Goal: Task Accomplishment & Management: Manage account settings

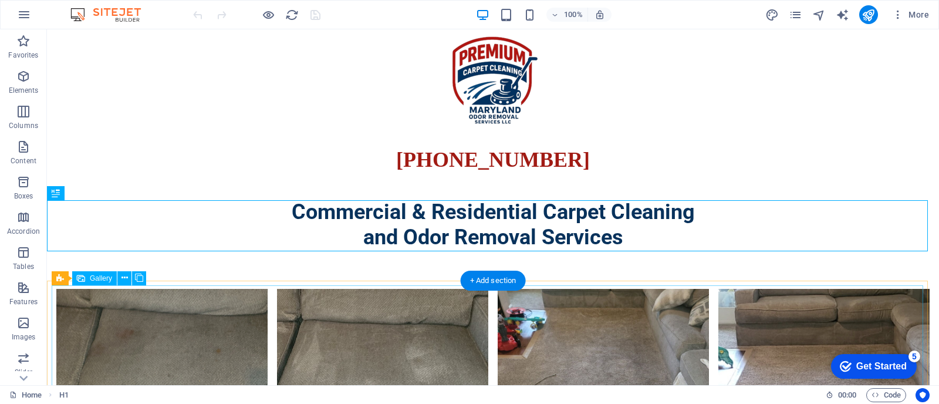
click at [142, 338] on li at bounding box center [161, 394] width 211 height 211
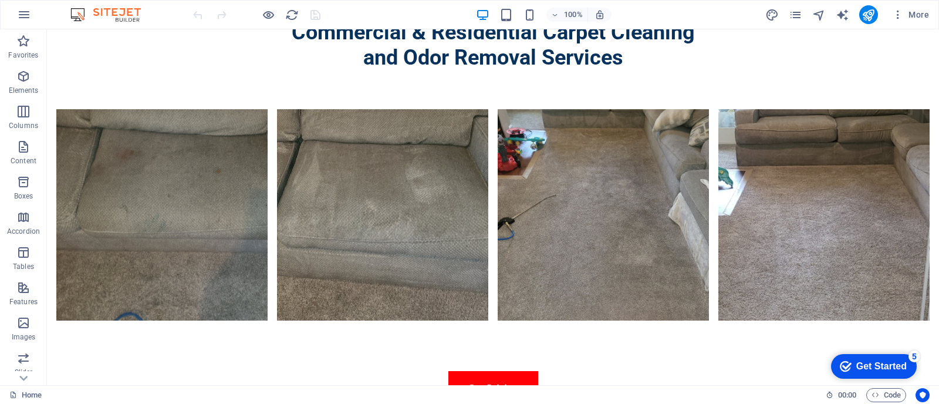
scroll to position [116, 0]
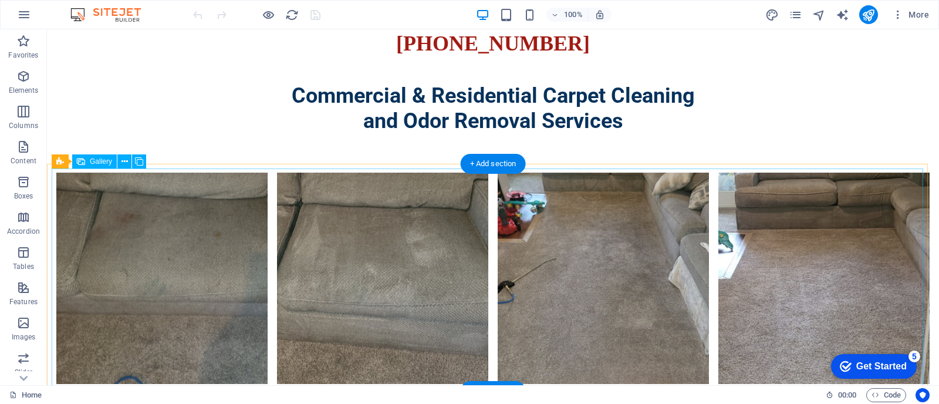
click at [145, 293] on li at bounding box center [161, 277] width 211 height 211
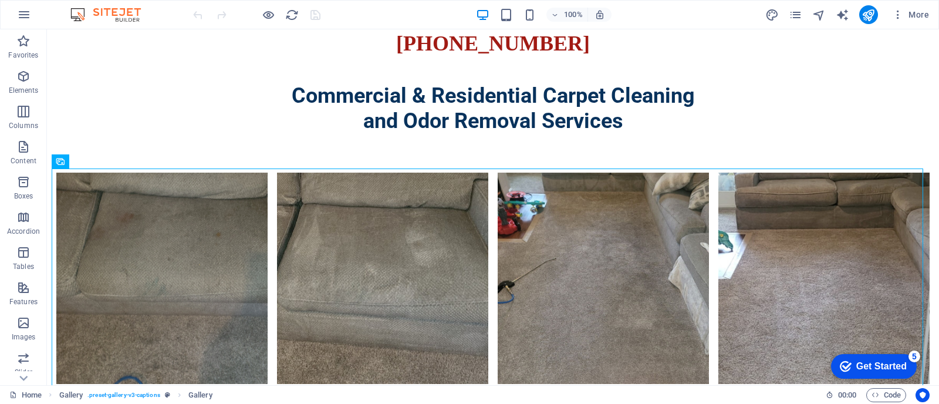
click at [827, 16] on div "More" at bounding box center [849, 14] width 168 height 19
click at [819, 15] on icon "navigator" at bounding box center [818, 14] width 13 height 13
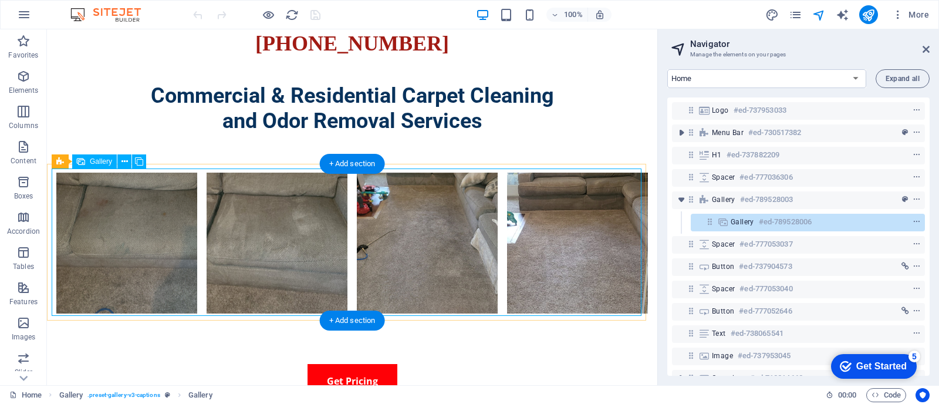
click at [748, 221] on span "Gallery" at bounding box center [741, 221] width 23 height 9
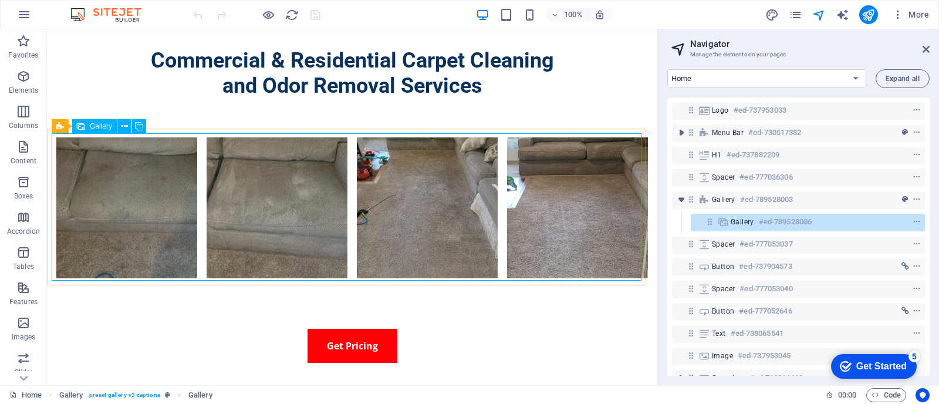
click at [101, 128] on span "Gallery" at bounding box center [101, 126] width 22 height 7
select select "4"
select select "px"
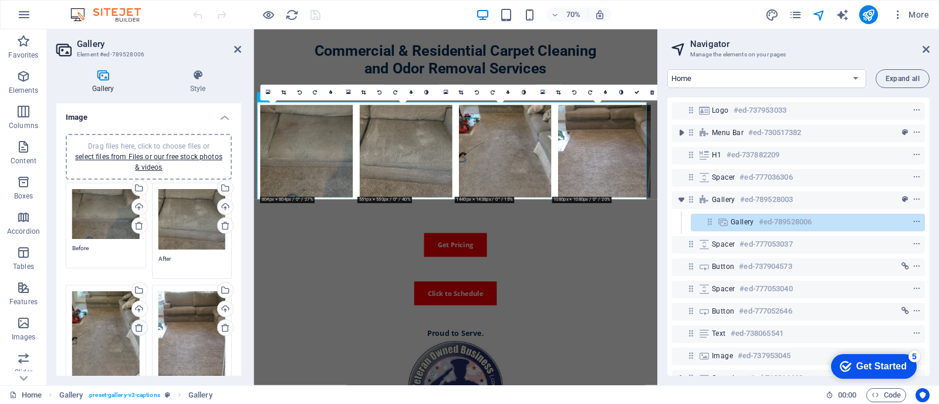
click at [139, 324] on icon at bounding box center [138, 327] width 9 height 9
type textarea "After"
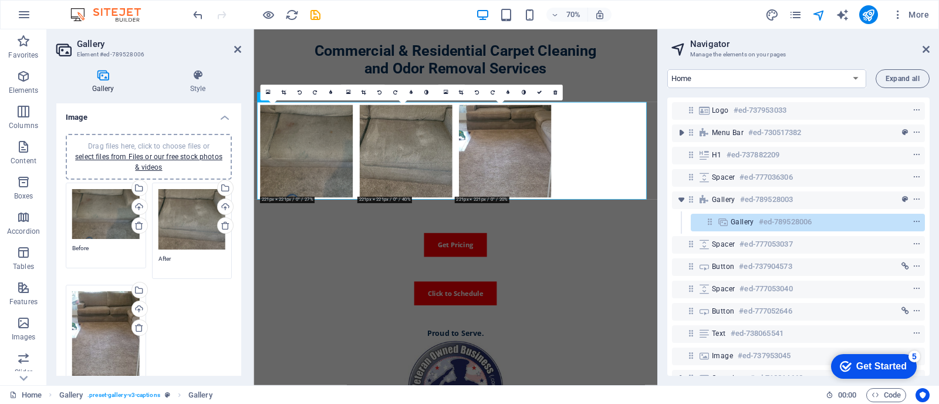
click at [136, 327] on icon at bounding box center [138, 327] width 9 height 9
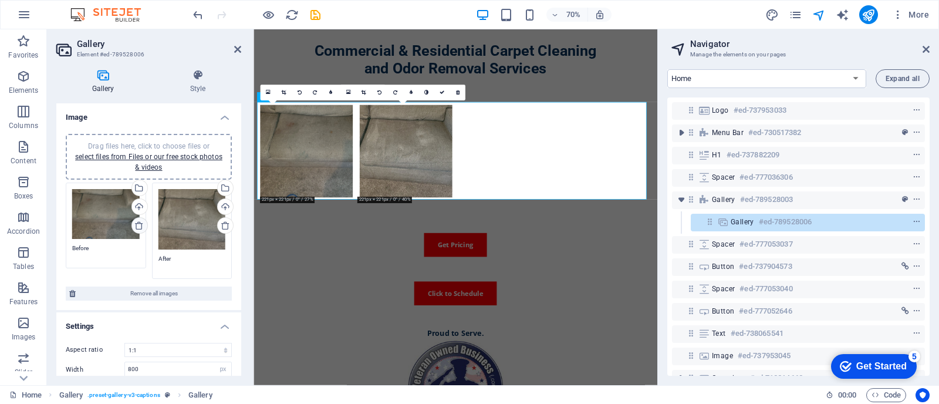
click at [135, 222] on icon at bounding box center [138, 225] width 9 height 9
type textarea "After"
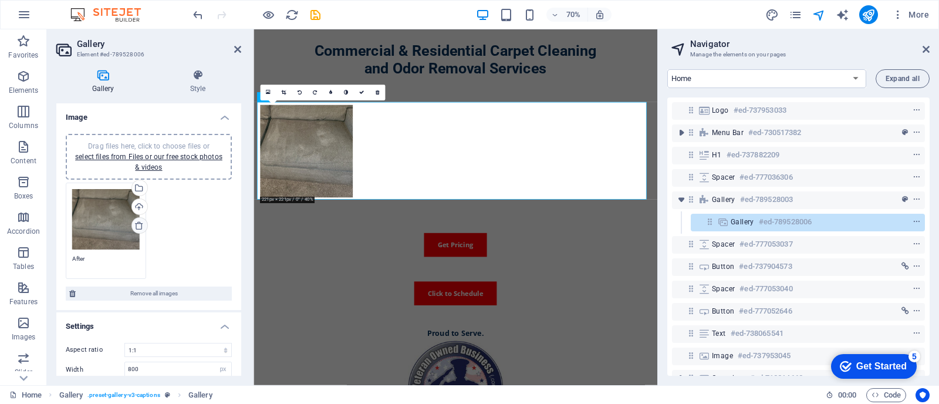
click at [135, 222] on icon at bounding box center [138, 225] width 9 height 9
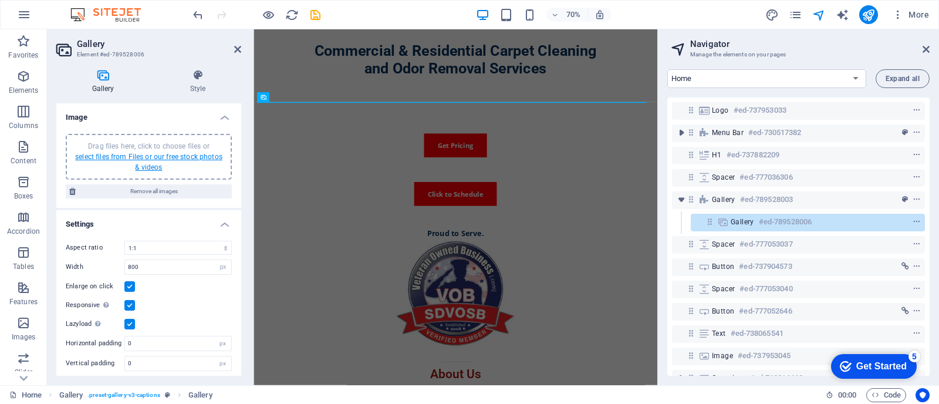
click at [145, 159] on link "select files from Files or our free stock photos & videos" at bounding box center [148, 162] width 147 height 19
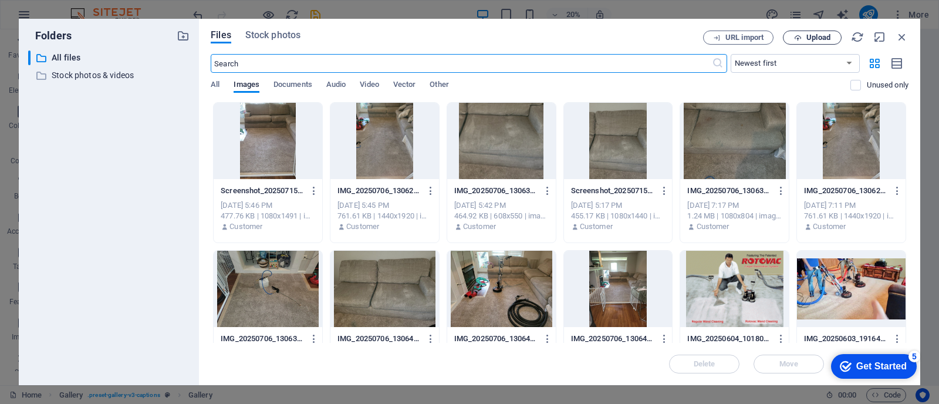
click at [811, 39] on span "Upload" at bounding box center [818, 37] width 24 height 7
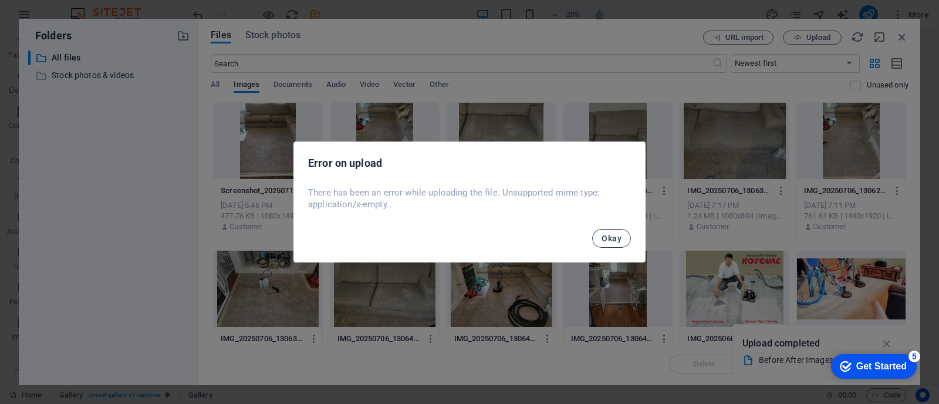
click at [616, 239] on span "Okay" at bounding box center [611, 237] width 20 height 9
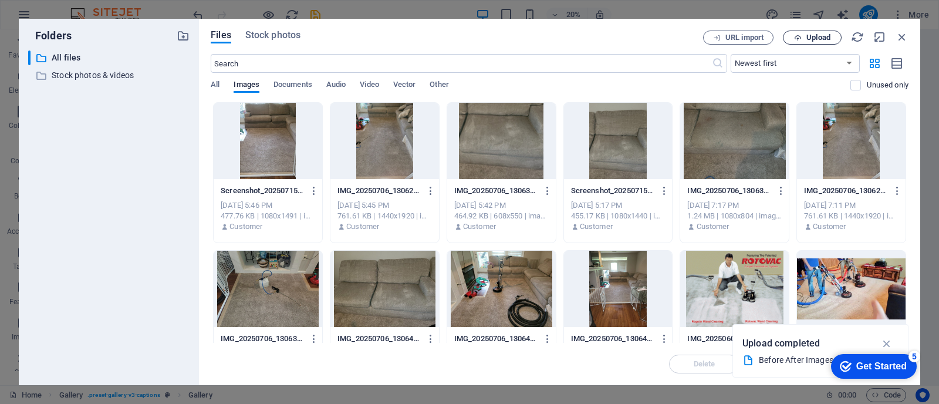
click at [800, 37] on icon "button" at bounding box center [798, 38] width 8 height 8
click at [802, 39] on span "Upload" at bounding box center [812, 38] width 48 height 8
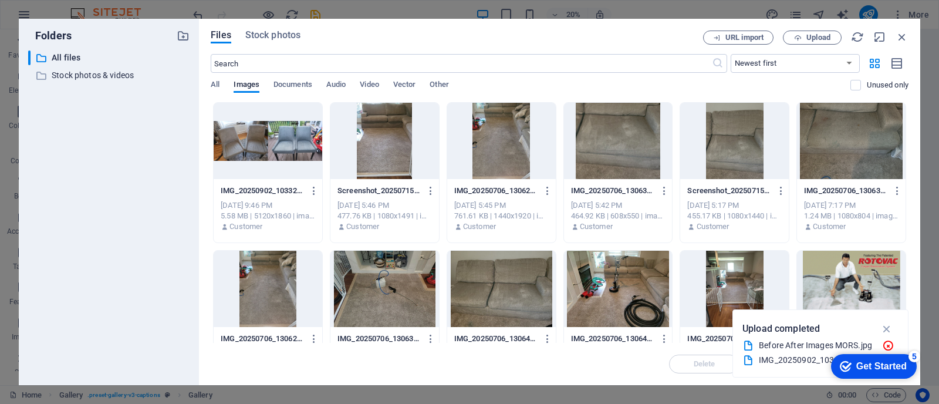
click at [244, 157] on div at bounding box center [268, 141] width 109 height 76
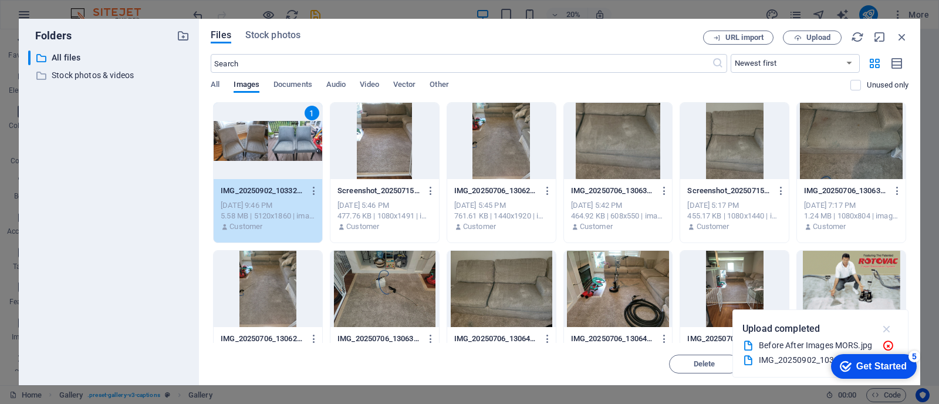
click at [890, 326] on icon "button" at bounding box center [886, 328] width 13 height 13
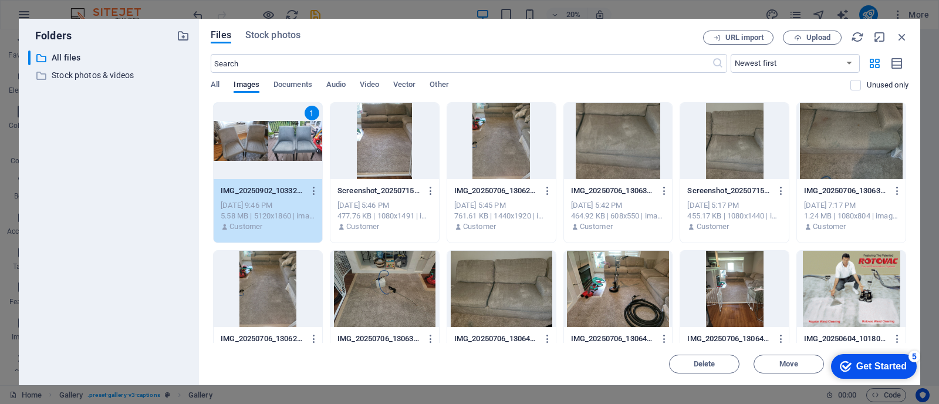
click at [872, 377] on div "checkmark Get Started 5" at bounding box center [874, 366] width 86 height 25
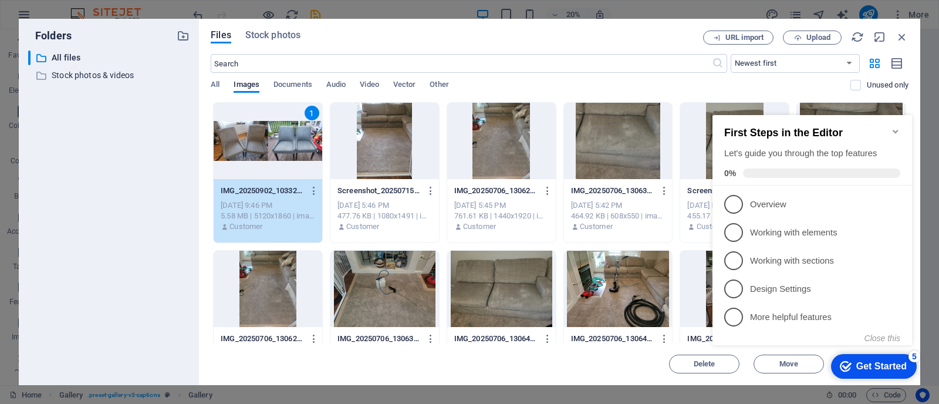
click at [895, 127] on icon "Minimize checklist" at bounding box center [894, 131] width 9 height 9
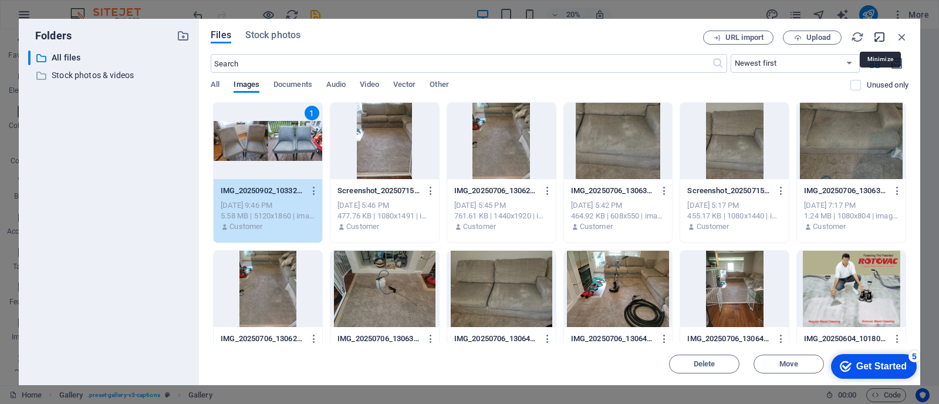
click at [874, 41] on icon "button" at bounding box center [879, 37] width 13 height 13
select select "image"
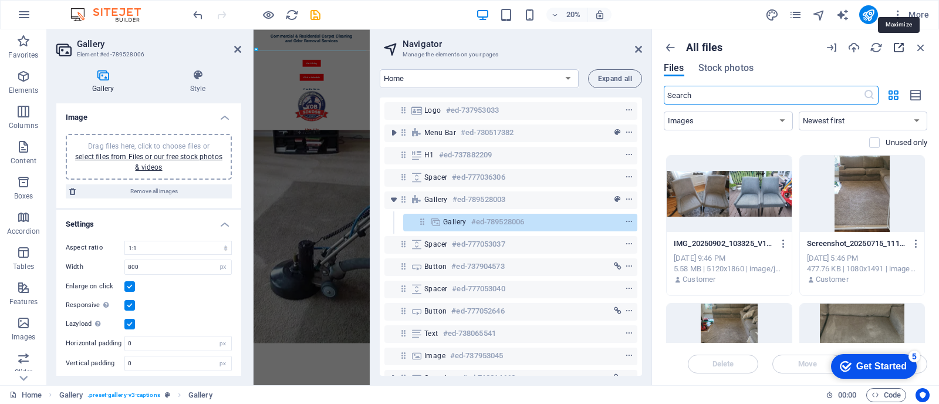
click at [893, 45] on icon "button" at bounding box center [898, 47] width 13 height 13
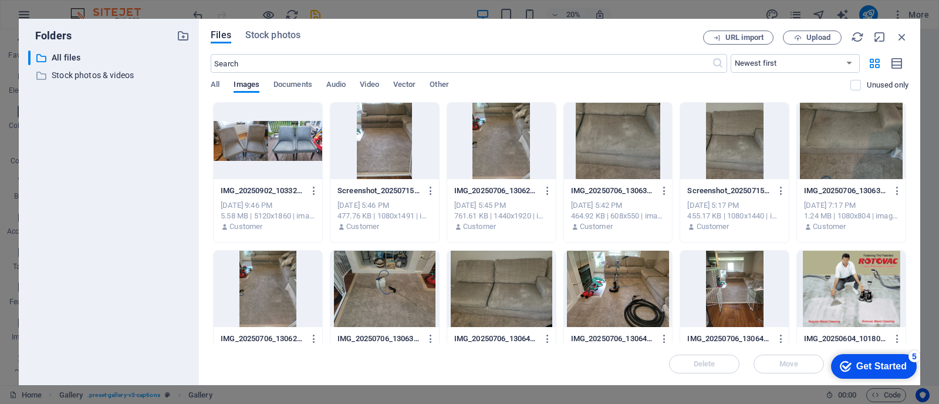
click div "checkmark Get Started 5 First Steps in the Editor Let's guide you through the t…"
click at [282, 132] on div at bounding box center [268, 141] width 109 height 76
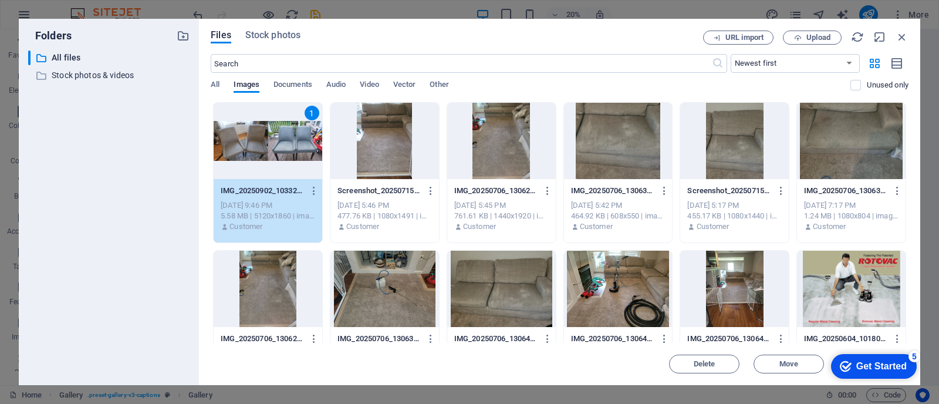
click at [831, 364] on div "checkmark Get Started 5" at bounding box center [874, 366] width 86 height 25
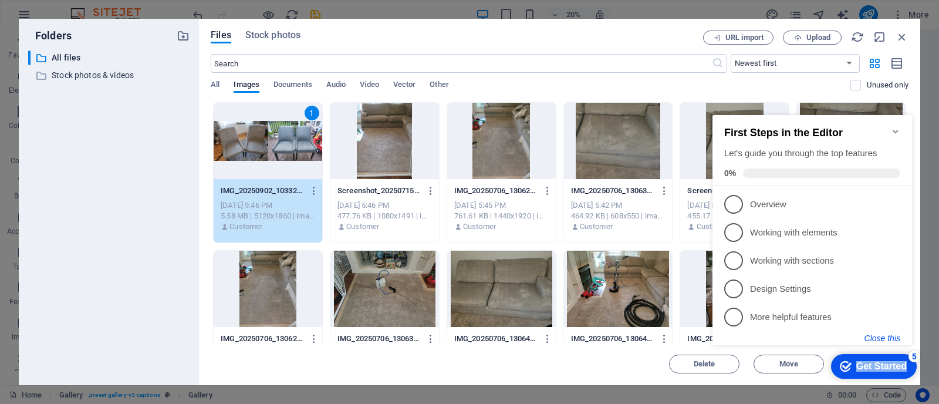
click at [884, 333] on button "Close this" at bounding box center [882, 337] width 36 height 9
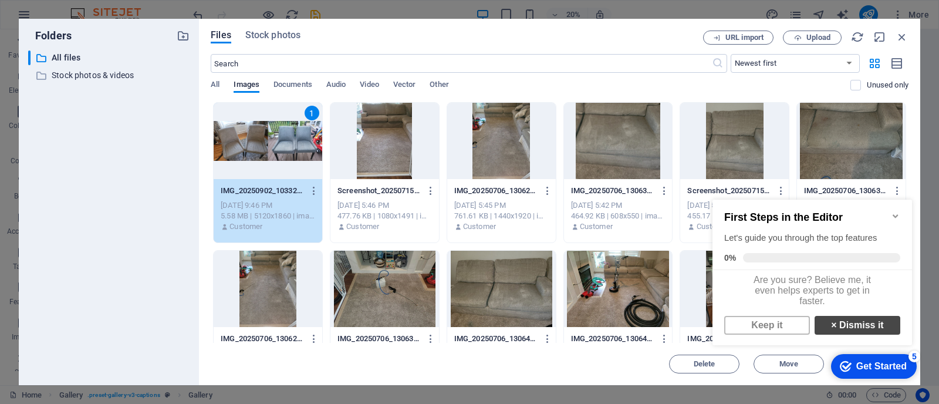
click at [858, 331] on link "× Dismiss it" at bounding box center [857, 325] width 86 height 19
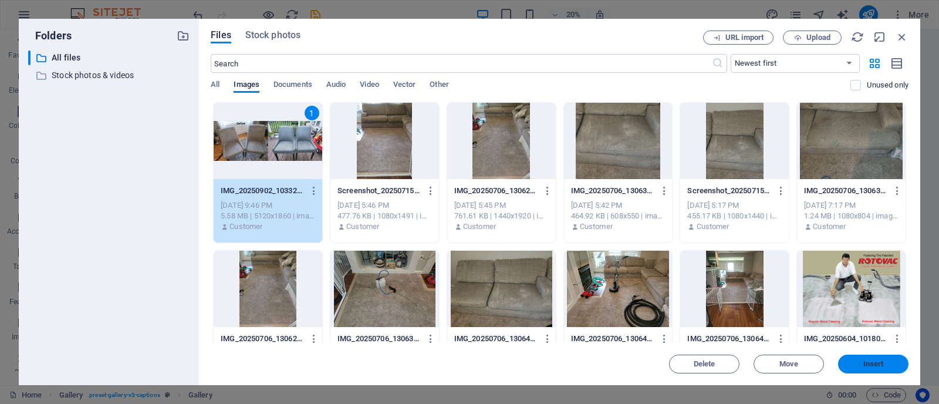
click at [875, 363] on span "Insert" at bounding box center [873, 363] width 21 height 7
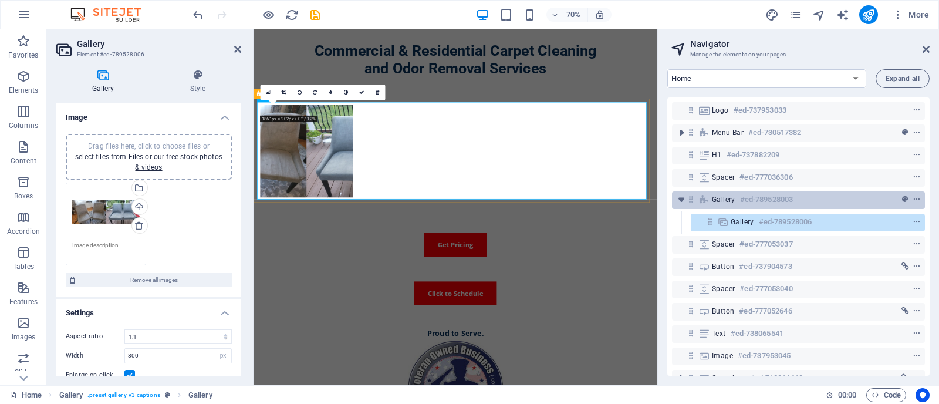
click at [738, 198] on div "Gallery #ed-789528003" at bounding box center [789, 199] width 154 height 14
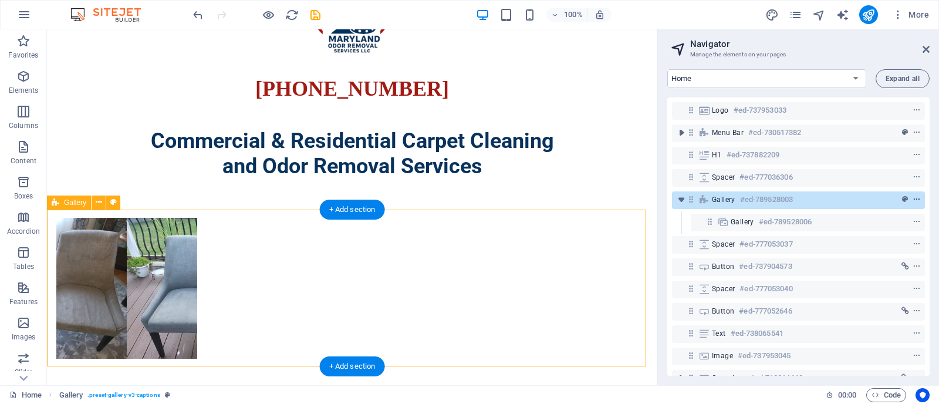
click at [913, 200] on icon "context-menu" at bounding box center [916, 199] width 8 height 8
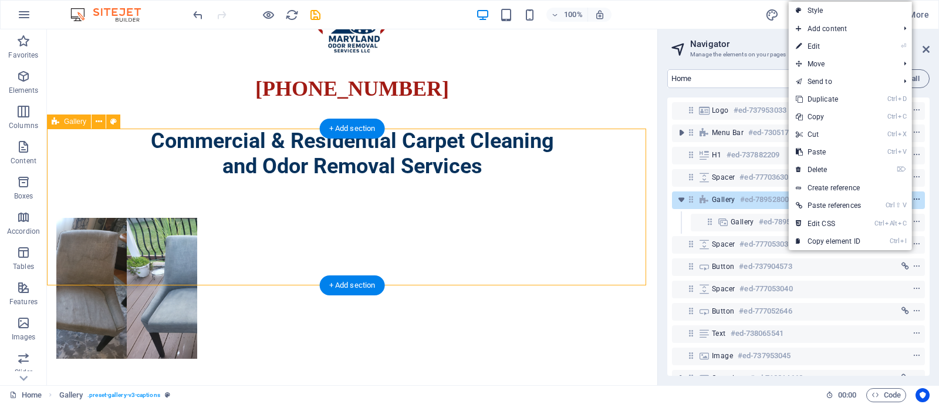
scroll to position [151, 0]
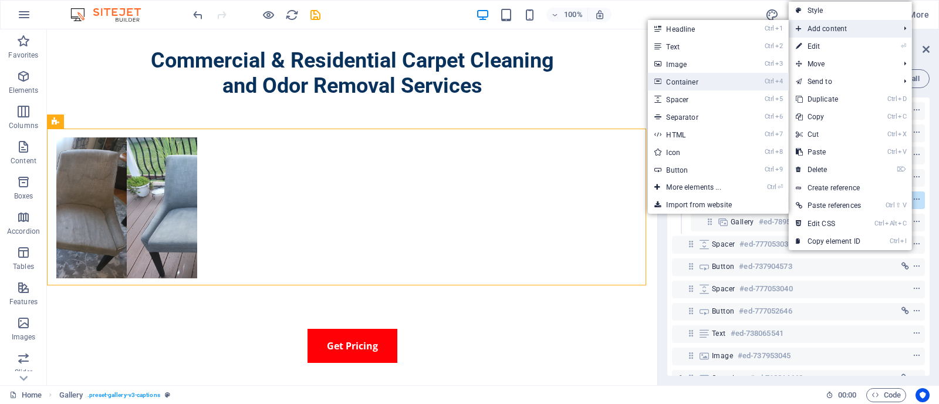
click at [699, 76] on link "Ctrl 4 Container" at bounding box center [695, 82] width 97 height 18
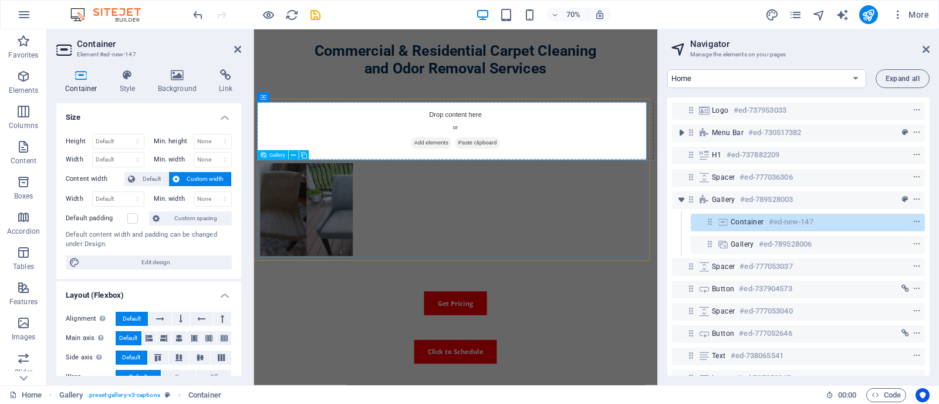
click at [340, 292] on li at bounding box center [329, 287] width 133 height 133
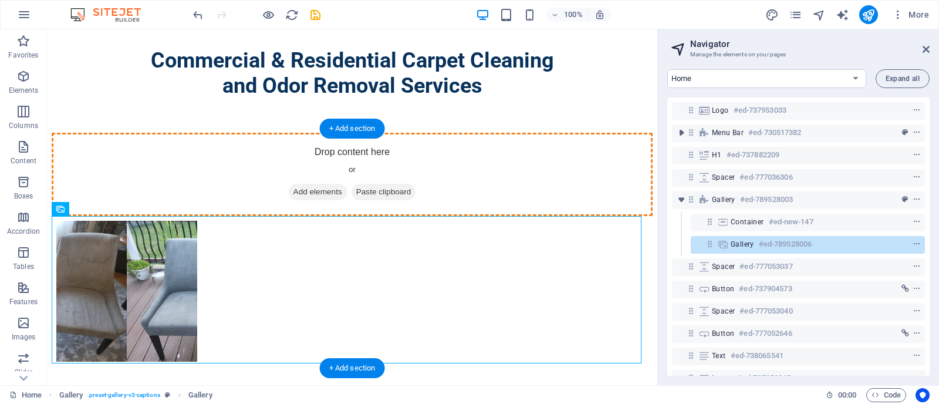
drag, startPoint x: 154, startPoint y: 283, endPoint x: 291, endPoint y: 187, distance: 167.1
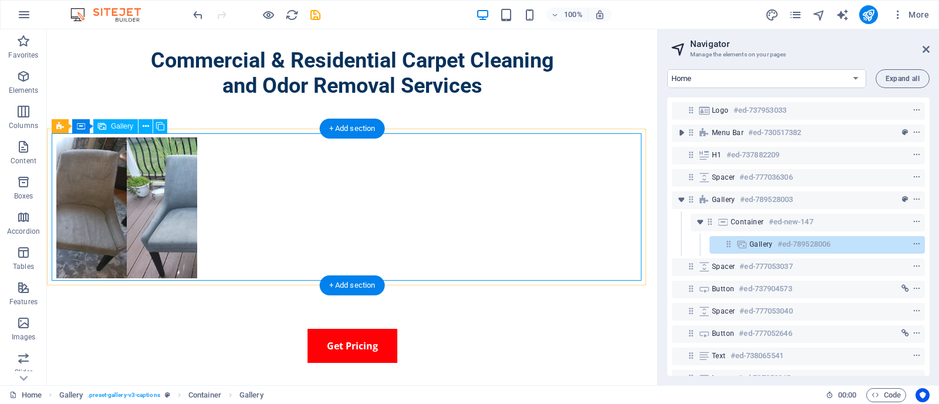
click at [165, 171] on li at bounding box center [126, 207] width 141 height 141
click at [117, 127] on span "Gallery" at bounding box center [122, 126] width 22 height 7
select select "4"
select select "px"
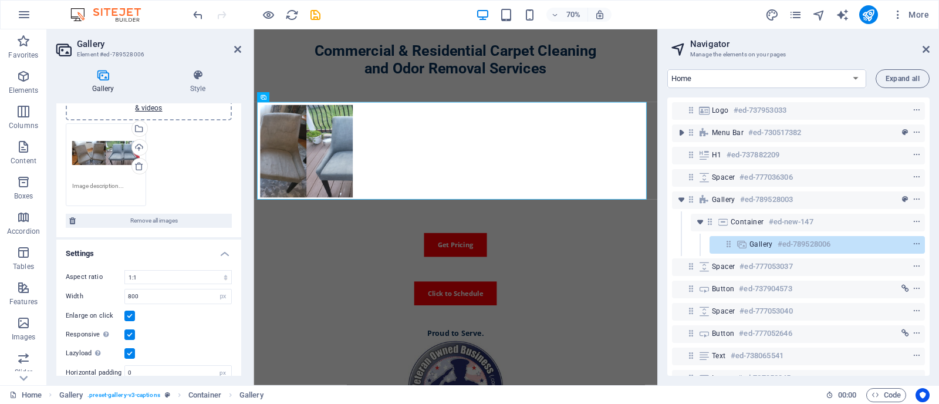
scroll to position [62, 0]
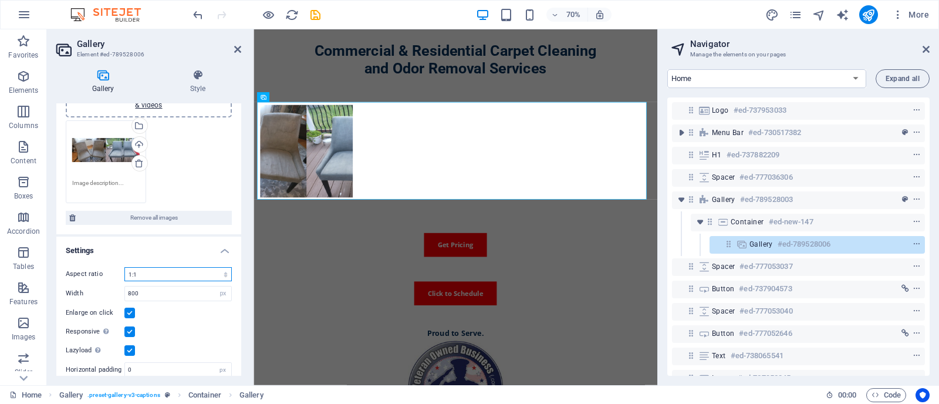
click at [192, 271] on select "No fixed aspect ratio 16:9 16:10 4:3 1:1 1:2 2:1" at bounding box center [177, 274] width 107 height 14
select select "0"
click at [124, 267] on select "No fixed aspect ratio 16:9 16:10 4:3 1:1 1:2 2:1" at bounding box center [177, 274] width 107 height 14
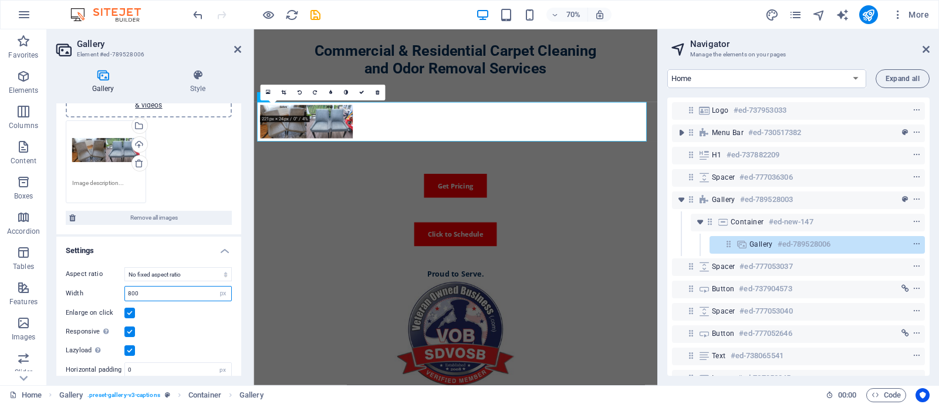
click at [191, 293] on input "800" at bounding box center [178, 293] width 106 height 14
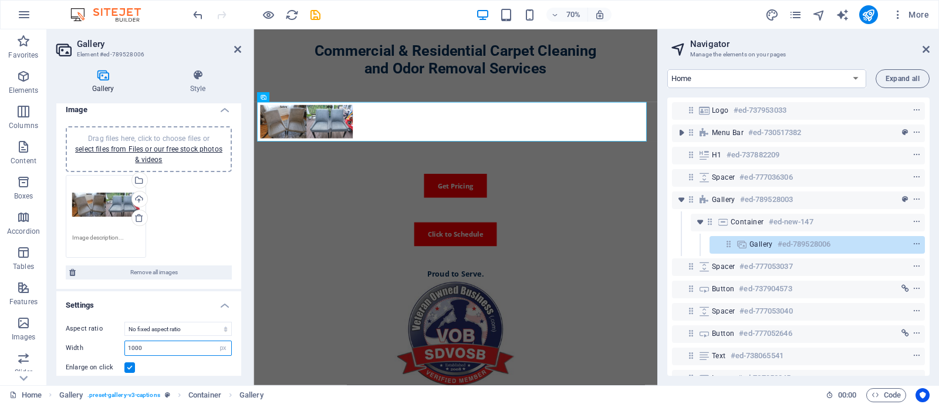
scroll to position [0, 0]
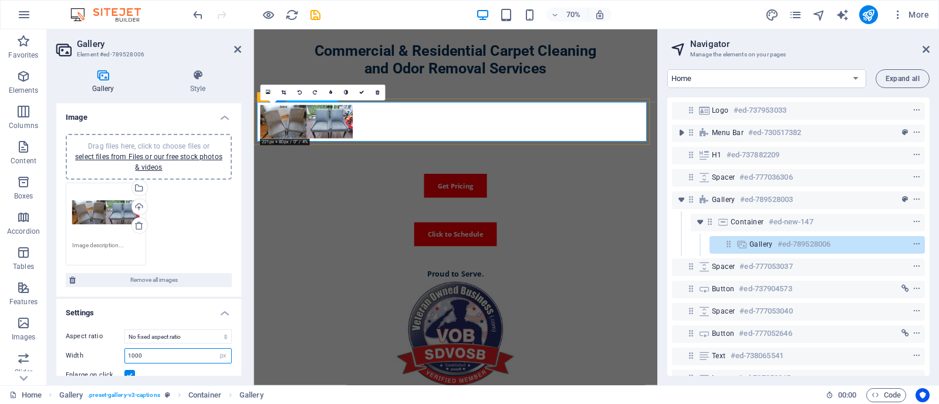
type input "1000"
click at [371, 156] on li at bounding box center [329, 161] width 133 height 48
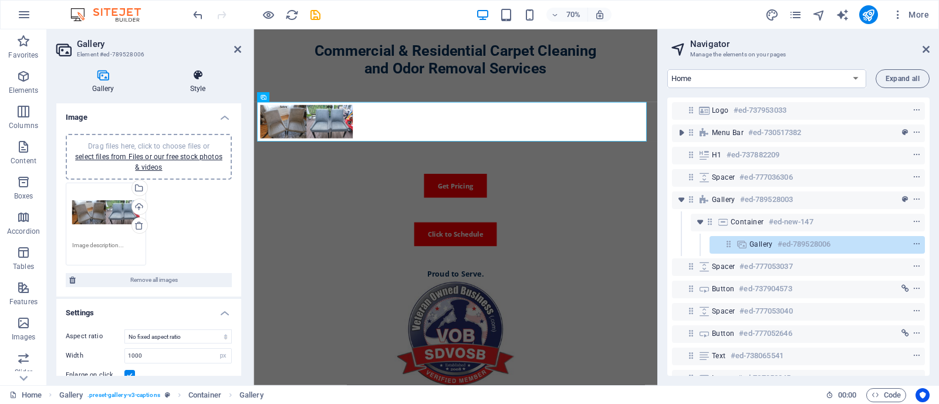
click at [202, 89] on h4 "Style" at bounding box center [197, 81] width 87 height 25
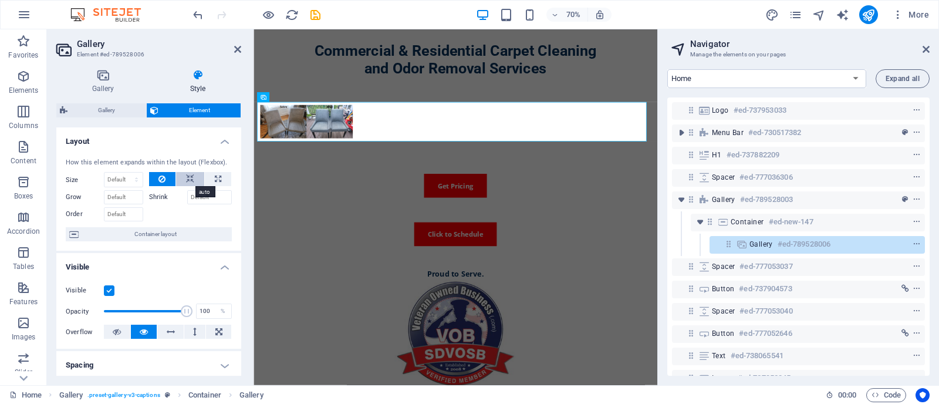
click at [189, 178] on icon at bounding box center [190, 179] width 8 height 14
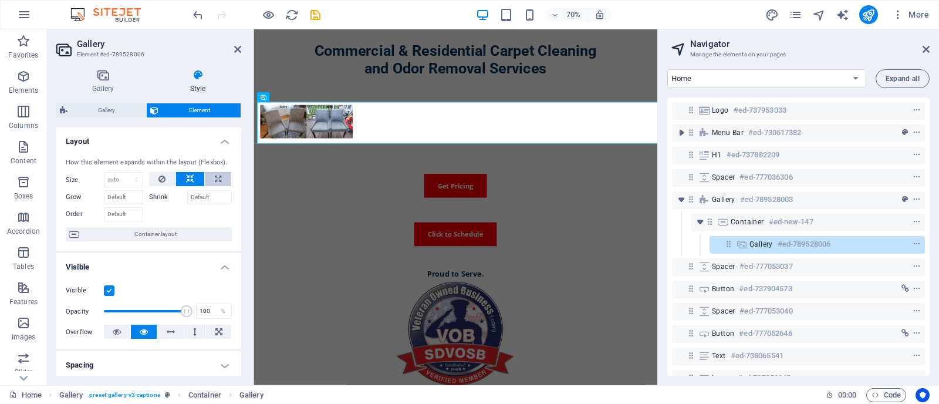
click at [215, 179] on icon at bounding box center [218, 179] width 6 height 14
type input "100"
select select "%"
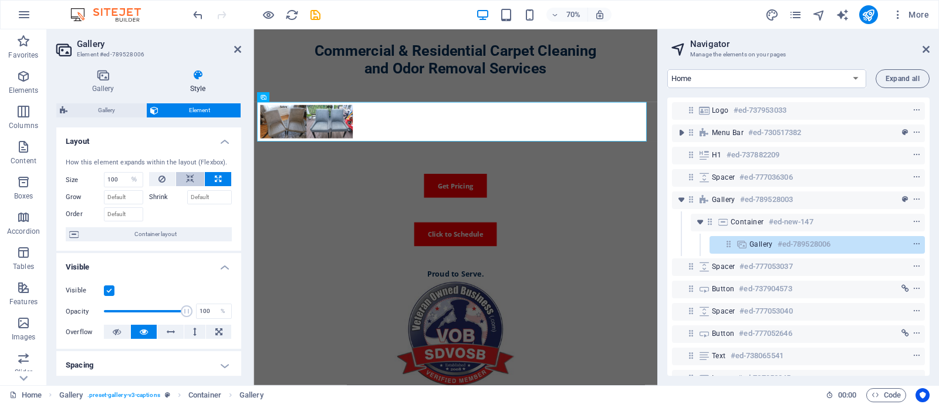
click at [192, 178] on icon at bounding box center [190, 179] width 8 height 14
select select "DISABLED_OPTION_VALUE"
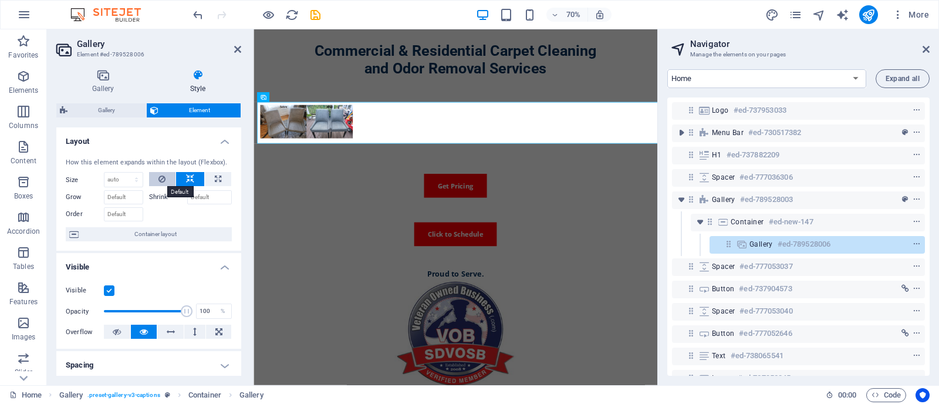
click at [162, 180] on icon at bounding box center [161, 179] width 7 height 14
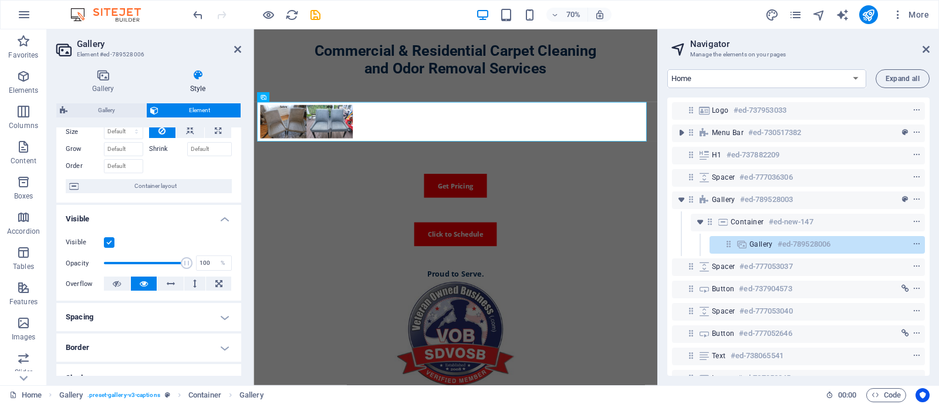
scroll to position [50, 0]
click at [173, 276] on icon at bounding box center [171, 282] width 8 height 14
click at [144, 282] on icon at bounding box center [144, 282] width 8 height 14
drag, startPoint x: 238, startPoint y: 249, endPoint x: 242, endPoint y: 303, distance: 53.5
click at [242, 303] on div "Gallery Style Image Drag files here, click to choose files or select files from…" at bounding box center [149, 222] width 204 height 325
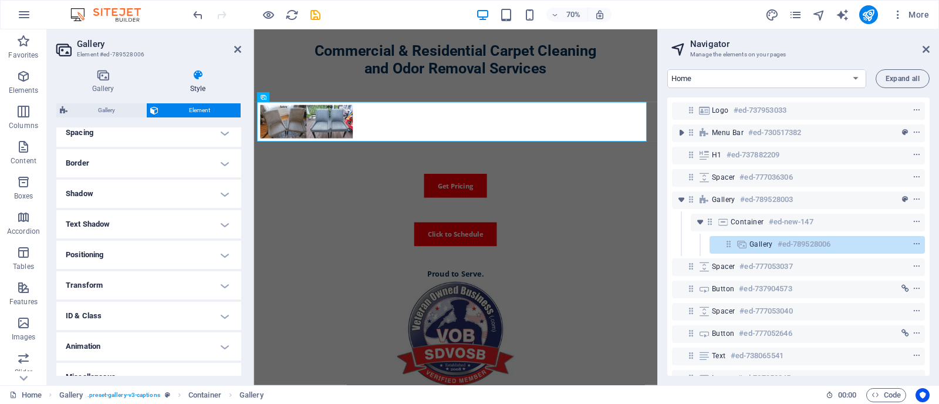
scroll to position [247, 0]
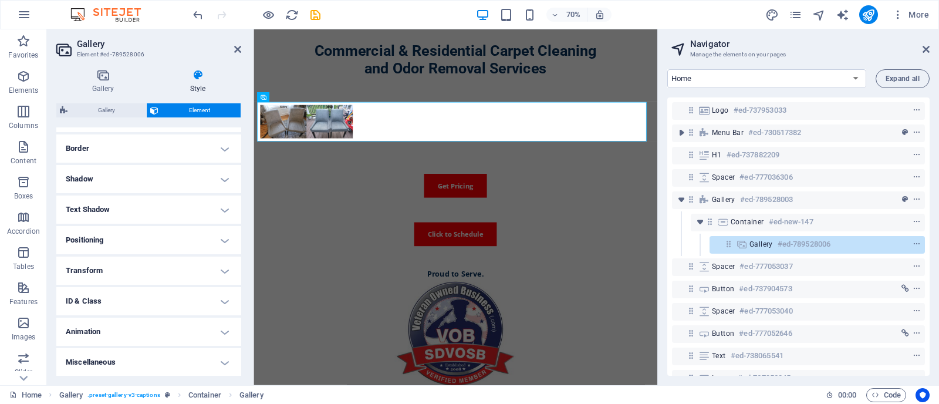
click at [153, 232] on h4 "Positioning" at bounding box center [148, 240] width 185 height 28
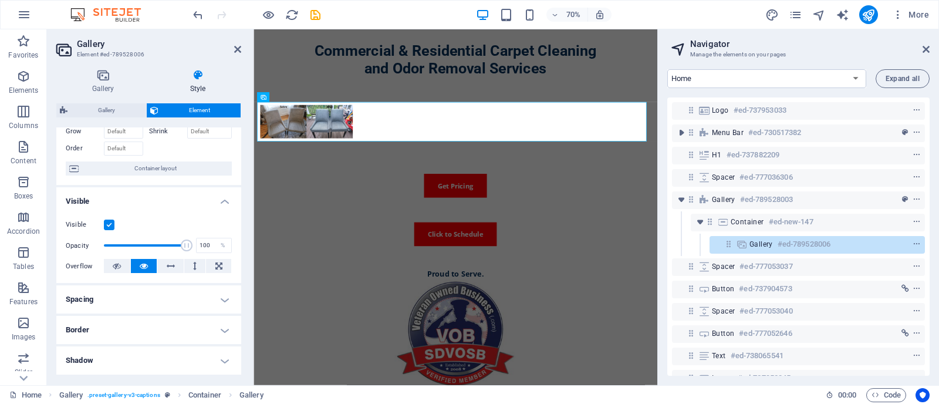
scroll to position [0, 0]
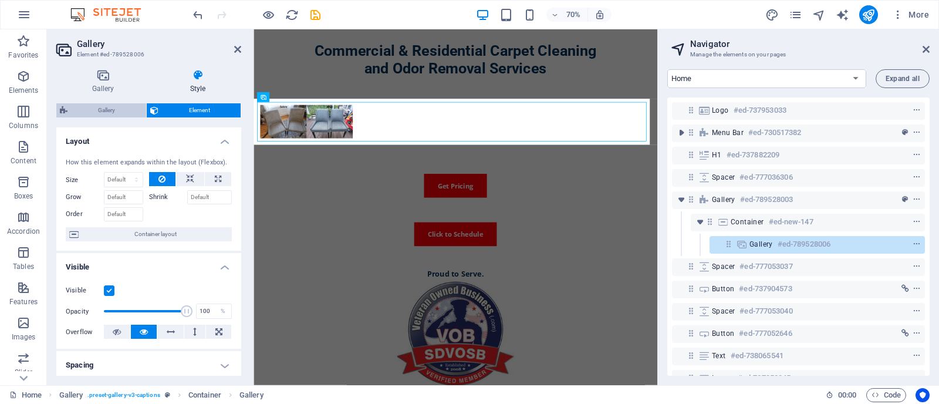
click at [109, 110] on span "Gallery" at bounding box center [107, 110] width 72 height 14
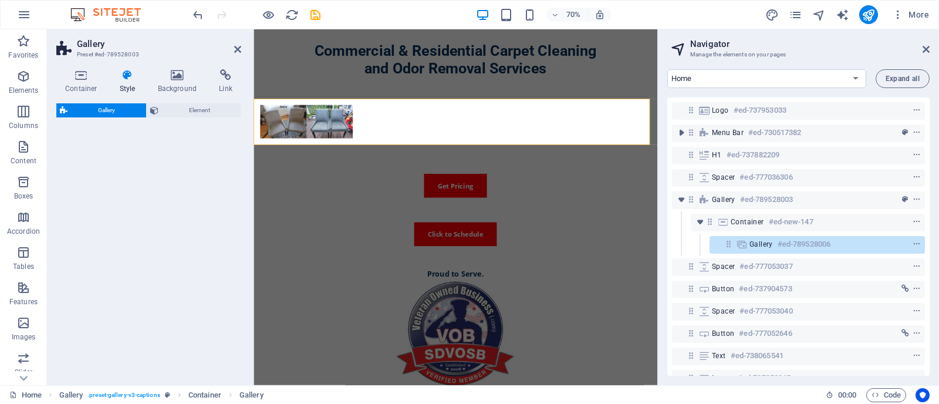
select select "rem"
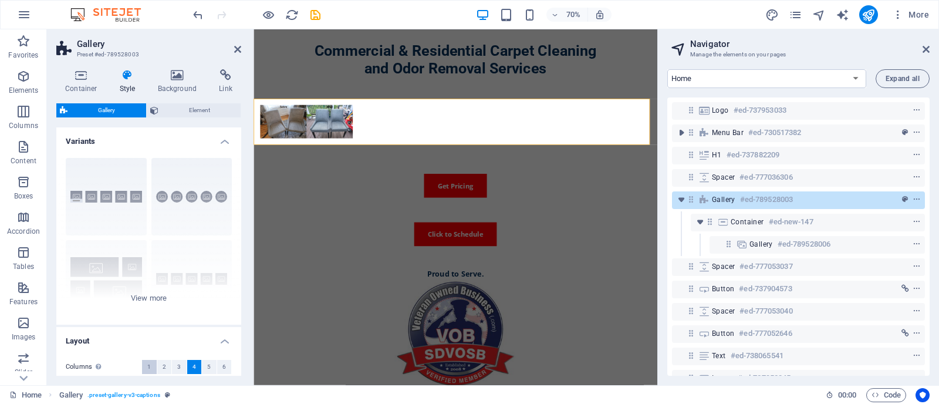
click at [145, 365] on button "1" at bounding box center [149, 367] width 15 height 14
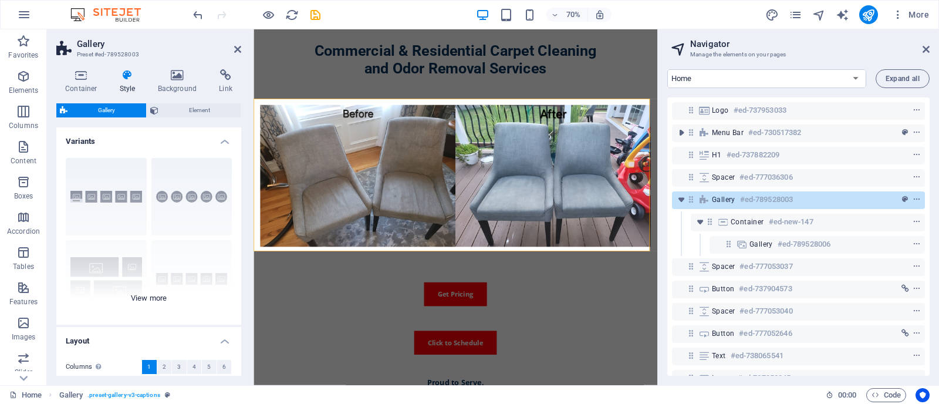
click at [157, 295] on div "Captions Circle Collage Default Grid Grid shifted" at bounding box center [148, 236] width 185 height 176
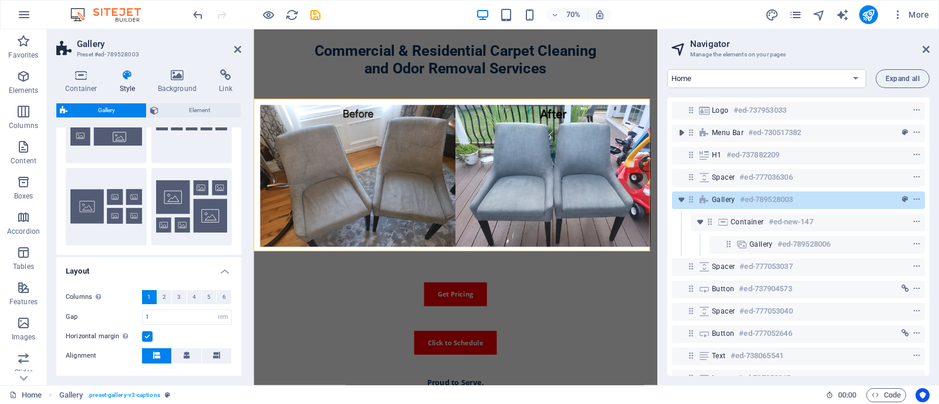
scroll to position [157, 0]
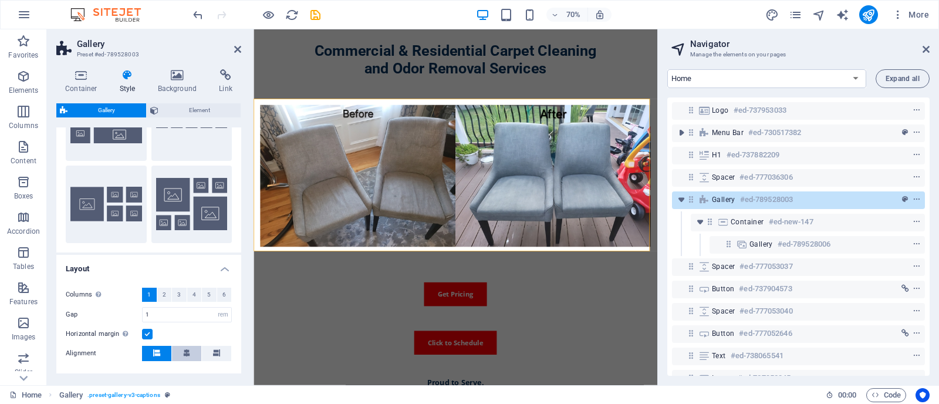
click at [181, 353] on button at bounding box center [186, 353] width 29 height 15
click at [217, 355] on icon at bounding box center [216, 352] width 7 height 7
click at [154, 355] on icon at bounding box center [156, 352] width 7 height 7
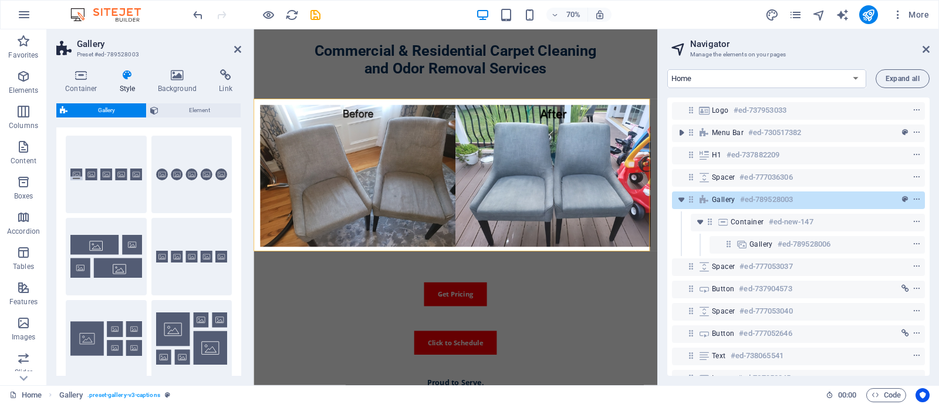
scroll to position [0, 0]
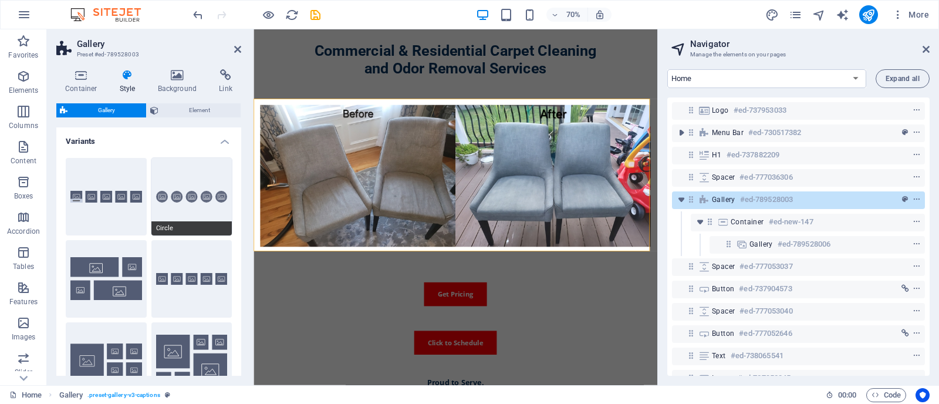
click at [207, 187] on button "Circle" at bounding box center [191, 196] width 81 height 77
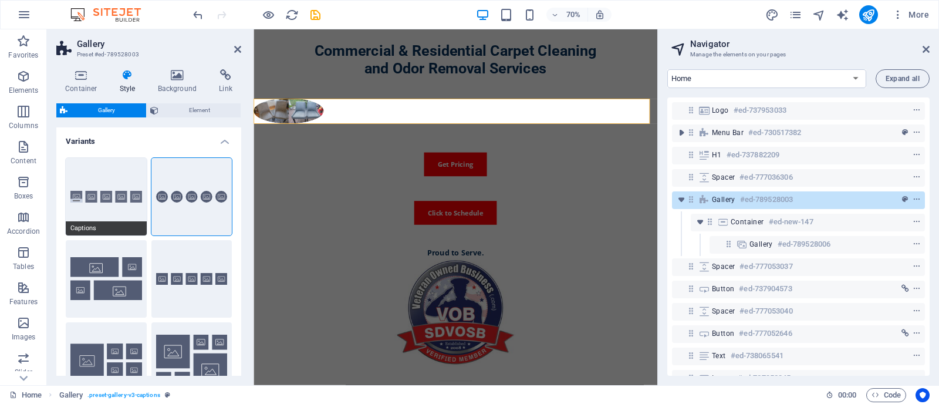
click at [120, 197] on button "Captions" at bounding box center [106, 196] width 81 height 77
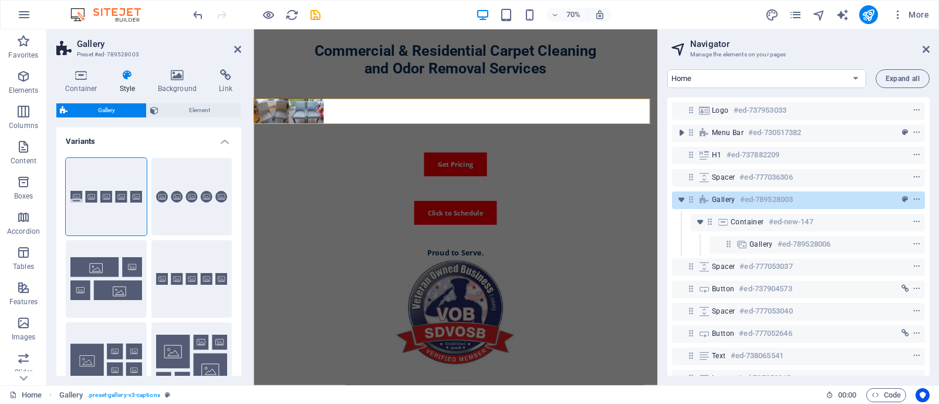
click at [186, 265] on div "Default" at bounding box center [191, 278] width 81 height 77
click at [158, 269] on button "Default" at bounding box center [191, 278] width 81 height 77
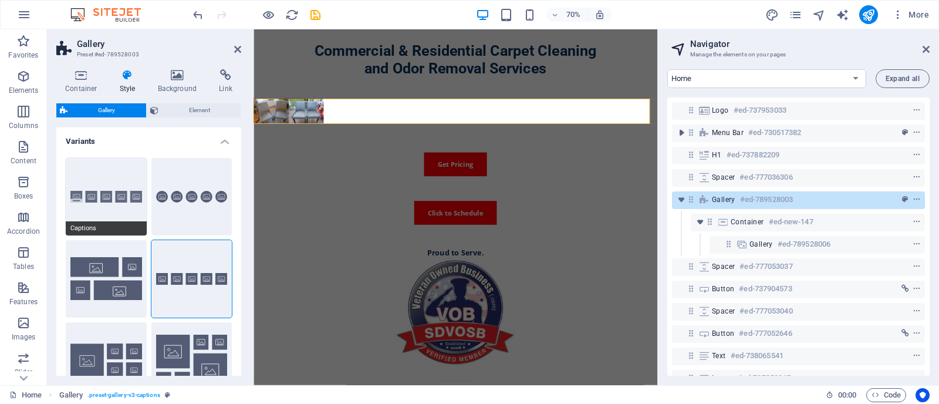
click at [103, 218] on button "Captions" at bounding box center [106, 196] width 81 height 77
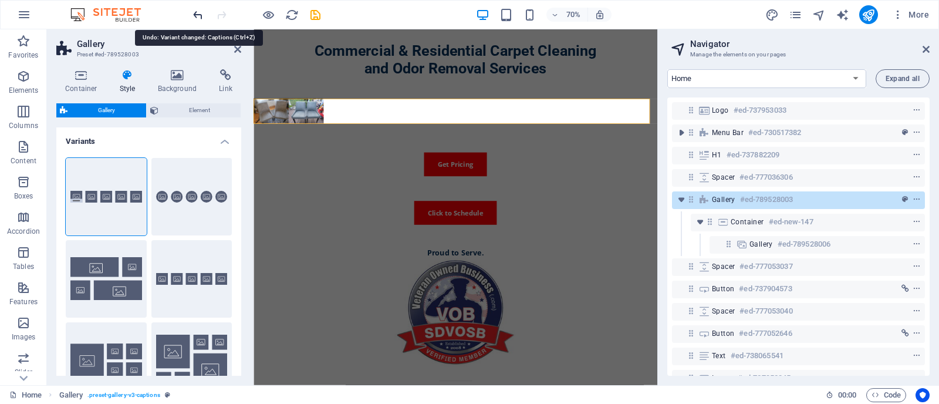
click at [197, 13] on icon "undo" at bounding box center [197, 14] width 13 height 13
click at [198, 9] on icon "undo" at bounding box center [197, 14] width 13 height 13
type input "1"
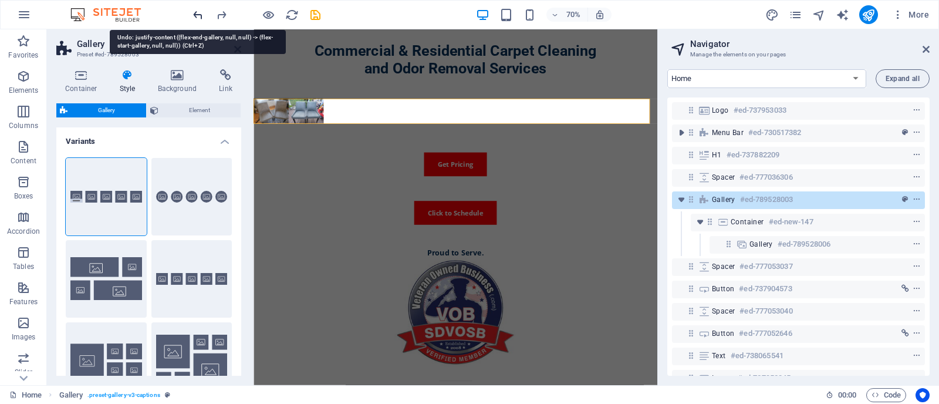
click at [198, 9] on icon "undo" at bounding box center [197, 14] width 13 height 13
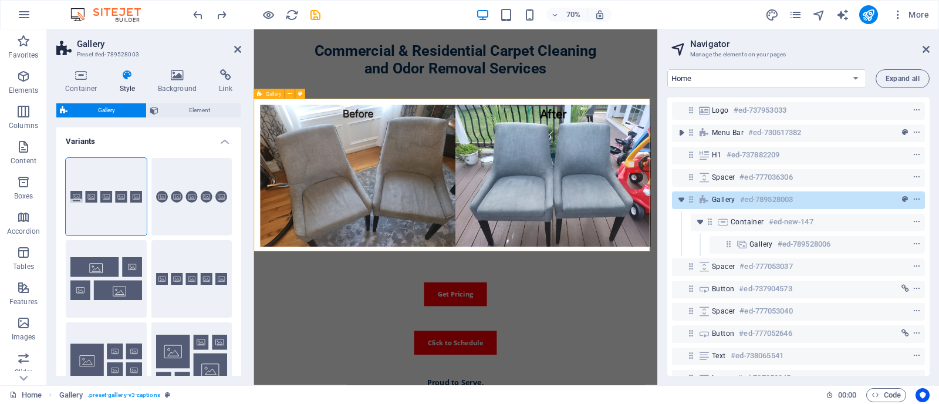
click at [748, 201] on h6 "#ed-789528003" at bounding box center [766, 199] width 53 height 14
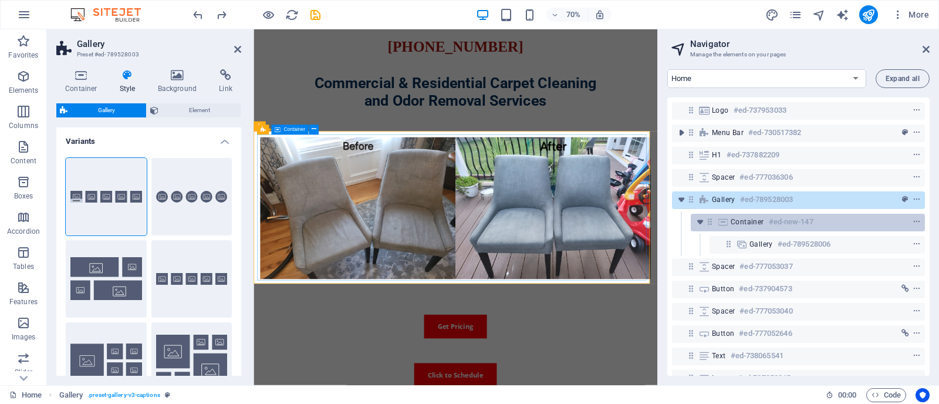
click at [748, 219] on span "Container" at bounding box center [746, 221] width 33 height 9
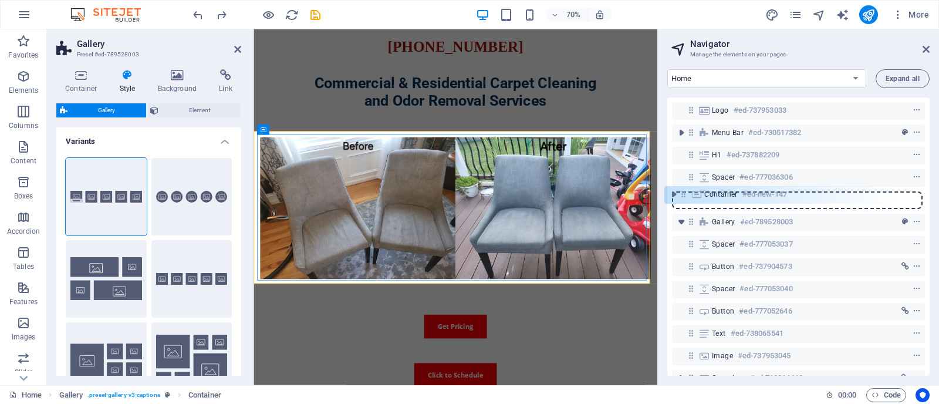
drag, startPoint x: 710, startPoint y: 220, endPoint x: 680, endPoint y: 187, distance: 44.9
click at [680, 187] on div "Logo #ed-737953033 Menu Bar #ed-730517382 H1 #ed-737882209 Spacer #ed-777036306…" at bounding box center [798, 236] width 262 height 278
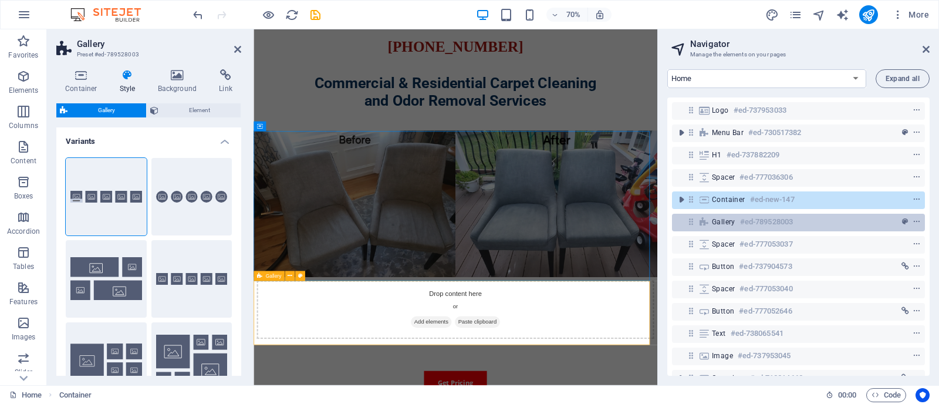
click at [708, 221] on icon at bounding box center [703, 221] width 13 height 9
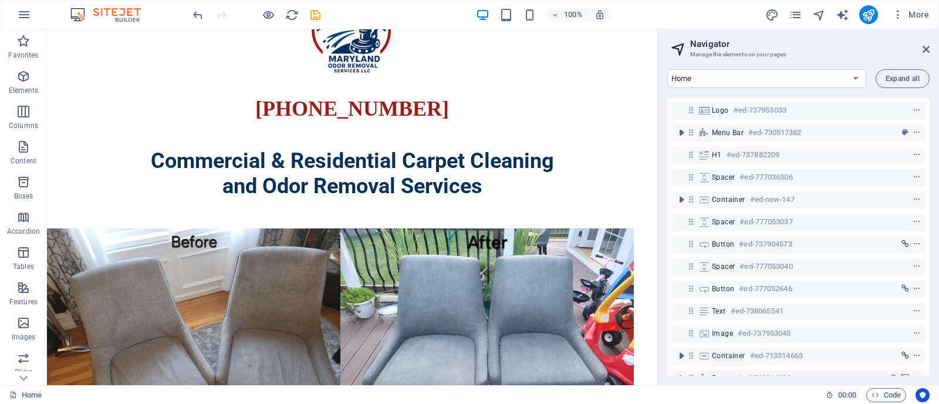
scroll to position [124, 0]
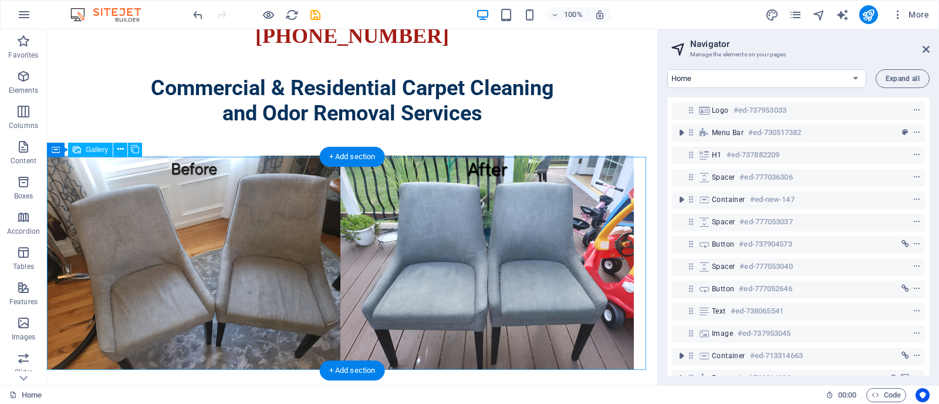
click at [521, 208] on li at bounding box center [340, 262] width 587 height 214
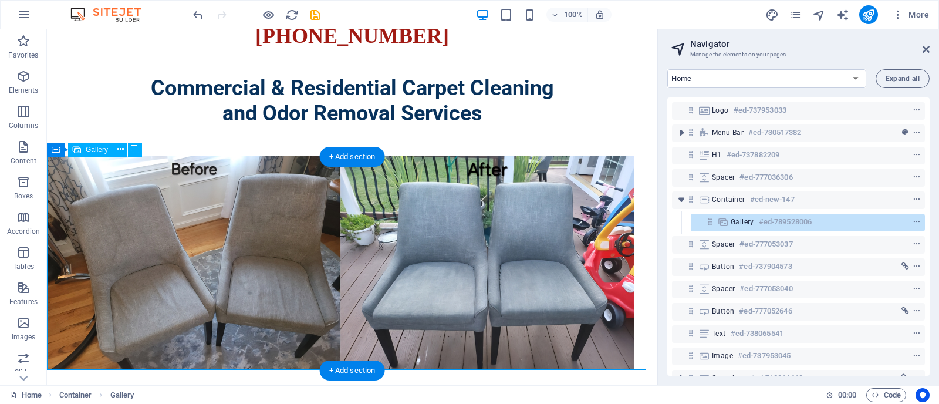
click at [736, 221] on span "Gallery" at bounding box center [741, 221] width 23 height 9
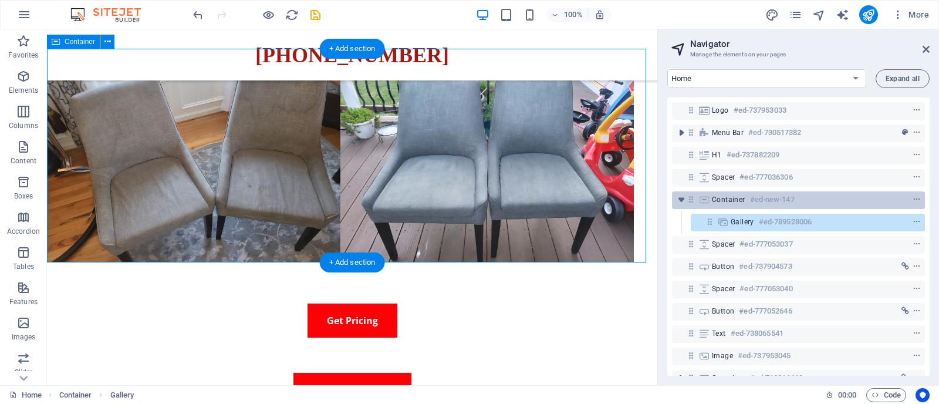
click at [731, 204] on span "Container" at bounding box center [728, 199] width 33 height 9
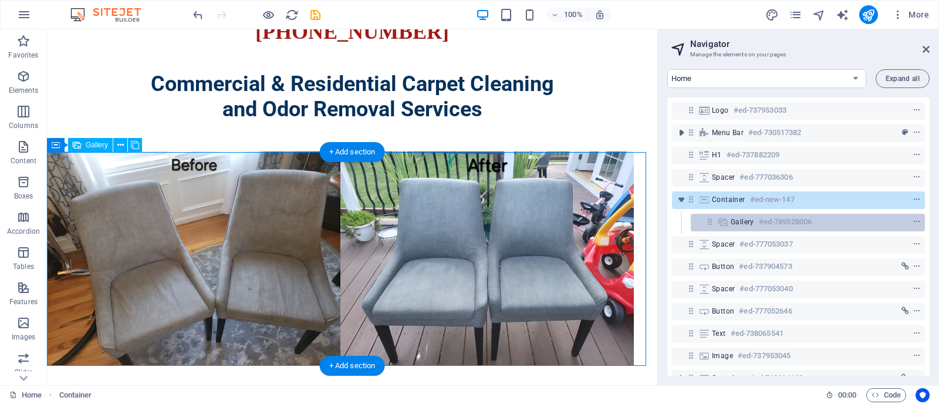
click at [735, 221] on span "Gallery" at bounding box center [741, 221] width 23 height 9
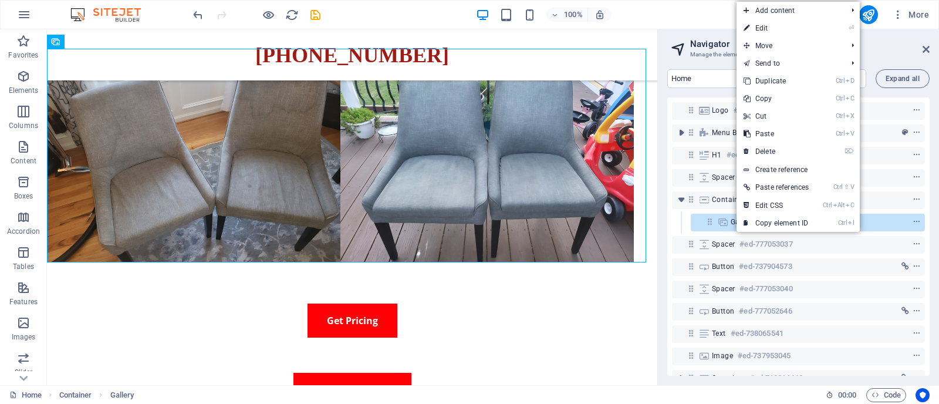
click at [736, 221] on link "Ctrl I Copy element ID" at bounding box center [775, 223] width 79 height 18
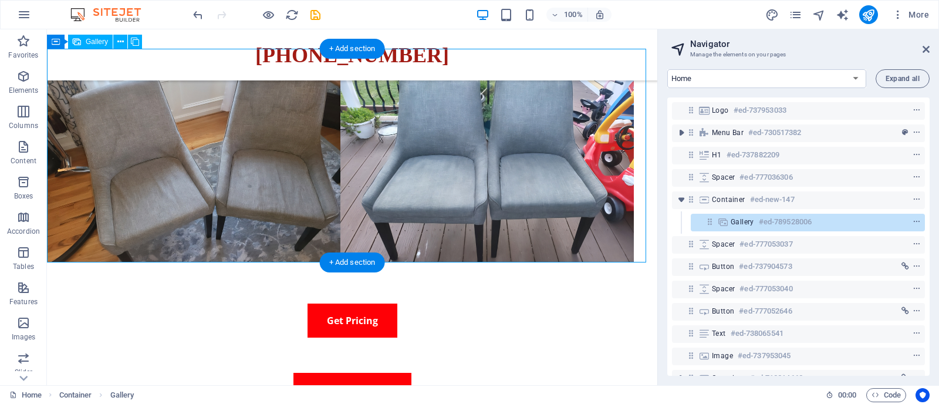
click at [96, 115] on li at bounding box center [340, 156] width 587 height 214
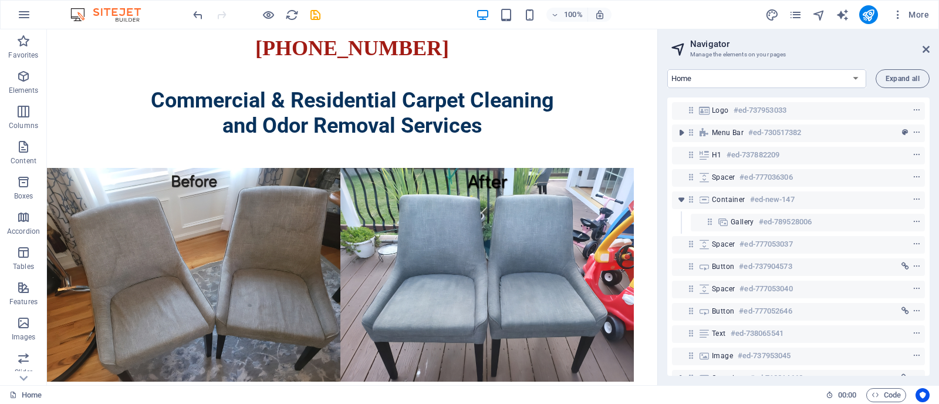
scroll to position [72, 0]
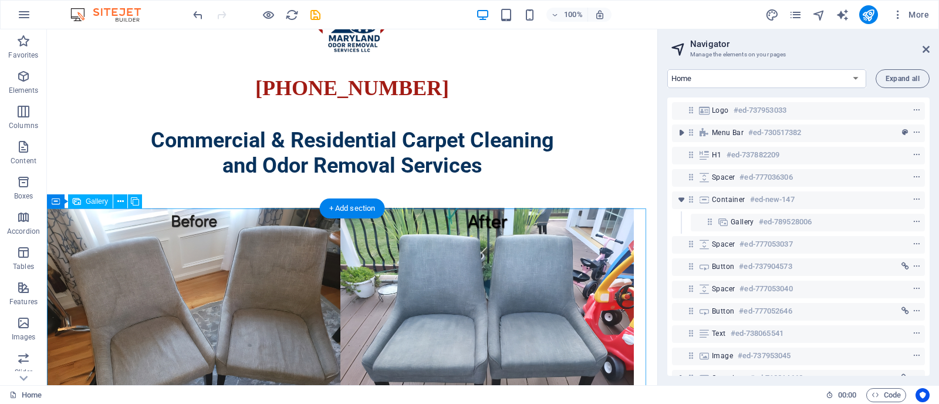
click at [558, 336] on li at bounding box center [340, 315] width 587 height 214
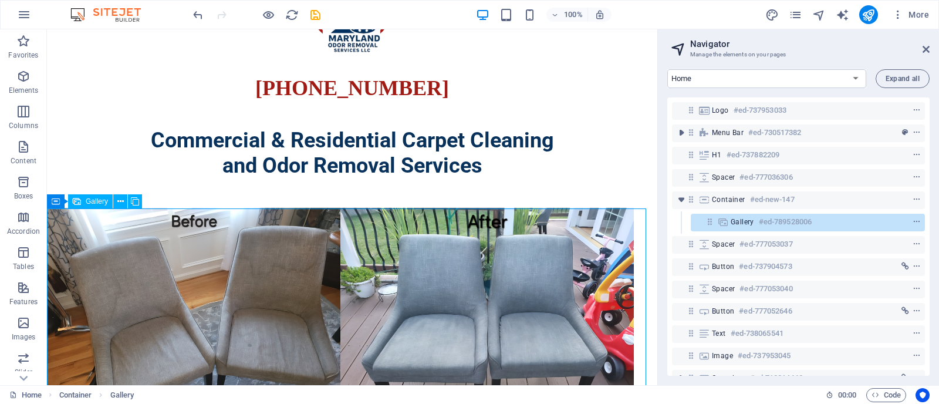
click at [97, 201] on span "Gallery" at bounding box center [97, 201] width 22 height 7
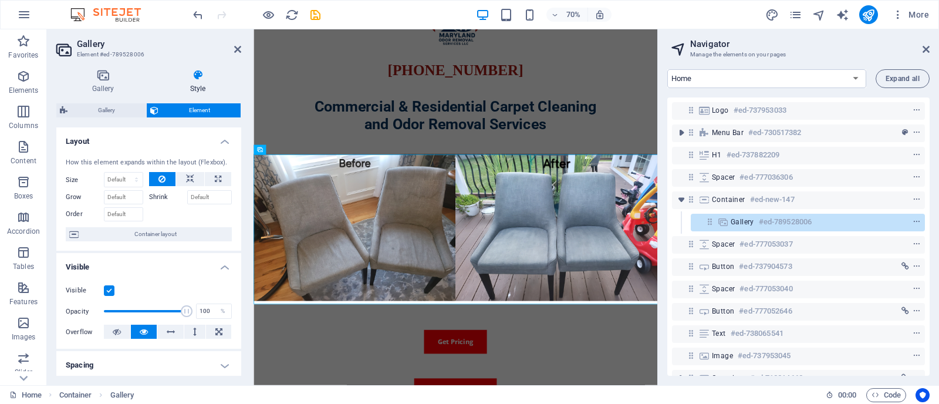
drag, startPoint x: 241, startPoint y: 223, endPoint x: 243, endPoint y: 273, distance: 50.5
click at [243, 273] on div "Gallery Style Image Drag files here, click to choose files or select files from…" at bounding box center [149, 222] width 204 height 325
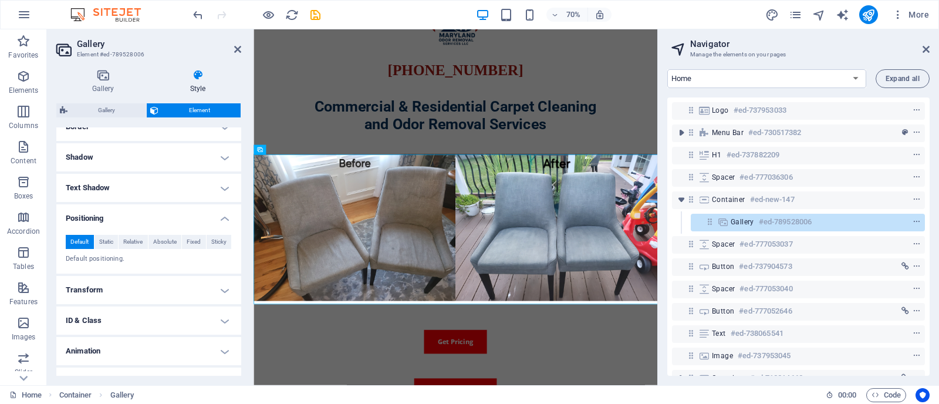
scroll to position [287, 0]
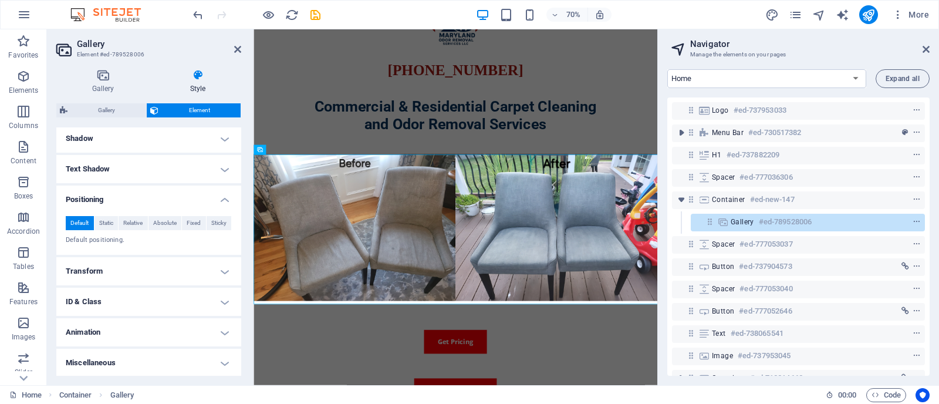
click at [226, 361] on h4 "Miscellaneous" at bounding box center [148, 362] width 185 height 28
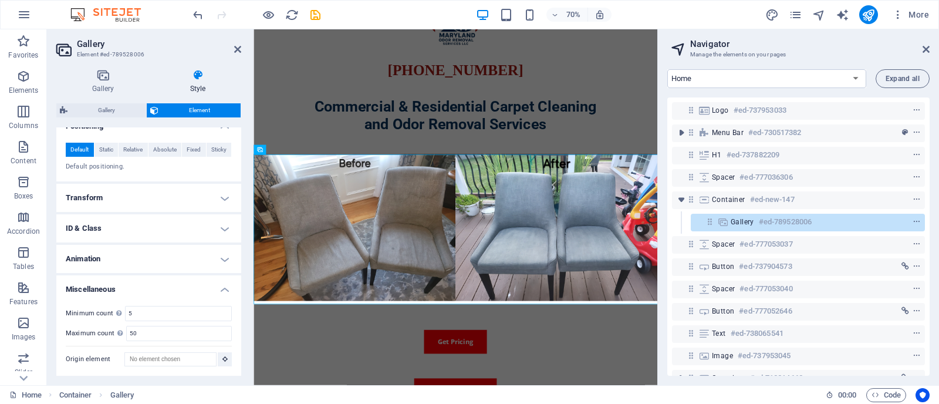
scroll to position [0, 0]
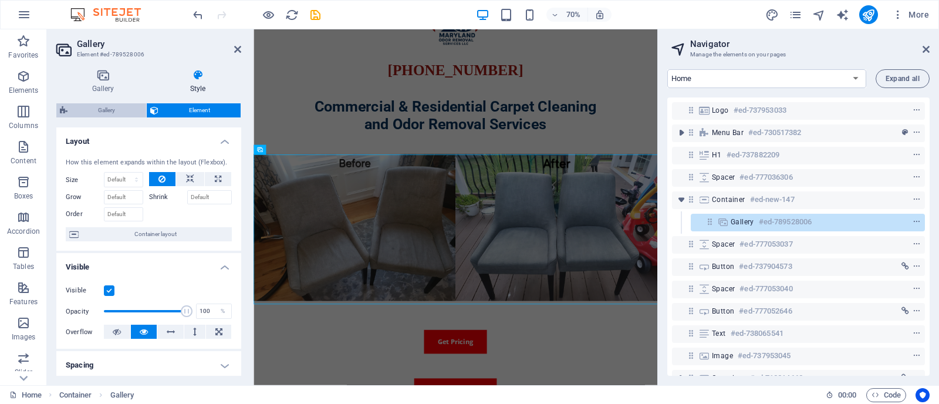
click at [89, 111] on span "Gallery" at bounding box center [107, 110] width 72 height 14
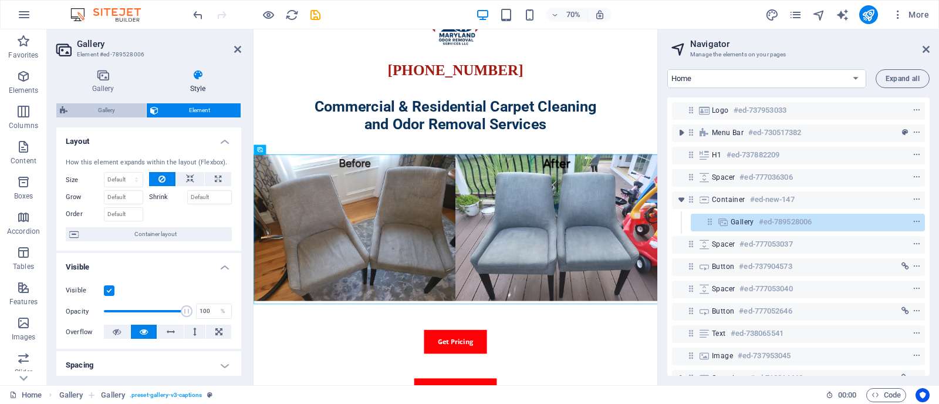
click at [89, 111] on span "Gallery" at bounding box center [107, 110] width 72 height 14
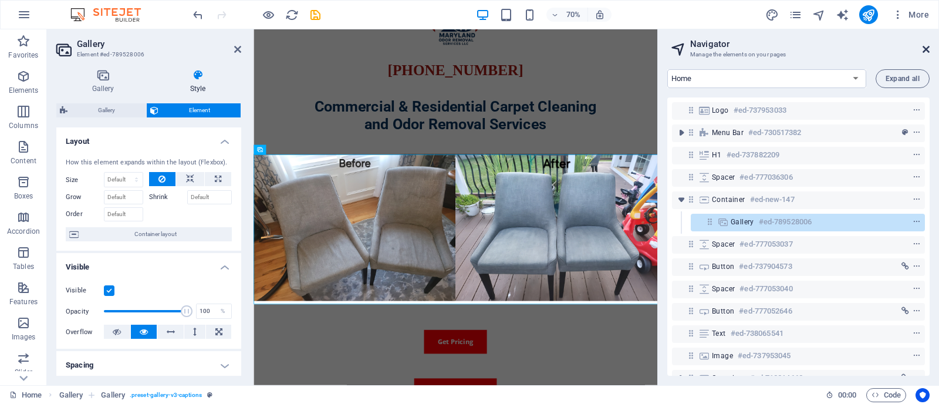
click at [924, 48] on icon at bounding box center [925, 49] width 7 height 9
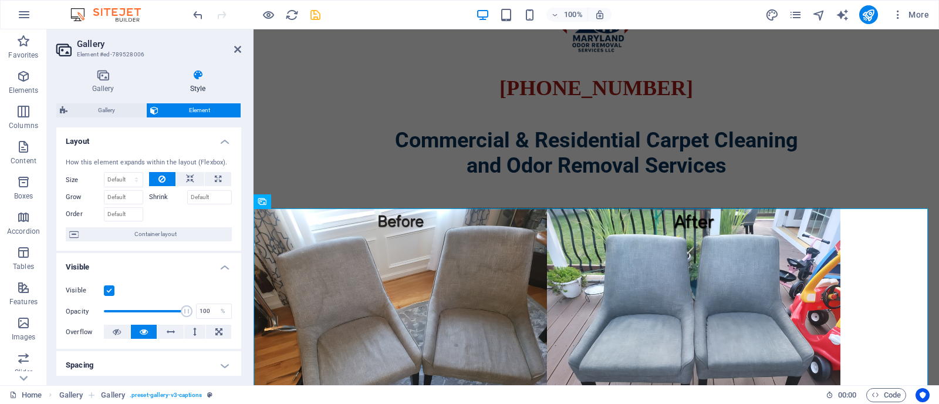
click at [314, 21] on icon "save" at bounding box center [315, 14] width 13 height 13
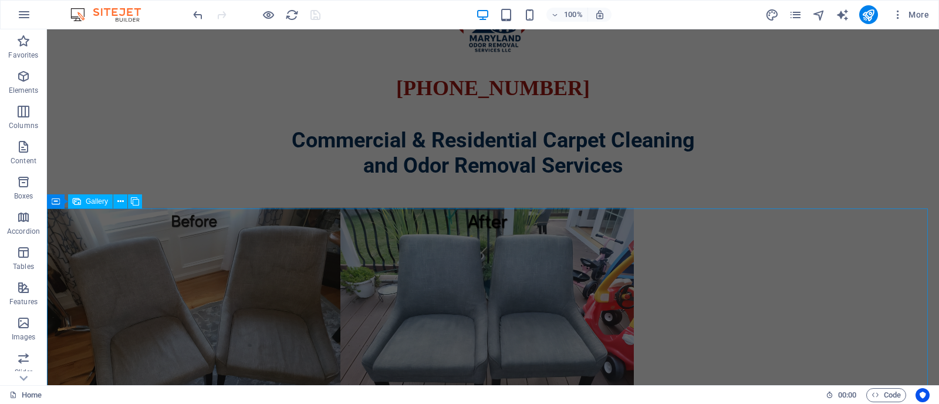
click at [744, 267] on div at bounding box center [493, 315] width 892 height 214
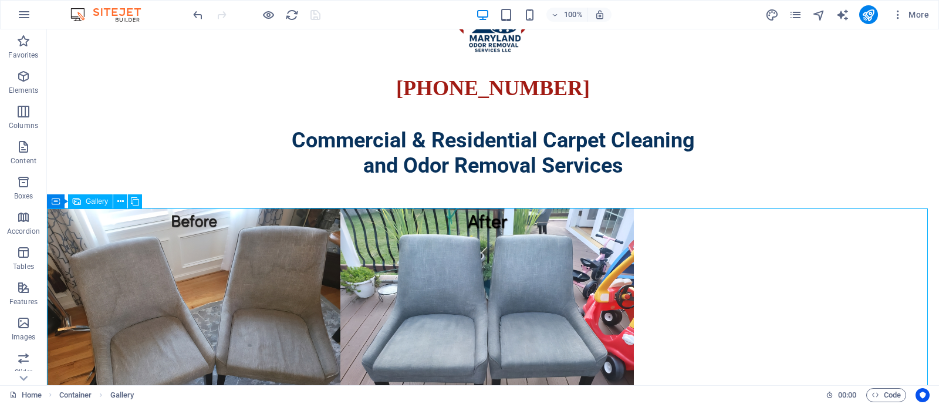
click at [744, 267] on div at bounding box center [493, 315] width 892 height 214
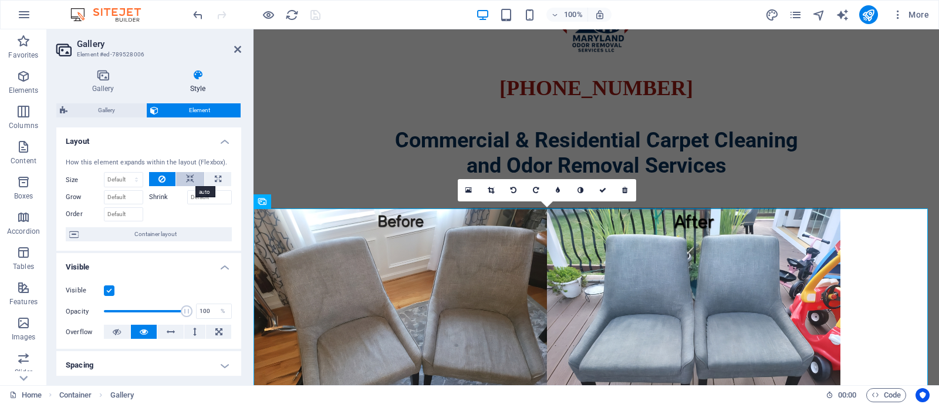
click at [188, 177] on icon at bounding box center [190, 179] width 8 height 14
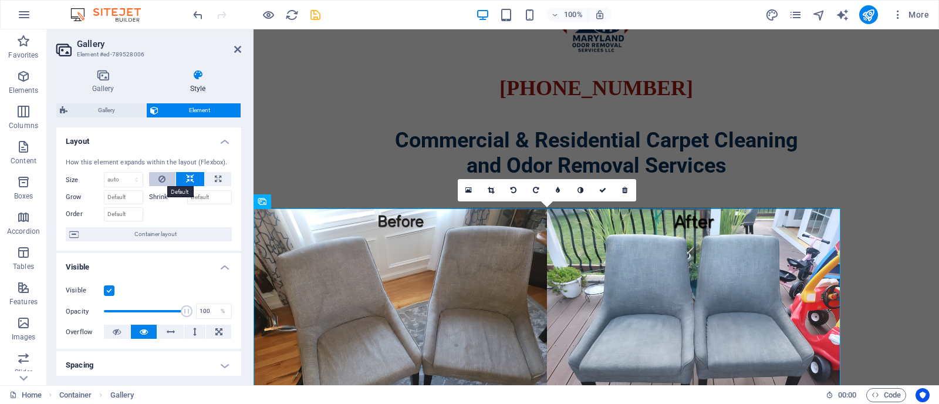
click at [165, 179] on button at bounding box center [162, 179] width 27 height 14
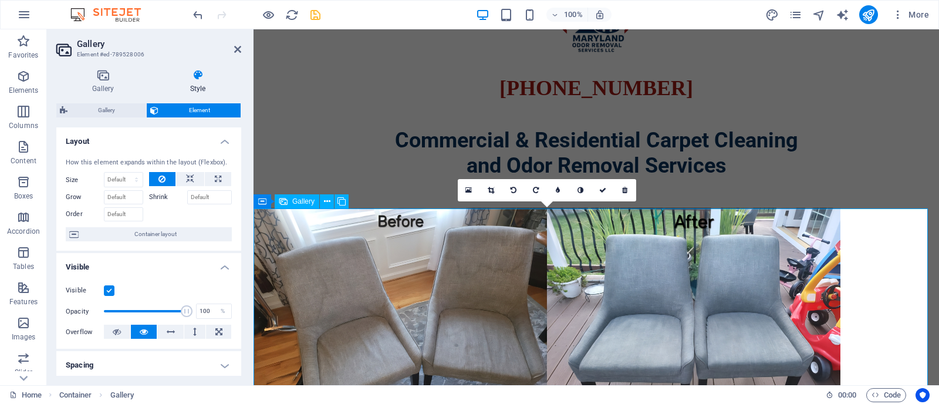
click at [364, 285] on li at bounding box center [546, 315] width 587 height 214
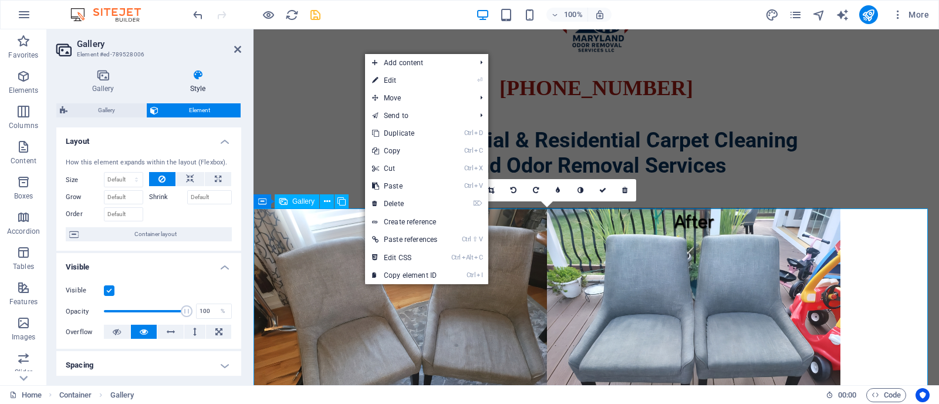
click at [364, 285] on li at bounding box center [546, 315] width 587 height 214
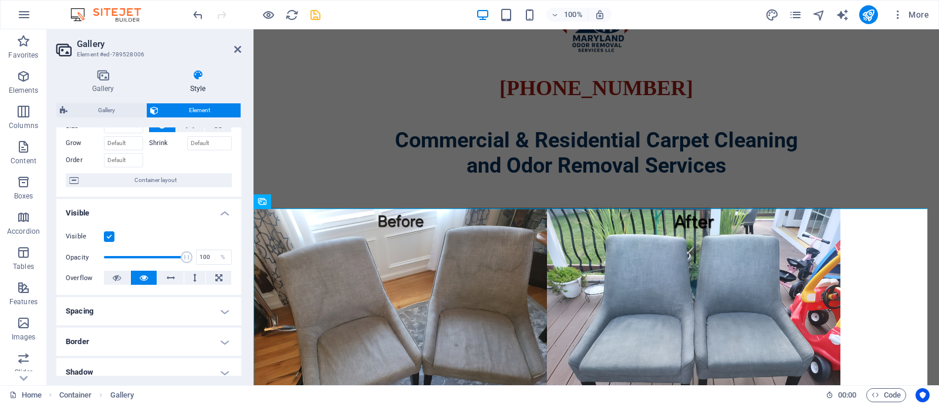
scroll to position [56, 0]
click at [167, 275] on icon at bounding box center [171, 276] width 8 height 14
click at [140, 275] on icon at bounding box center [144, 276] width 8 height 14
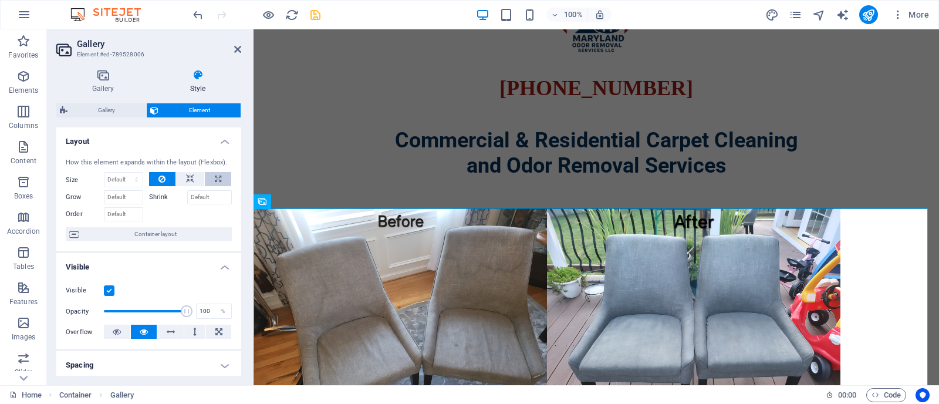
click at [215, 181] on icon at bounding box center [218, 179] width 6 height 14
type input "100"
select select "%"
click at [183, 178] on button at bounding box center [190, 179] width 28 height 14
select select "DISABLED_OPTION_VALUE"
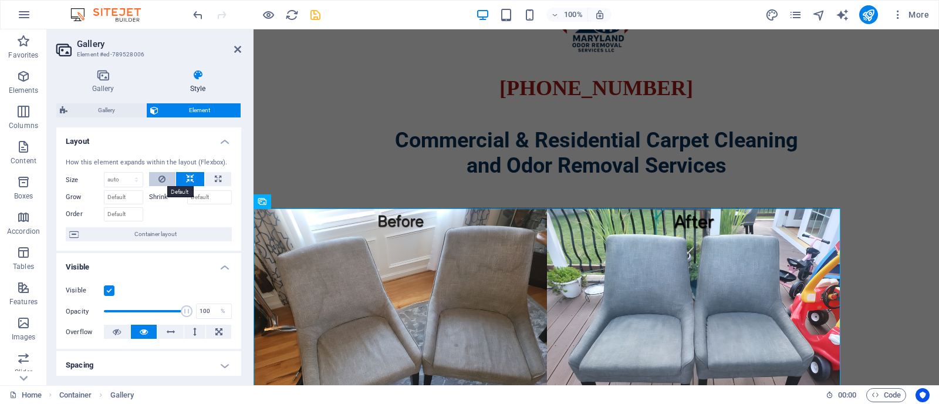
click at [159, 177] on icon at bounding box center [161, 179] width 7 height 14
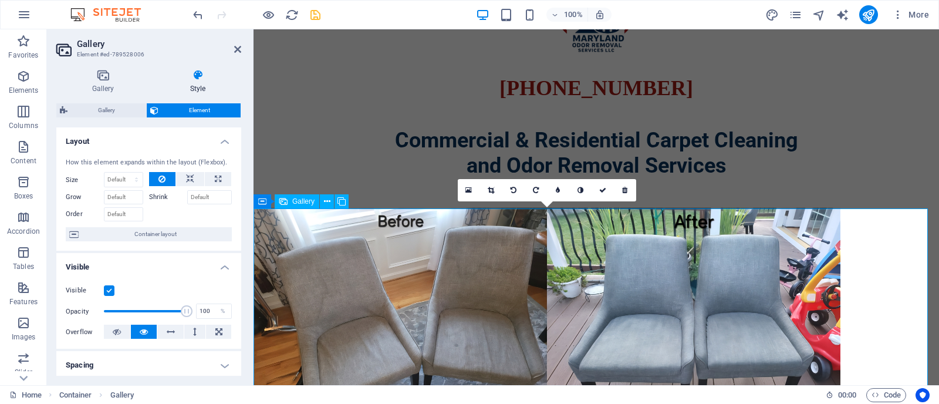
click at [319, 242] on li at bounding box center [546, 315] width 587 height 214
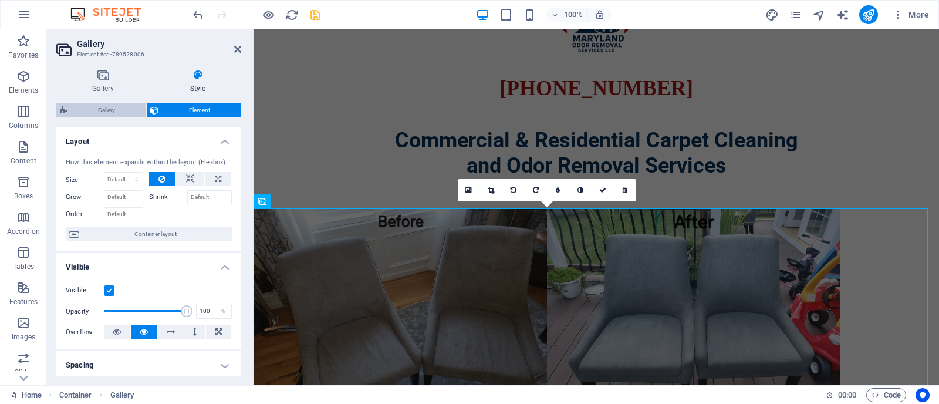
click at [109, 112] on span "Gallery" at bounding box center [107, 110] width 72 height 14
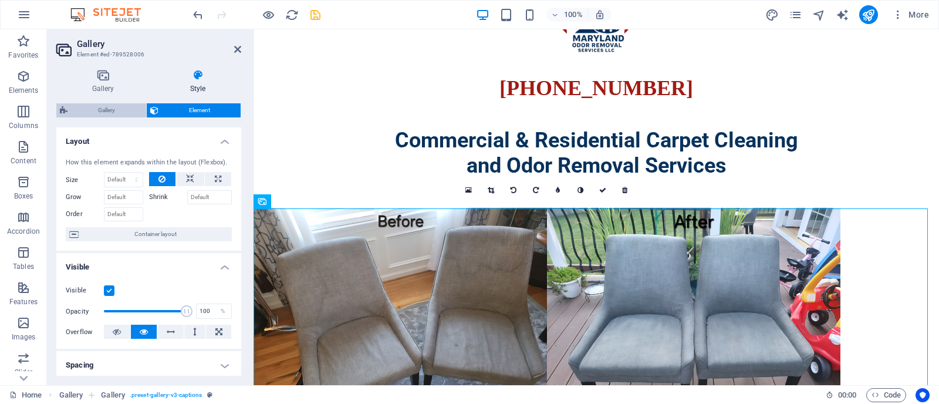
click at [109, 112] on span "Gallery" at bounding box center [107, 110] width 72 height 14
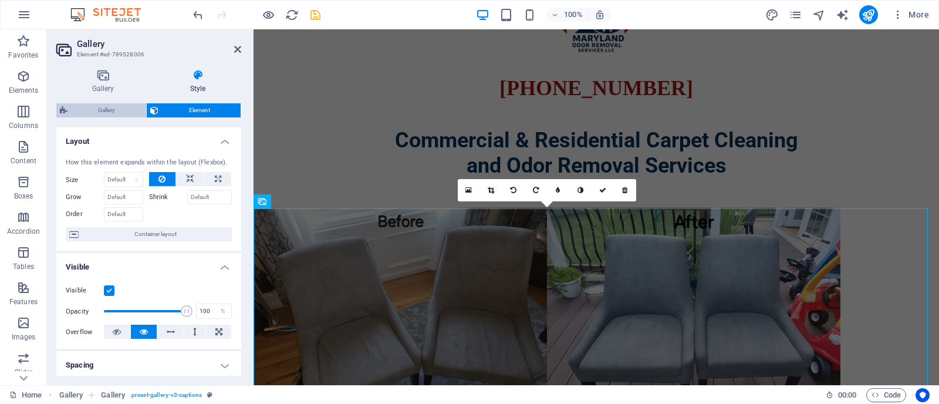
click at [95, 112] on span "Gallery" at bounding box center [107, 110] width 72 height 14
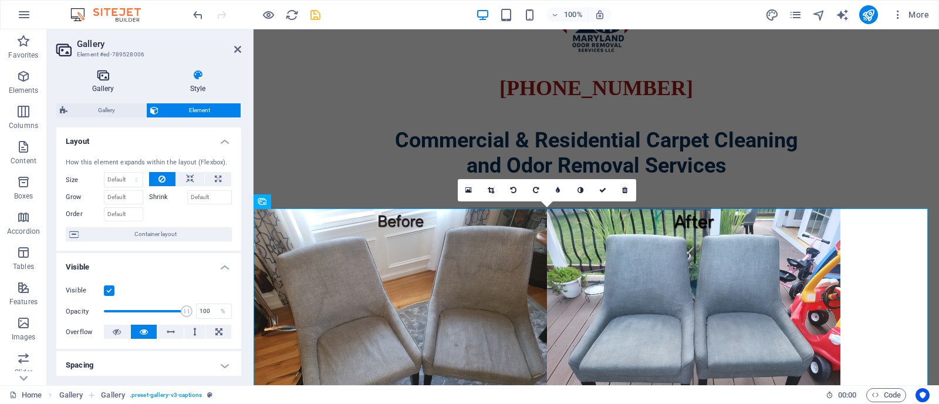
click at [96, 80] on icon at bounding box center [102, 75] width 93 height 12
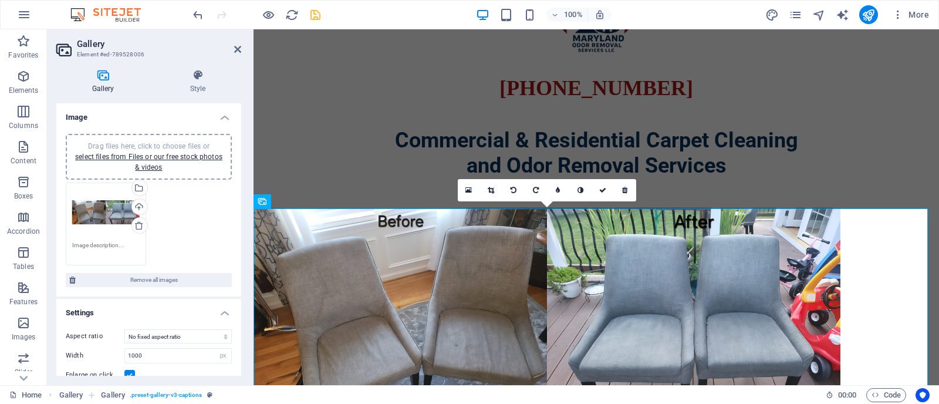
drag, startPoint x: 238, startPoint y: 187, endPoint x: 242, endPoint y: 212, distance: 26.0
click at [242, 212] on div "Gallery Style Image Drag files here, click to choose files or select files from…" at bounding box center [149, 222] width 204 height 325
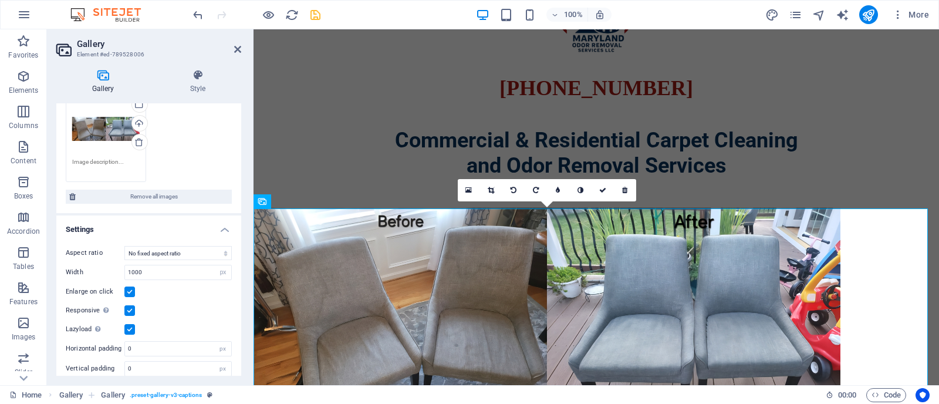
scroll to position [92, 0]
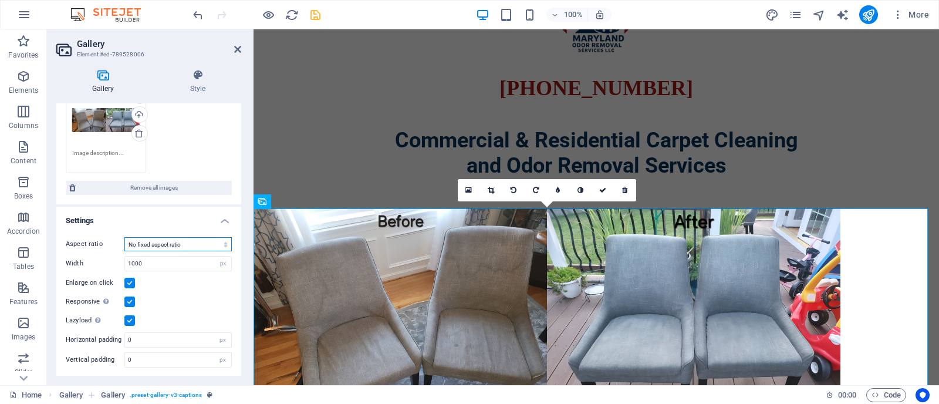
click at [185, 242] on select "No fixed aspect ratio 16:9 16:10 4:3 1:1 1:2 2:1" at bounding box center [177, 244] width 107 height 14
click at [165, 260] on input "1000" at bounding box center [178, 263] width 106 height 14
type input "1"
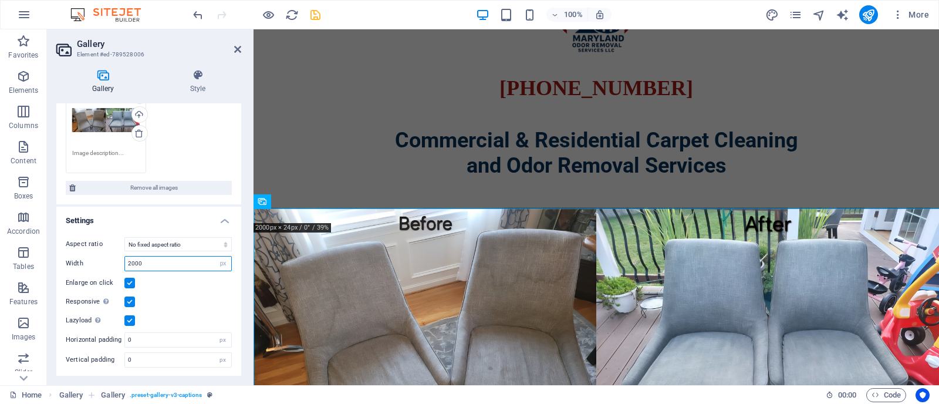
click at [165, 260] on input "2000" at bounding box center [178, 263] width 106 height 14
type input "1000"
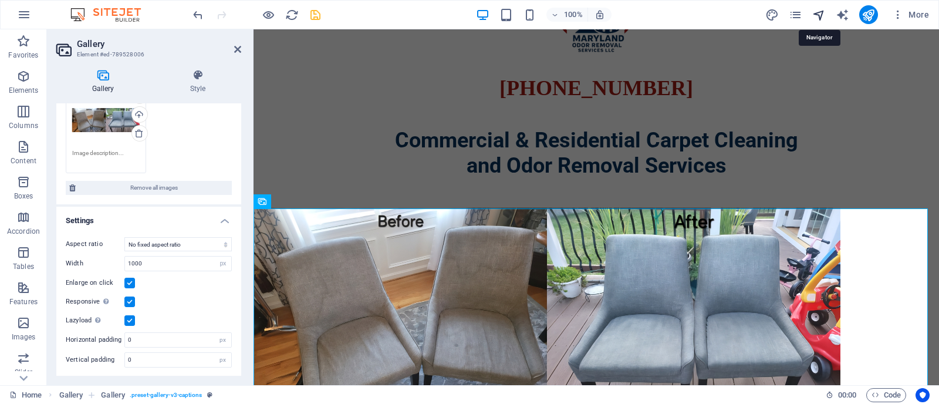
click at [817, 13] on icon "navigator" at bounding box center [818, 14] width 13 height 13
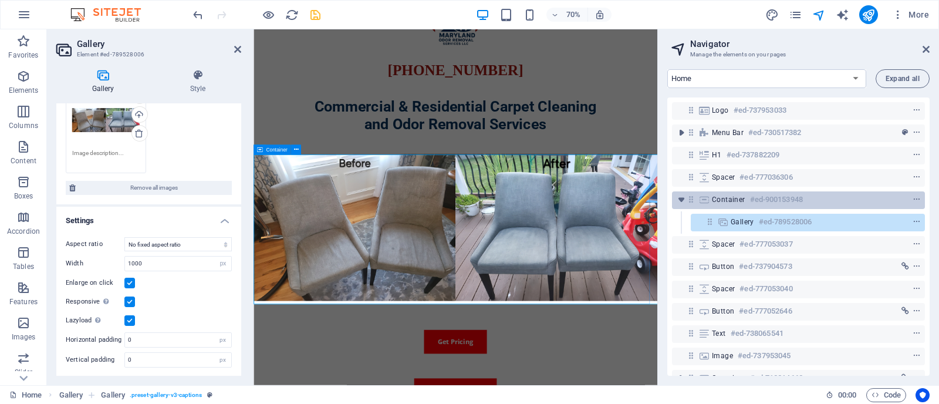
click at [730, 202] on span "Container" at bounding box center [728, 199] width 33 height 9
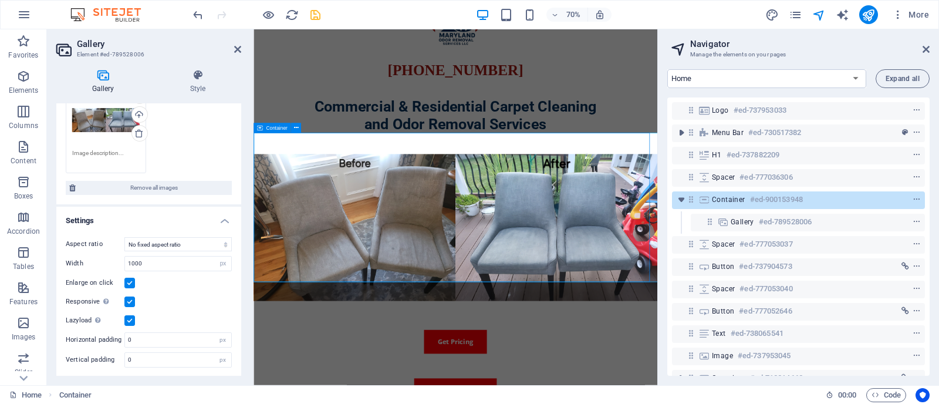
scroll to position [103, 0]
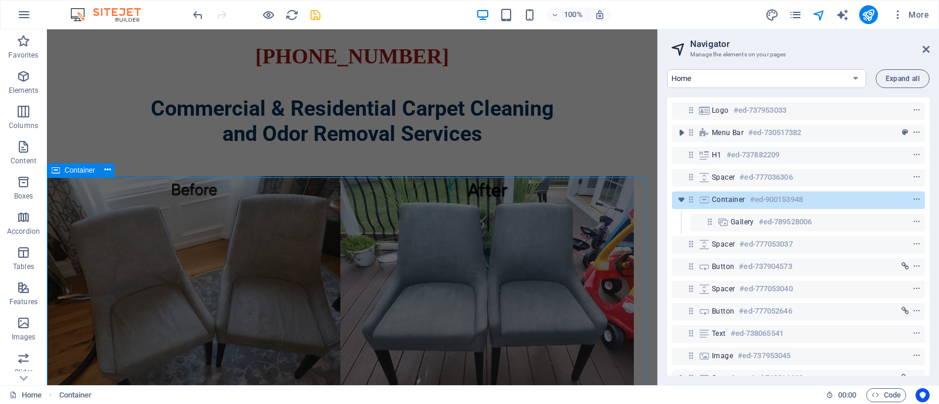
click at [730, 202] on span "Container" at bounding box center [728, 199] width 33 height 9
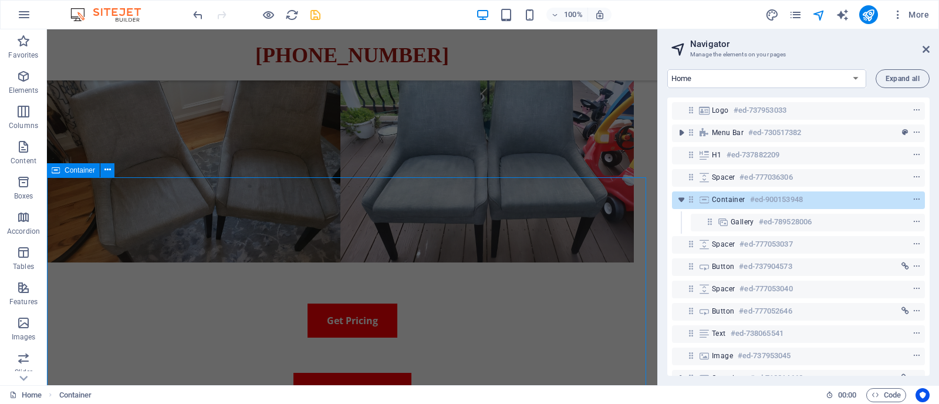
click at [730, 202] on span "Container" at bounding box center [728, 199] width 33 height 9
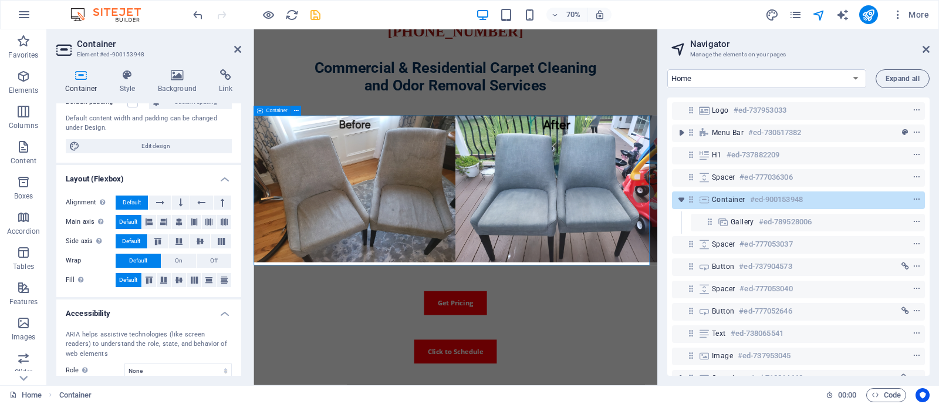
scroll to position [127, 0]
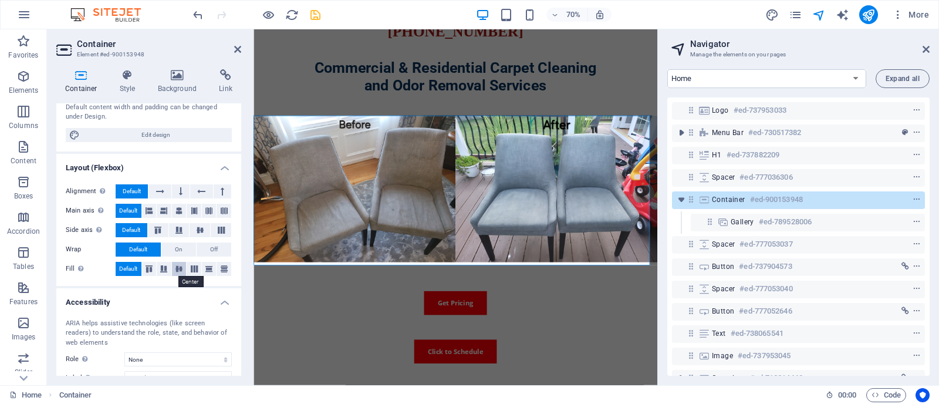
click at [175, 271] on icon at bounding box center [179, 268] width 14 height 7
click at [127, 272] on span "Default" at bounding box center [128, 269] width 18 height 14
click at [157, 188] on icon at bounding box center [160, 191] width 8 height 14
click at [125, 191] on span "Default" at bounding box center [132, 191] width 18 height 14
click at [179, 211] on icon at bounding box center [178, 211] width 7 height 14
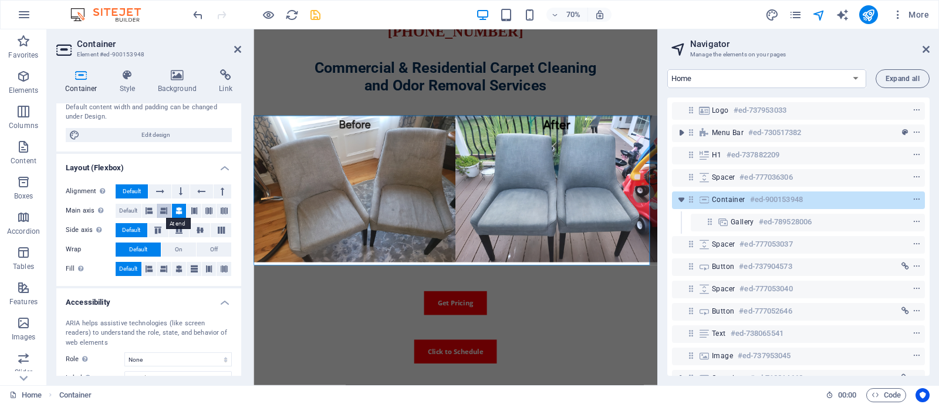
click at [162, 212] on icon at bounding box center [163, 211] width 7 height 14
click at [148, 212] on icon at bounding box center [148, 211] width 7 height 14
click at [223, 210] on icon at bounding box center [224, 211] width 7 height 14
click at [202, 211] on button at bounding box center [209, 211] width 15 height 14
click at [191, 211] on icon at bounding box center [194, 211] width 7 height 14
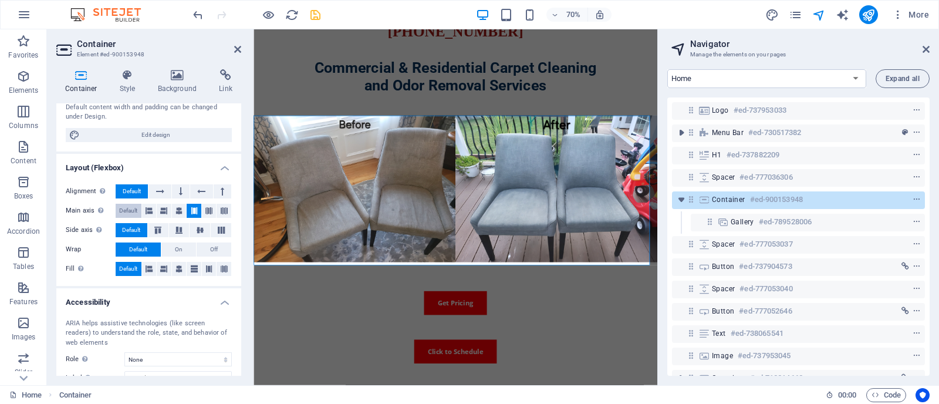
click at [123, 213] on span "Default" at bounding box center [128, 211] width 18 height 14
click at [154, 227] on icon at bounding box center [158, 229] width 14 height 7
click at [133, 228] on span "Default" at bounding box center [131, 230] width 18 height 14
click at [186, 248] on button "On" at bounding box center [178, 249] width 35 height 14
click at [148, 248] on button "Default" at bounding box center [138, 249] width 45 height 14
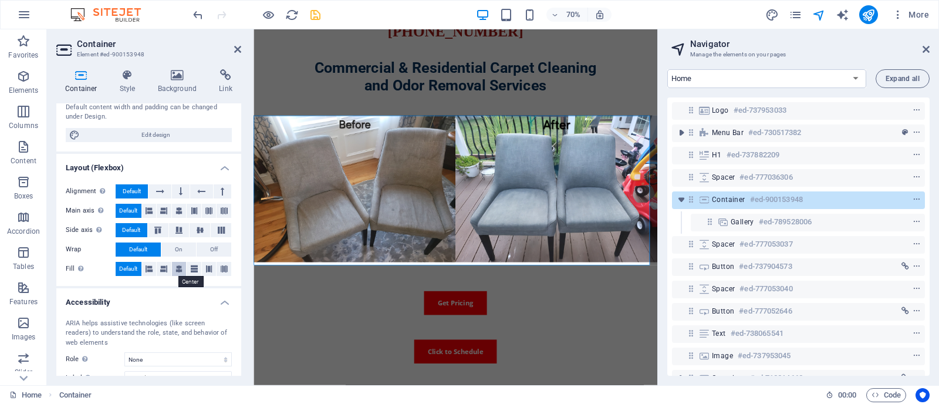
click at [179, 269] on icon at bounding box center [178, 269] width 7 height 14
click at [134, 269] on span "Default" at bounding box center [128, 269] width 18 height 14
click at [147, 269] on icon at bounding box center [148, 269] width 7 height 14
click at [122, 267] on span "Default" at bounding box center [128, 269] width 18 height 14
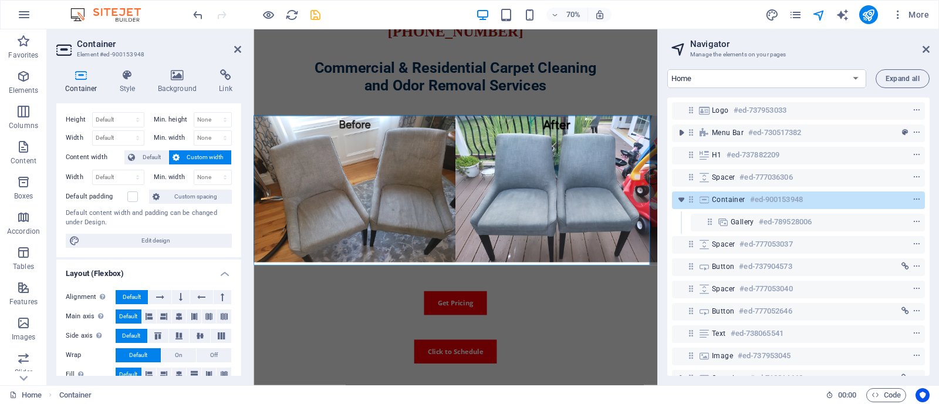
scroll to position [22, 0]
click at [181, 293] on icon at bounding box center [181, 296] width 4 height 14
click at [158, 300] on icon at bounding box center [160, 296] width 8 height 14
click at [132, 297] on span "Default" at bounding box center [132, 296] width 18 height 14
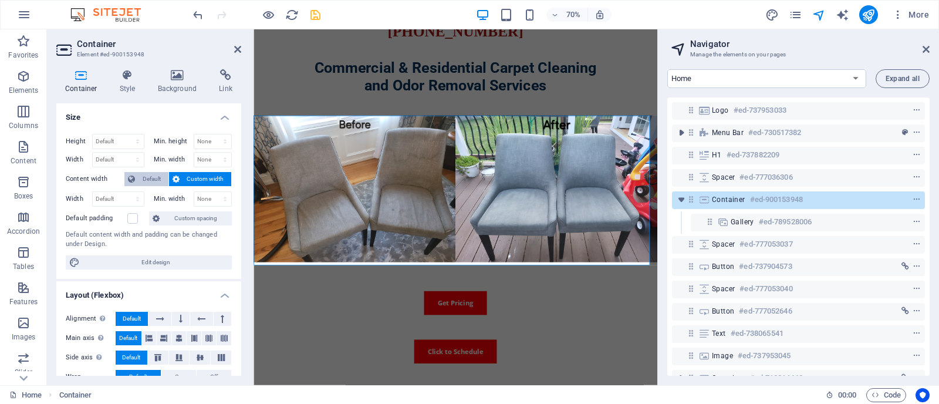
click at [151, 181] on span "Default" at bounding box center [151, 179] width 26 height 14
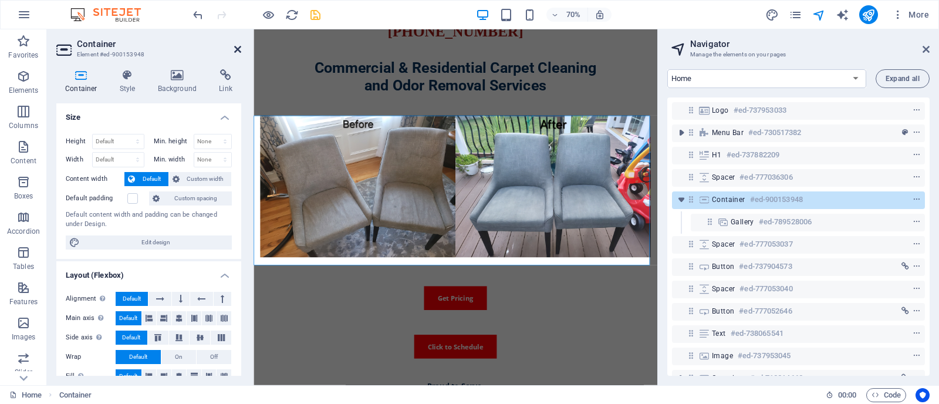
click at [236, 50] on icon at bounding box center [237, 49] width 7 height 9
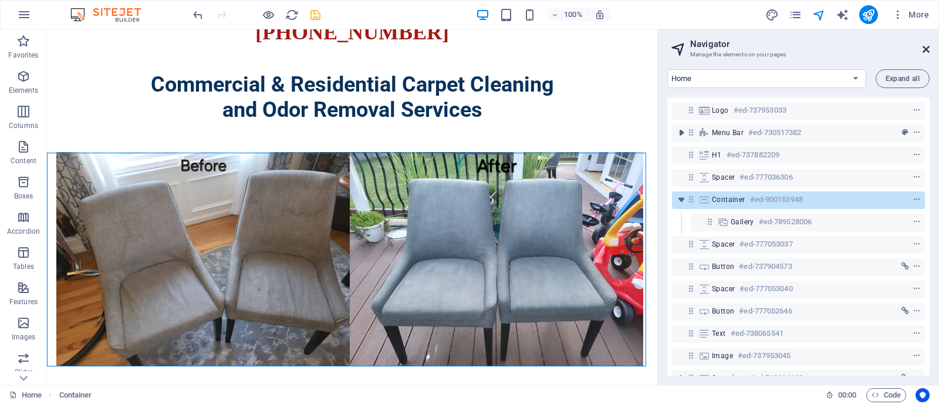
click at [924, 51] on icon at bounding box center [925, 49] width 7 height 9
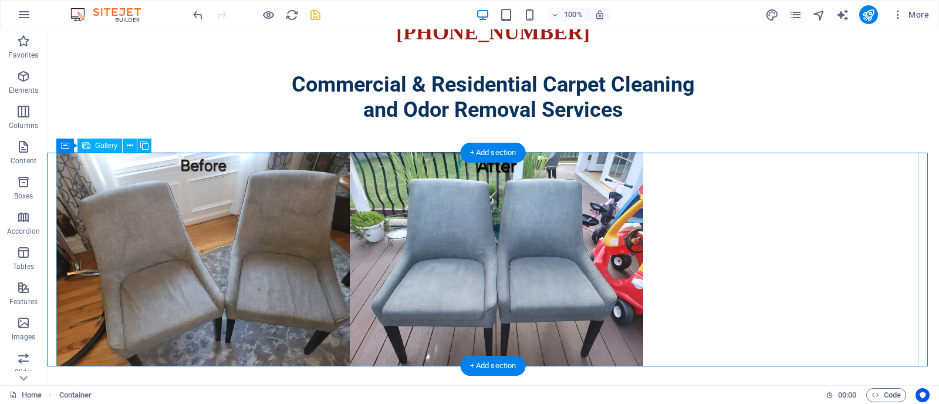
click at [734, 167] on div at bounding box center [492, 259] width 873 height 214
select select "px"
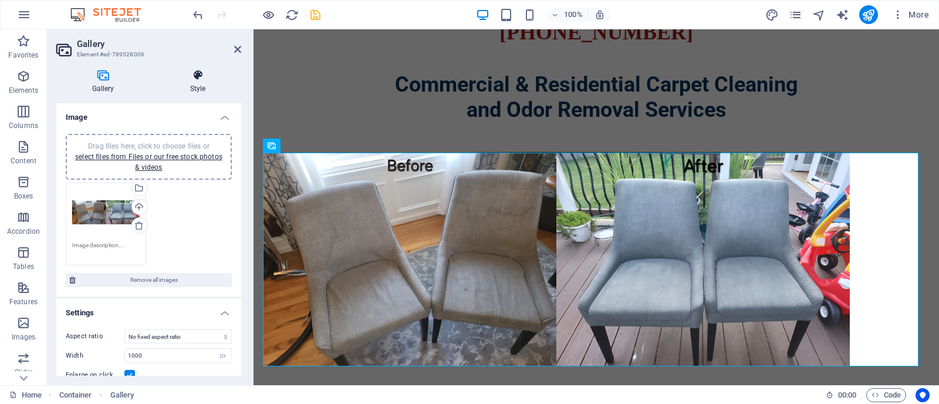
click at [194, 87] on h4 "Style" at bounding box center [197, 81] width 87 height 25
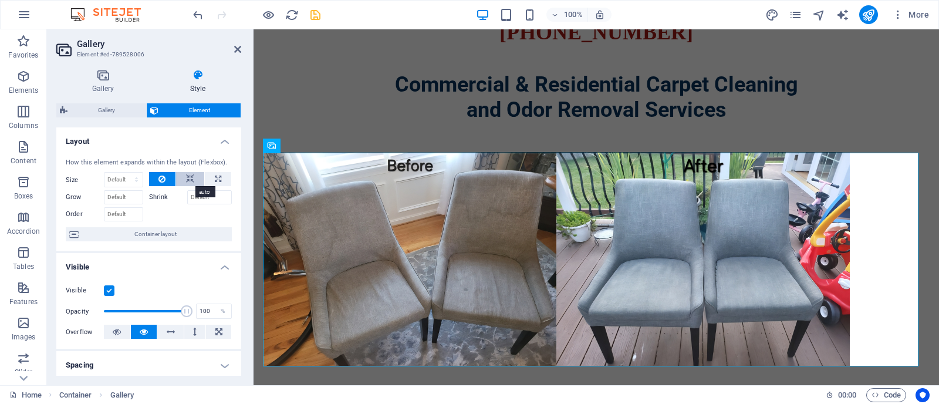
click at [188, 178] on icon at bounding box center [190, 179] width 8 height 14
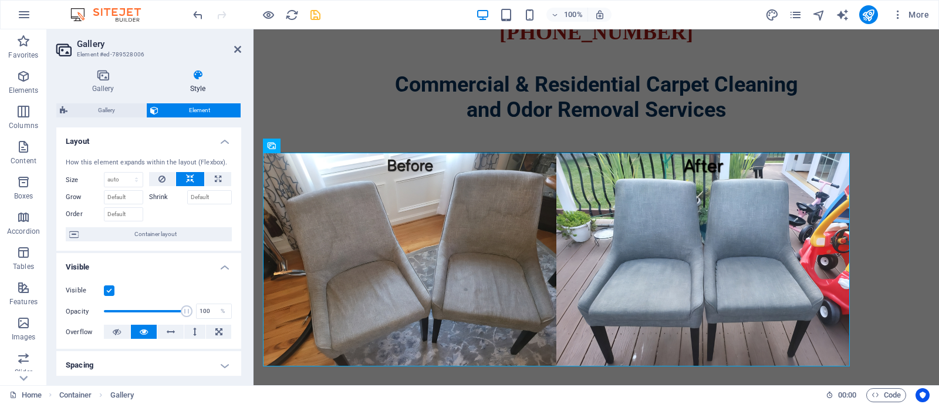
click at [188, 178] on icon at bounding box center [190, 179] width 8 height 14
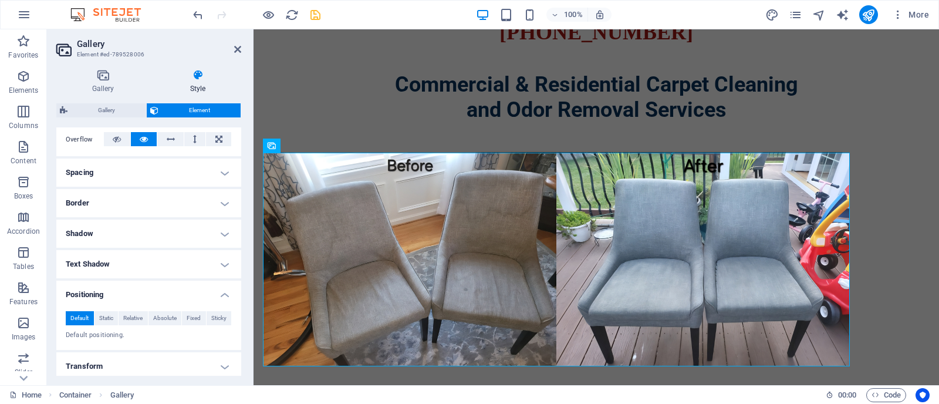
scroll to position [197, 0]
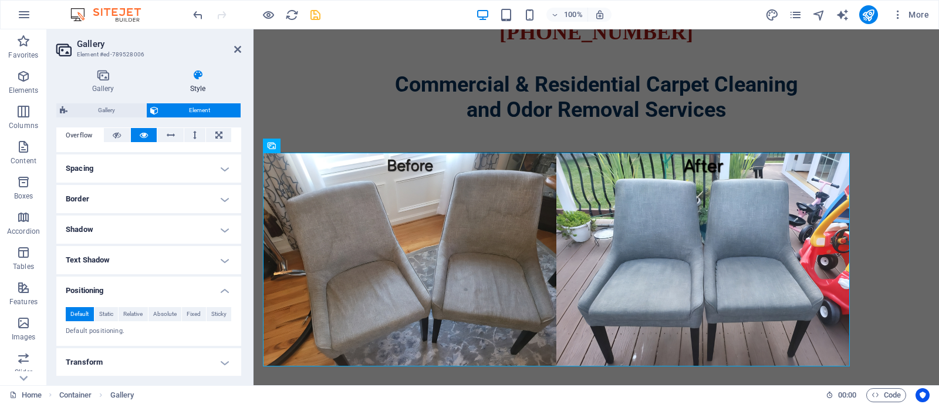
click at [219, 177] on h4 "Spacing" at bounding box center [148, 168] width 185 height 28
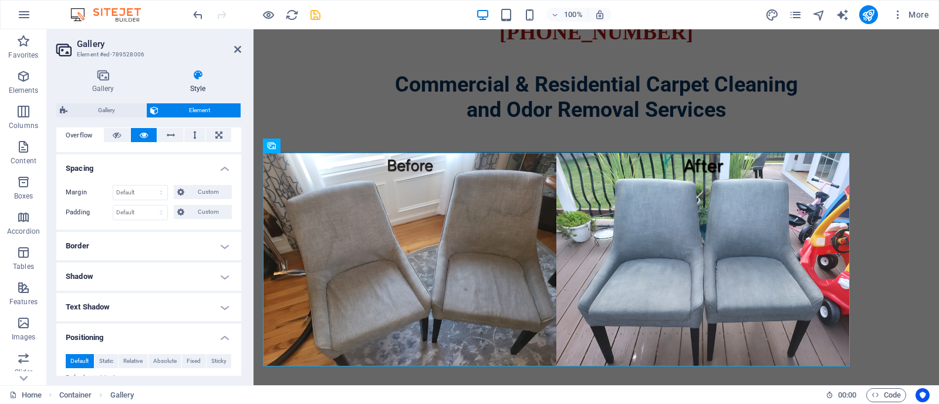
click at [221, 251] on h4 "Border" at bounding box center [148, 246] width 185 height 28
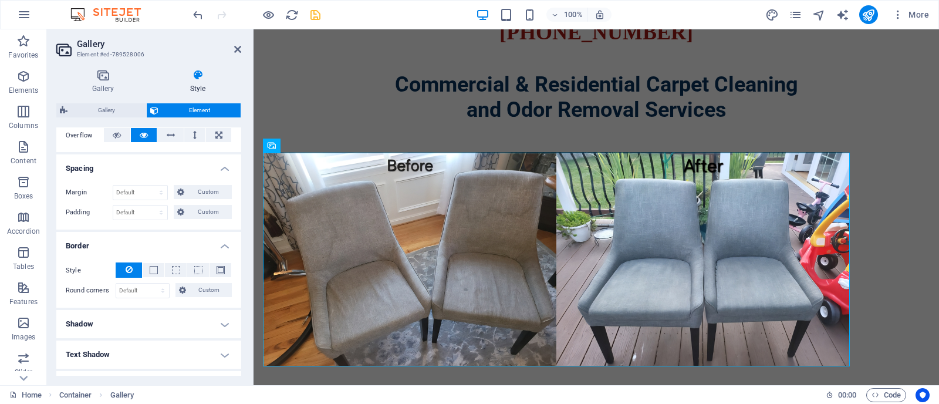
click at [221, 251] on h4 "Border" at bounding box center [148, 242] width 185 height 21
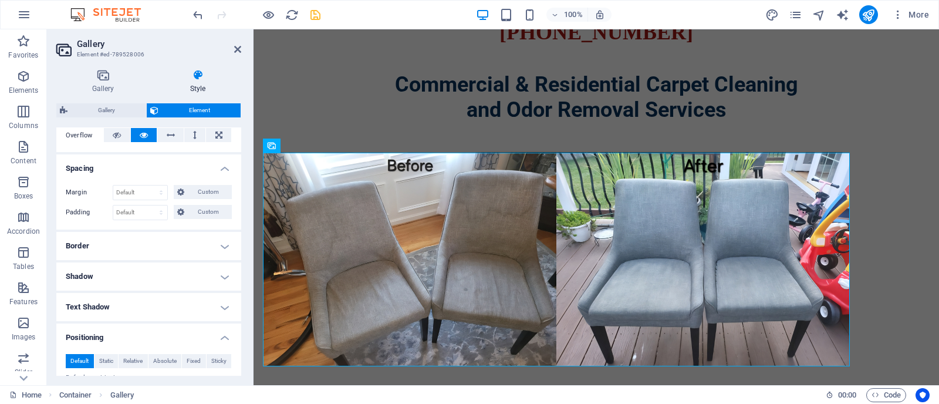
click at [221, 277] on h4 "Shadow" at bounding box center [148, 276] width 185 height 28
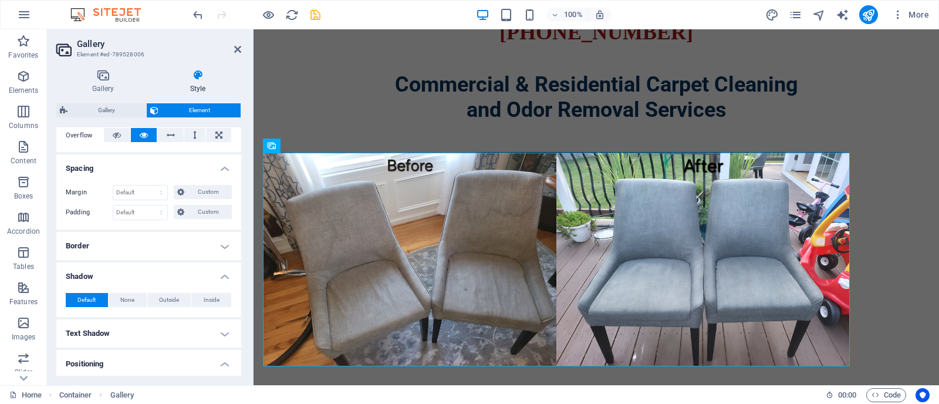
click at [221, 277] on h4 "Shadow" at bounding box center [148, 272] width 185 height 21
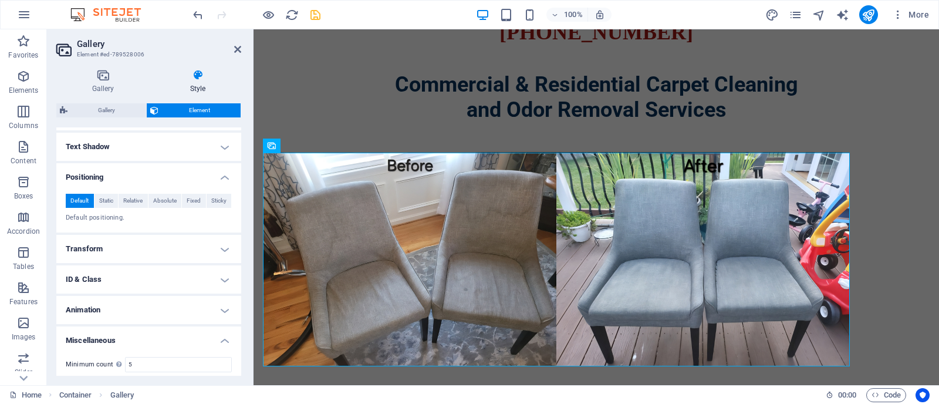
scroll to position [408, 0]
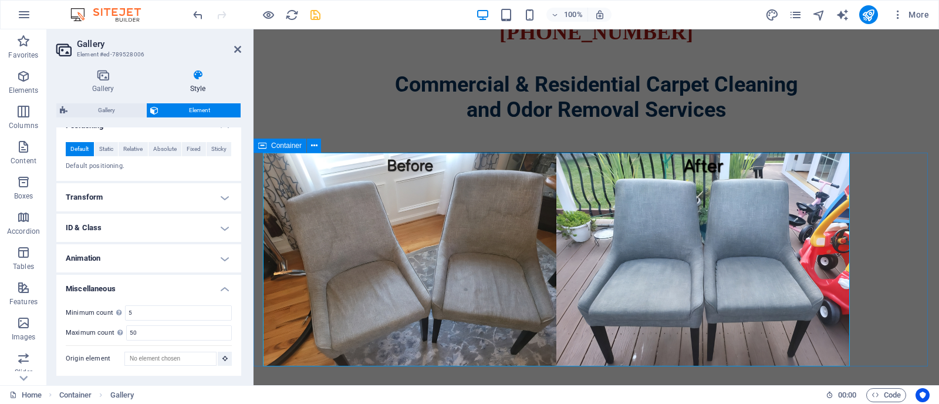
click at [259, 191] on div at bounding box center [595, 259] width 685 height 214
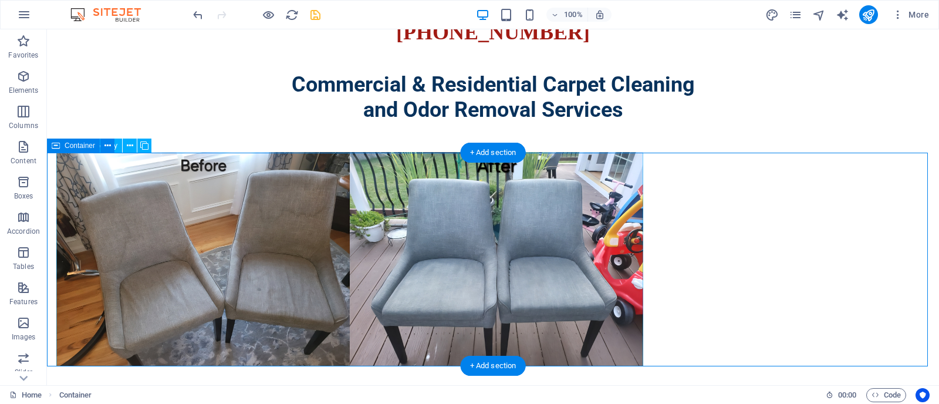
click at [259, 191] on li at bounding box center [349, 259] width 587 height 214
click at [719, 182] on div at bounding box center [493, 259] width 892 height 214
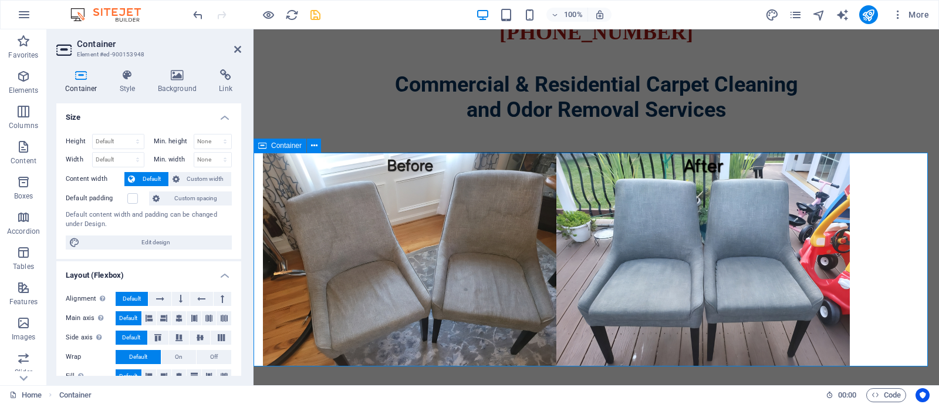
click at [156, 179] on span "Default" at bounding box center [151, 179] width 26 height 14
click at [135, 200] on label at bounding box center [132, 198] width 11 height 11
click at [0, 0] on input "Default padding" at bounding box center [0, 0] width 0 height 0
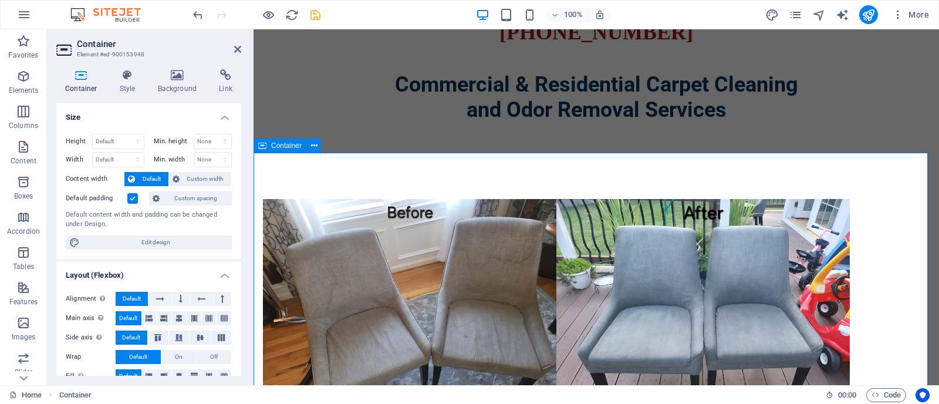
click at [135, 200] on label at bounding box center [132, 198] width 11 height 11
click at [0, 0] on input "Default padding" at bounding box center [0, 0] width 0 height 0
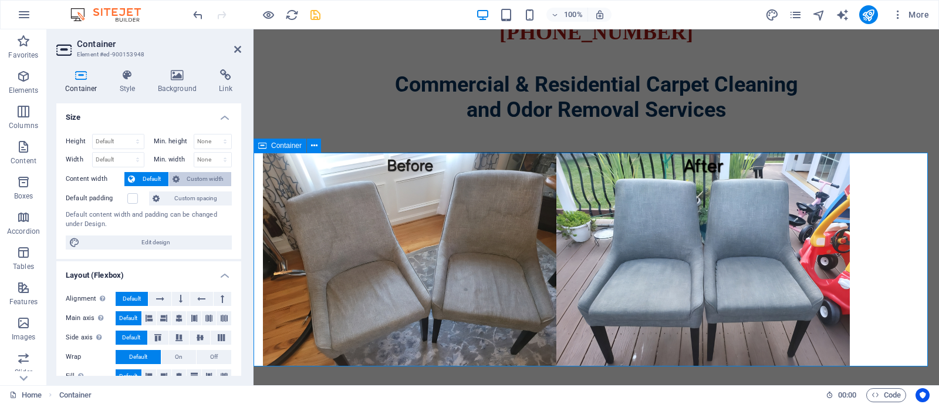
click at [189, 181] on span "Custom width" at bounding box center [205, 179] width 45 height 14
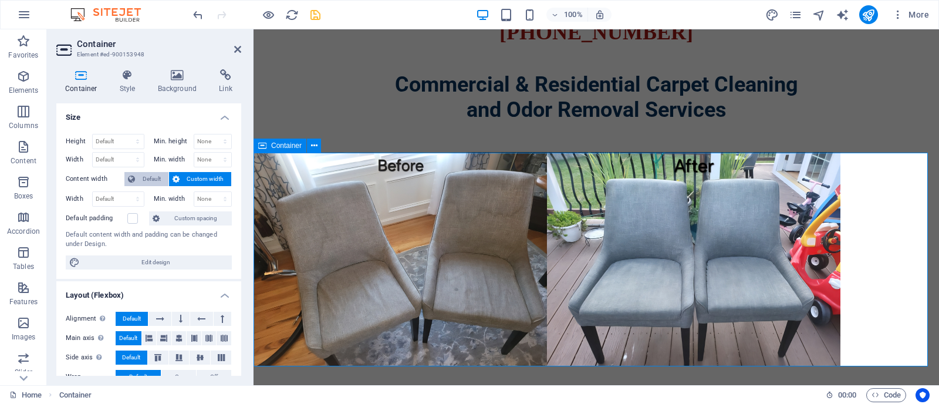
click at [156, 182] on span "Default" at bounding box center [151, 179] width 26 height 14
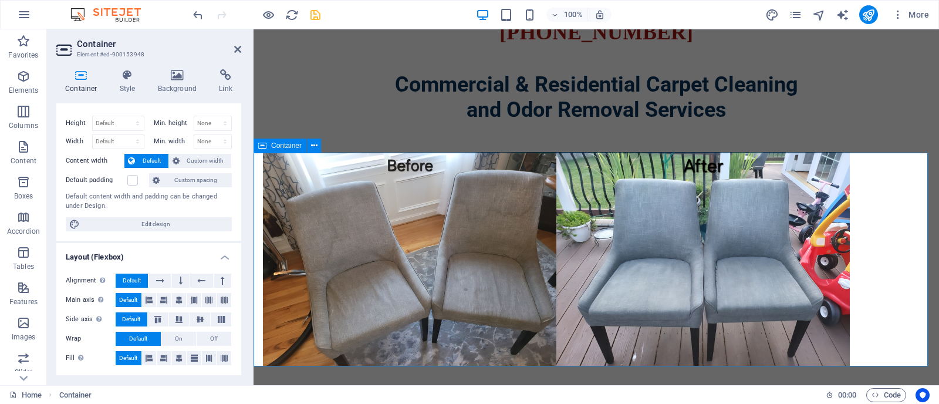
scroll to position [19, 0]
click at [132, 86] on h4 "Style" at bounding box center [130, 81] width 38 height 25
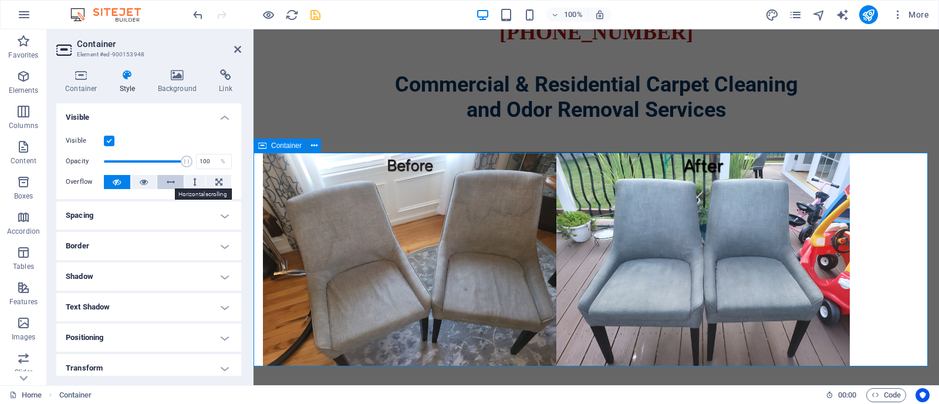
click at [167, 182] on icon at bounding box center [171, 182] width 8 height 14
click at [218, 182] on icon at bounding box center [218, 182] width 7 height 14
click at [141, 179] on icon at bounding box center [144, 182] width 8 height 14
click at [180, 83] on h4 "Background" at bounding box center [180, 81] width 62 height 25
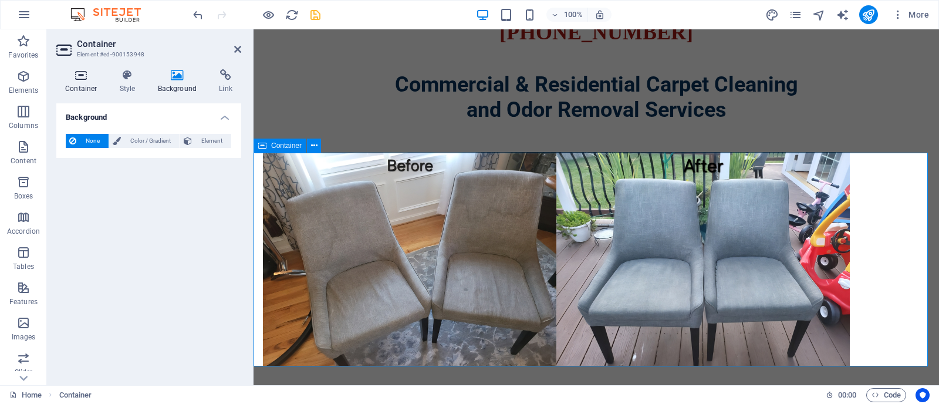
click at [84, 87] on h4 "Container" at bounding box center [83, 81] width 55 height 25
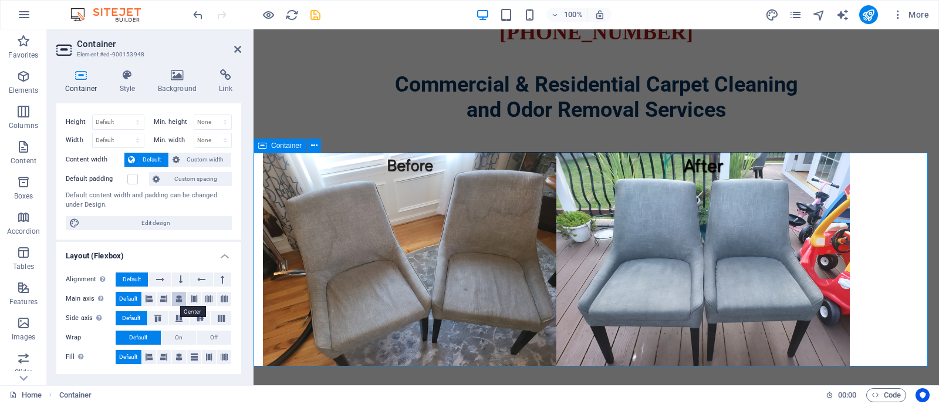
click at [178, 297] on icon at bounding box center [178, 299] width 7 height 14
click at [314, 16] on icon "save" at bounding box center [315, 14] width 13 height 13
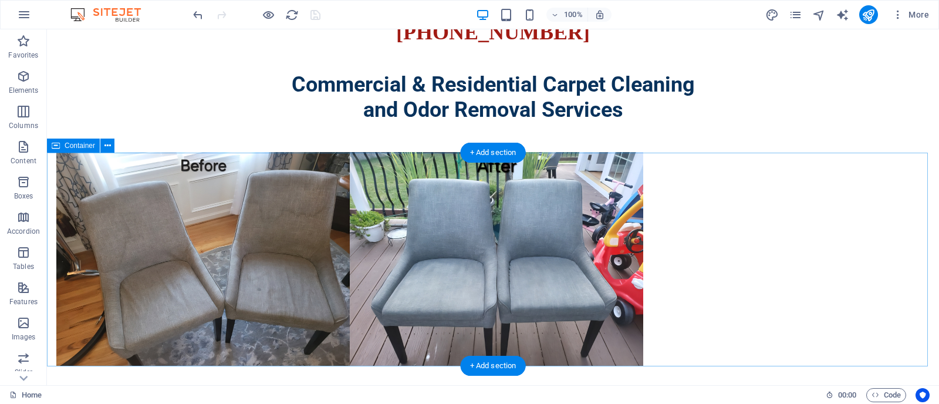
click at [889, 197] on div at bounding box center [493, 259] width 892 height 214
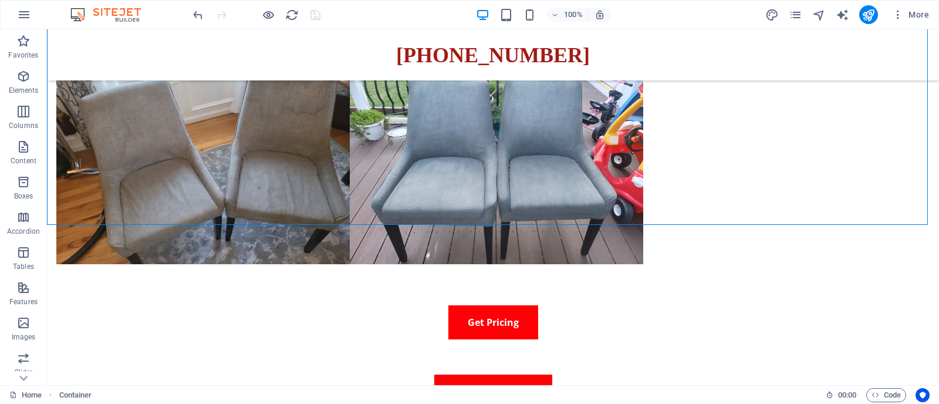
scroll to position [155, 0]
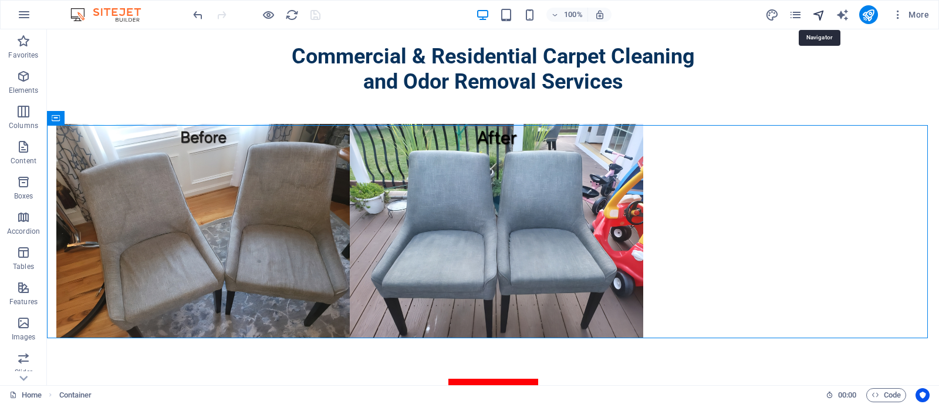
click at [818, 19] on icon "navigator" at bounding box center [818, 14] width 13 height 13
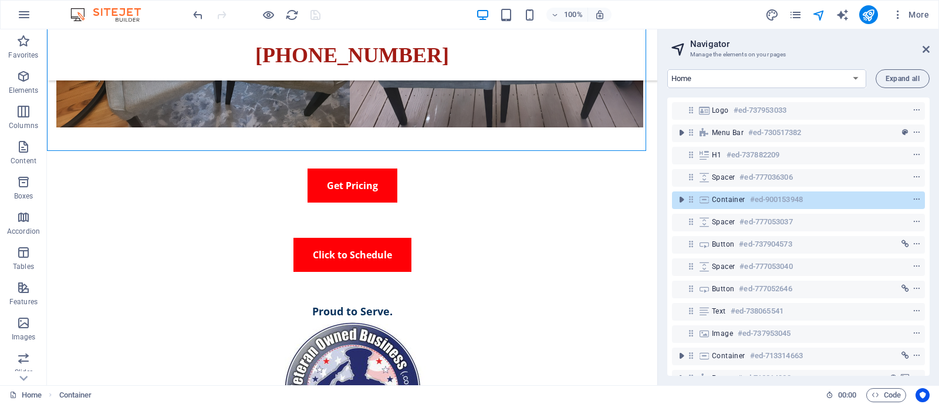
scroll to position [291, 0]
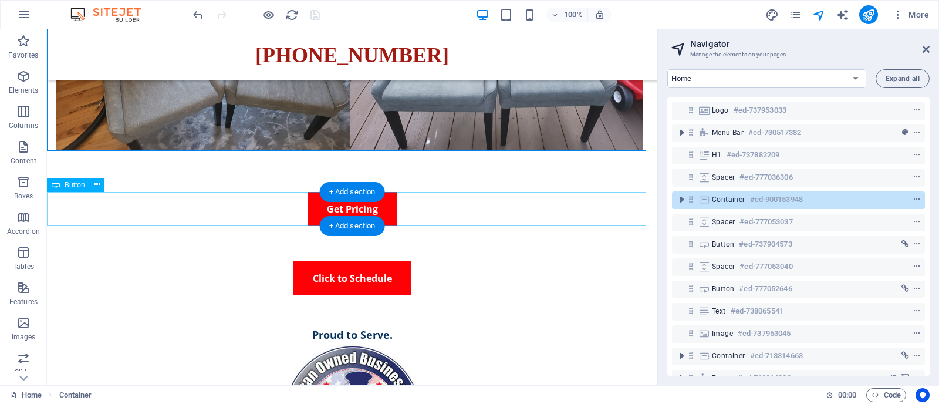
click at [314, 205] on div "Get Pricing" at bounding box center [352, 209] width 610 height 34
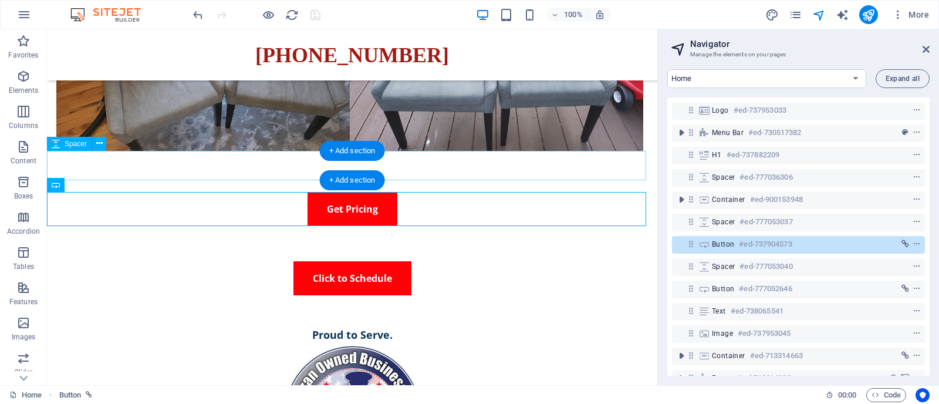
click at [422, 162] on div at bounding box center [352, 165] width 610 height 29
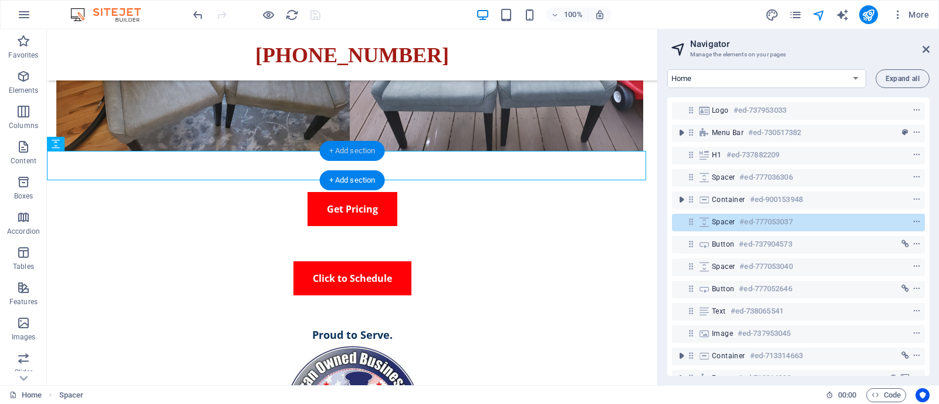
click at [353, 153] on div "+ Add section" at bounding box center [352, 151] width 65 height 20
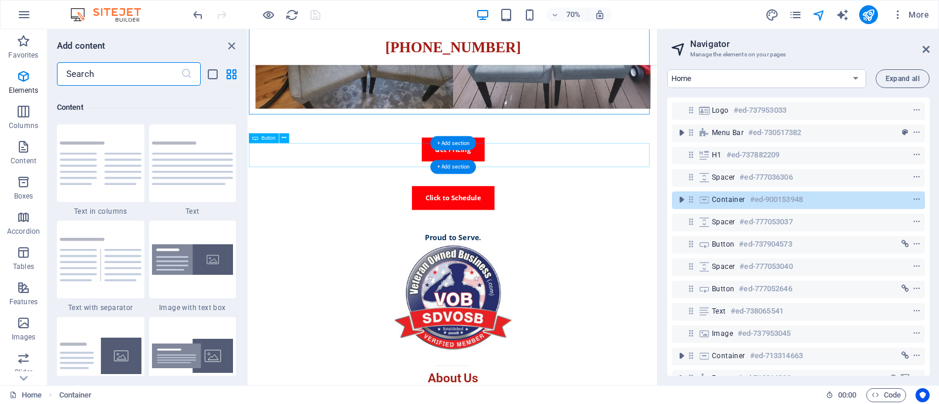
scroll to position [2051, 0]
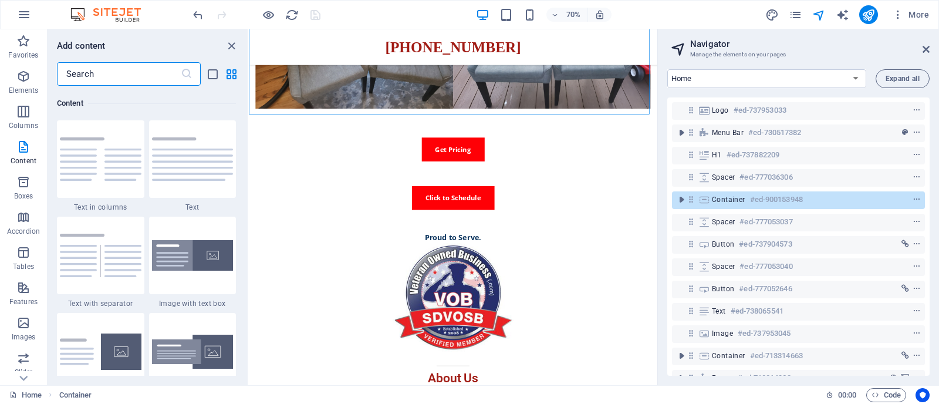
click at [121, 78] on input "text" at bounding box center [119, 73] width 124 height 23
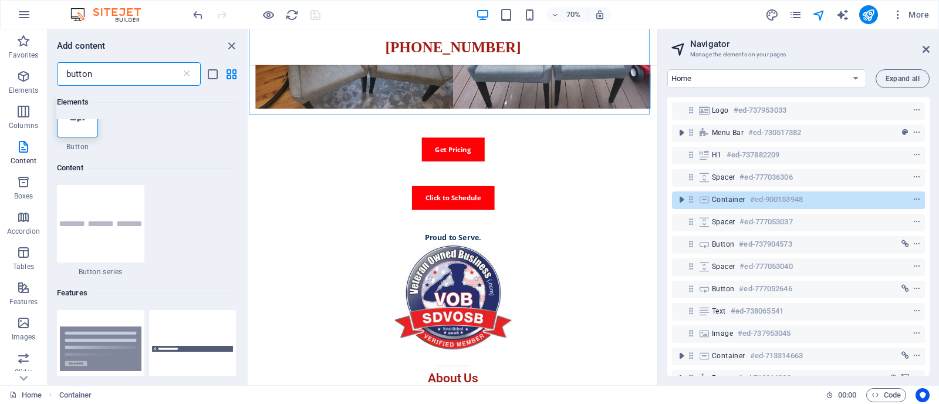
scroll to position [0, 0]
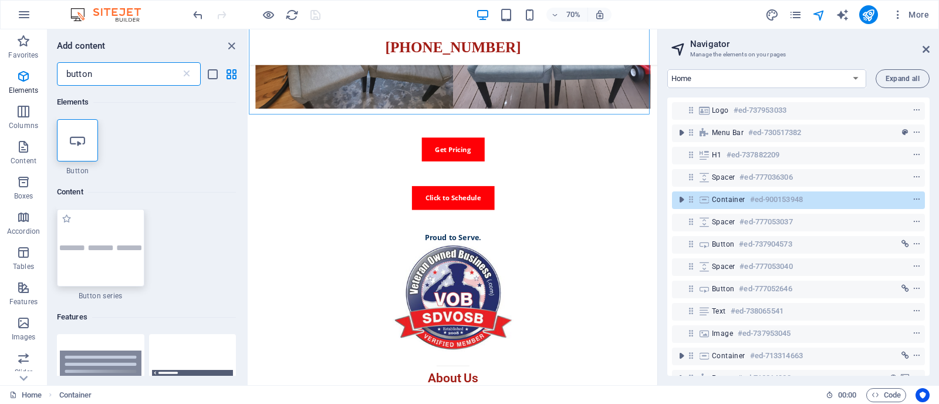
type input "button"
click at [88, 250] on img at bounding box center [101, 247] width 82 height 5
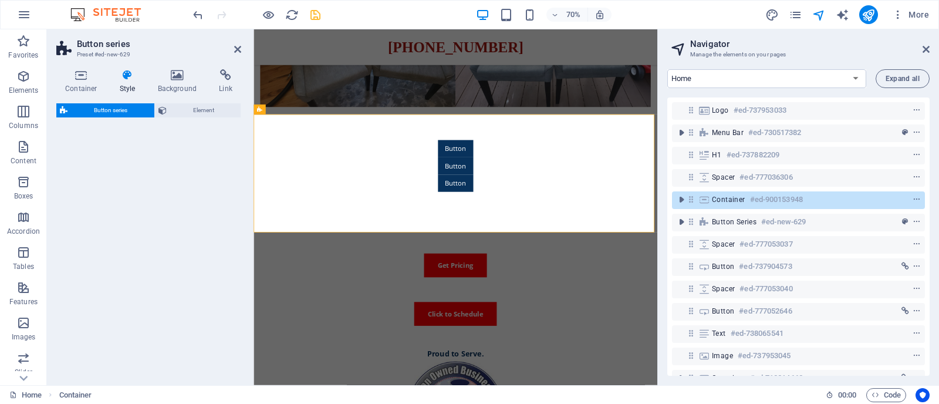
select select "rem"
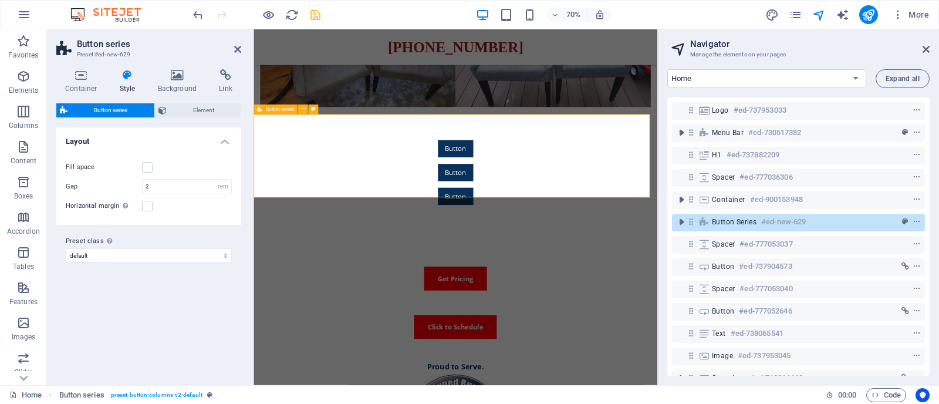
click at [321, 245] on div "Button Button Button" at bounding box center [541, 233] width 577 height 187
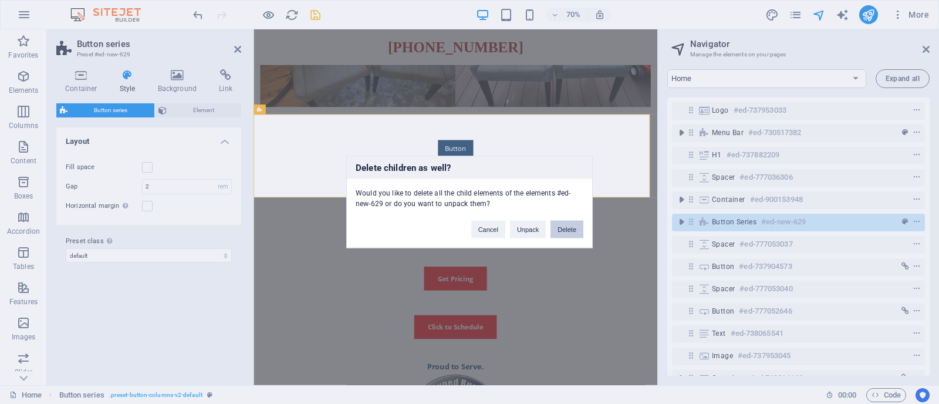
click at [567, 229] on button "Delete" at bounding box center [566, 230] width 33 height 18
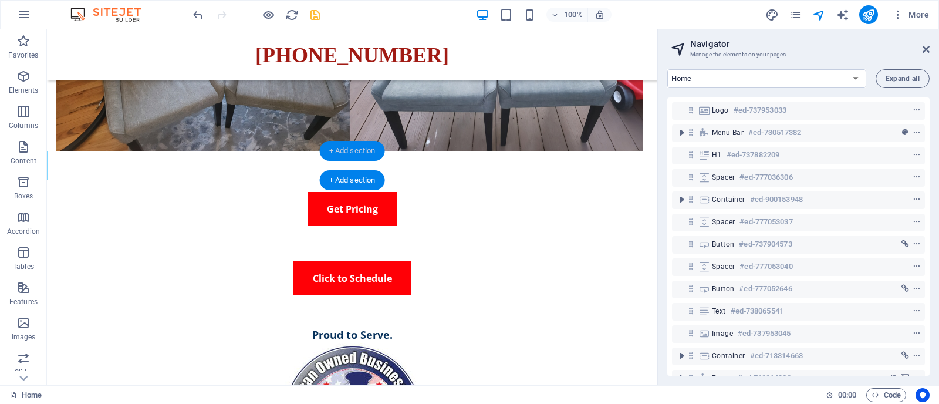
click at [352, 153] on div "+ Add section" at bounding box center [352, 151] width 65 height 20
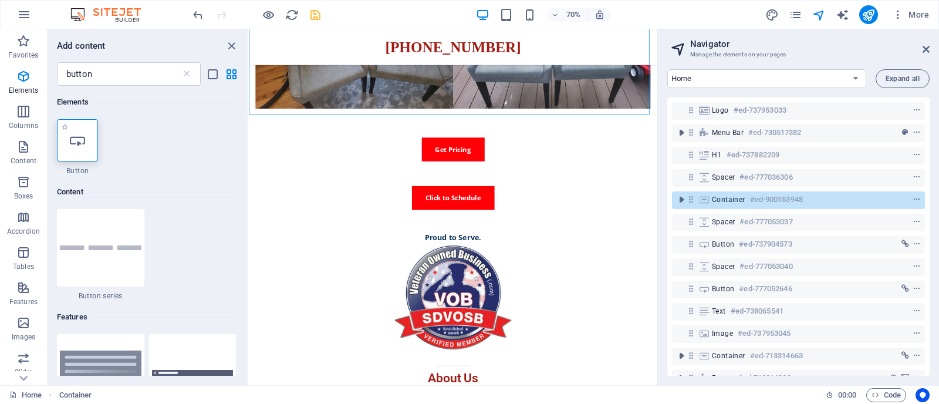
click at [74, 150] on div at bounding box center [77, 140] width 41 height 42
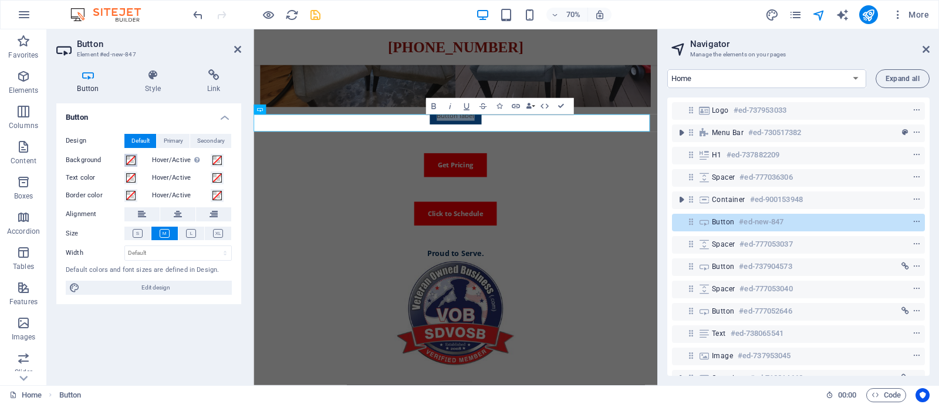
click at [130, 158] on span at bounding box center [130, 159] width 9 height 9
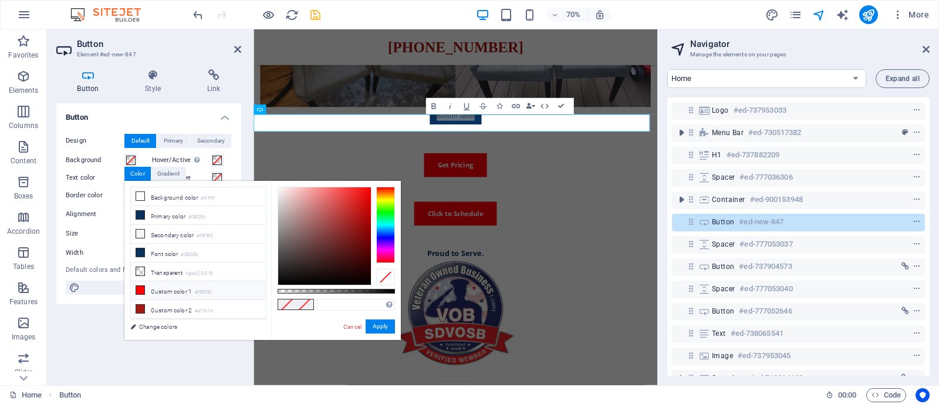
click at [143, 292] on icon at bounding box center [140, 290] width 8 height 8
type input "#ff0006"
click at [382, 326] on button "Apply" at bounding box center [379, 326] width 29 height 14
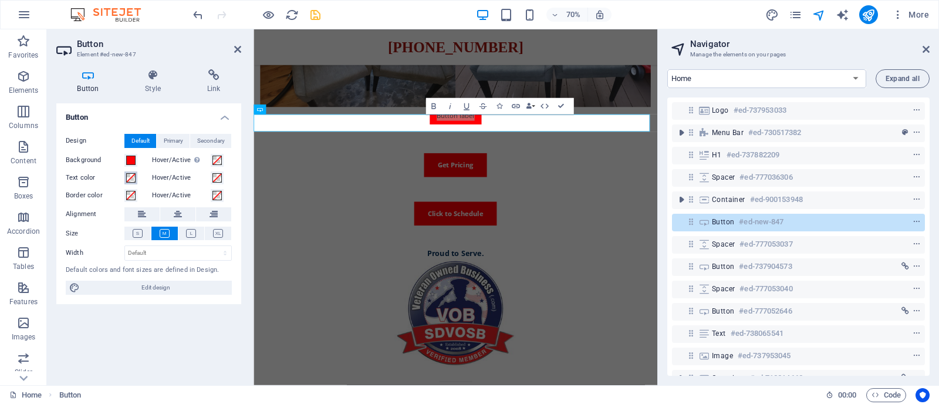
click at [127, 174] on span at bounding box center [130, 177] width 9 height 9
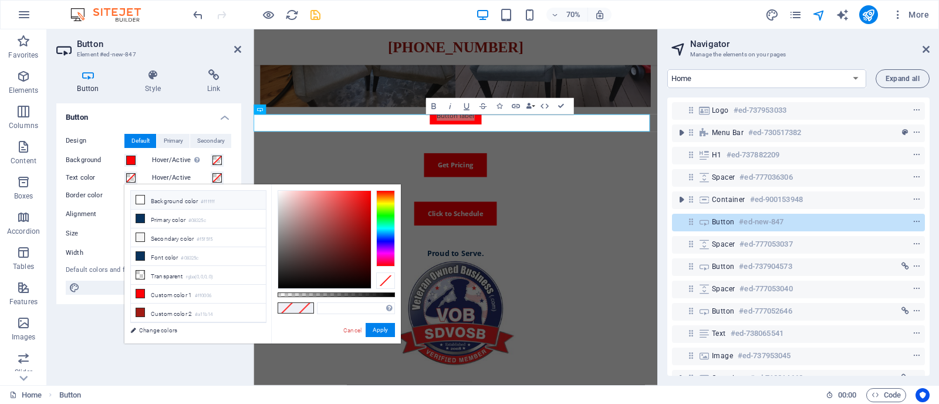
click at [157, 201] on li "Background color #ffffff" at bounding box center [198, 200] width 135 height 19
type input "#ffffff"
click at [380, 324] on button "Apply" at bounding box center [379, 330] width 29 height 14
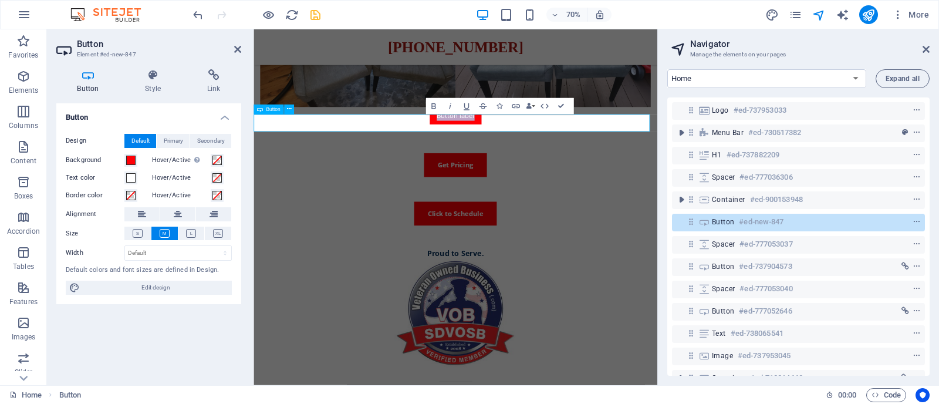
click at [543, 163] on link "Button label" at bounding box center [542, 152] width 74 height 25
click at [528, 191] on div at bounding box center [541, 179] width 577 height 29
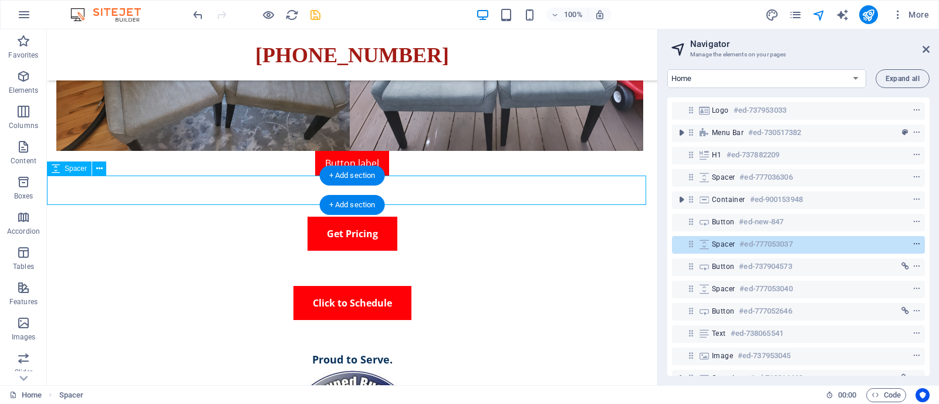
click at [915, 247] on icon "context-menu" at bounding box center [916, 244] width 8 height 8
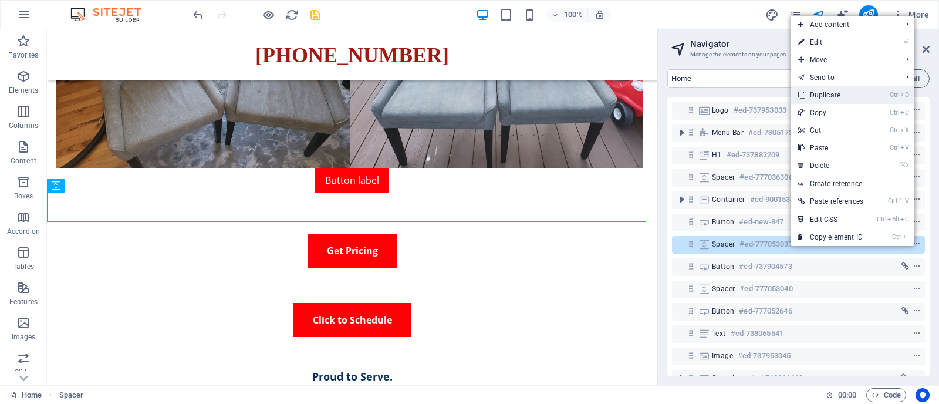
click at [846, 93] on link "Ctrl D Duplicate" at bounding box center [830, 95] width 79 height 18
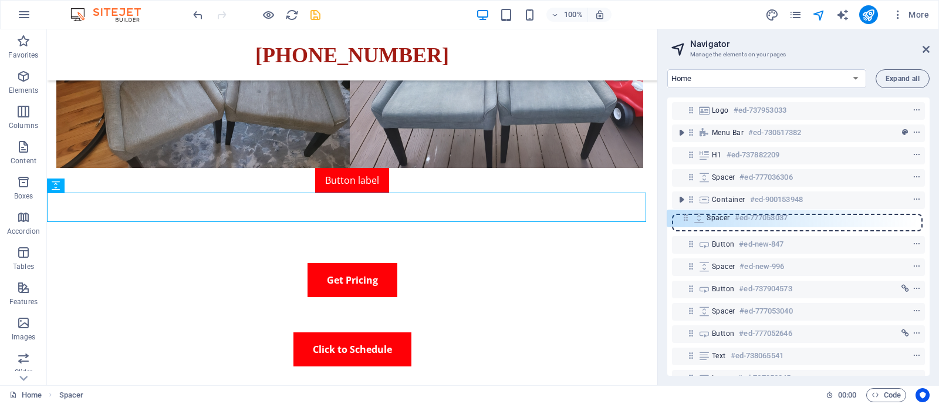
drag, startPoint x: 693, startPoint y: 244, endPoint x: 687, endPoint y: 214, distance: 30.5
click at [687, 214] on div "Logo #ed-737953033 Menu Bar #ed-730517382 H1 #ed-737882209 Spacer #ed-777036306…" at bounding box center [798, 236] width 262 height 278
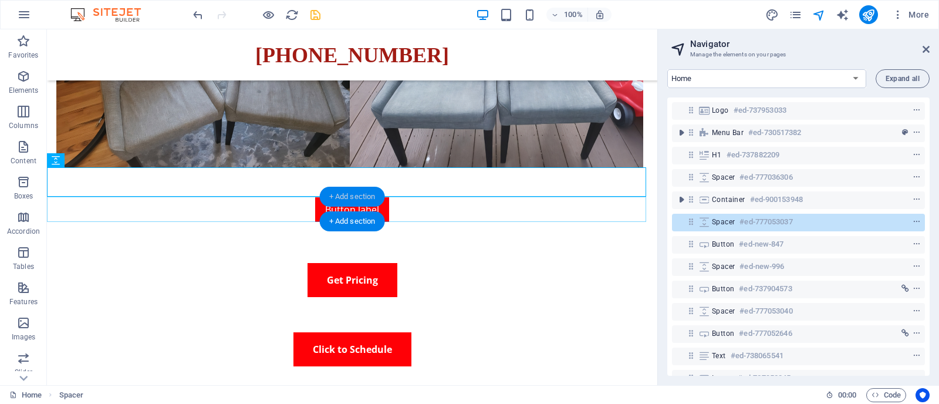
click at [339, 204] on div "+ Add section" at bounding box center [352, 197] width 65 height 20
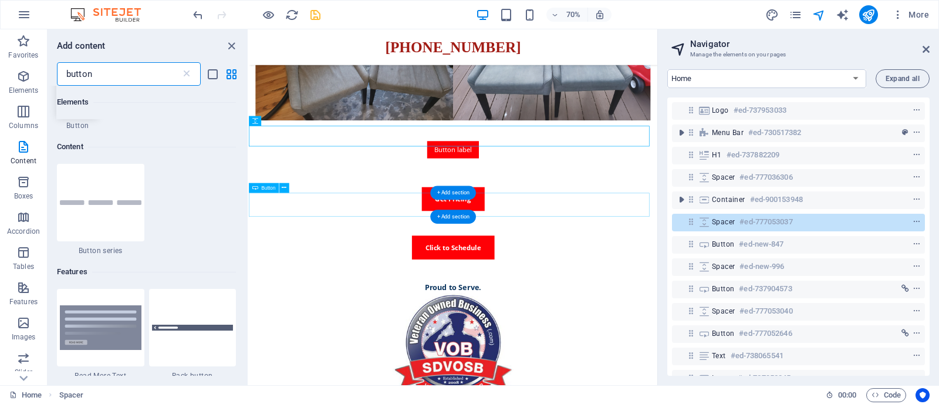
scroll to position [89, 0]
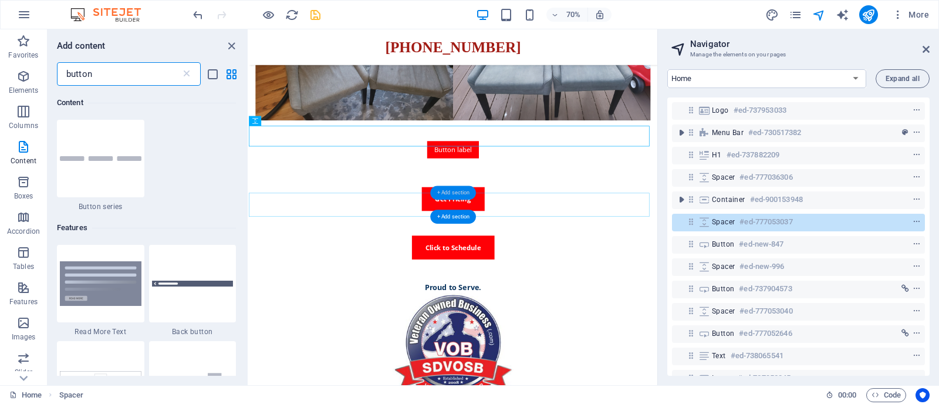
click at [432, 198] on div "+ Add section" at bounding box center [453, 193] width 46 height 14
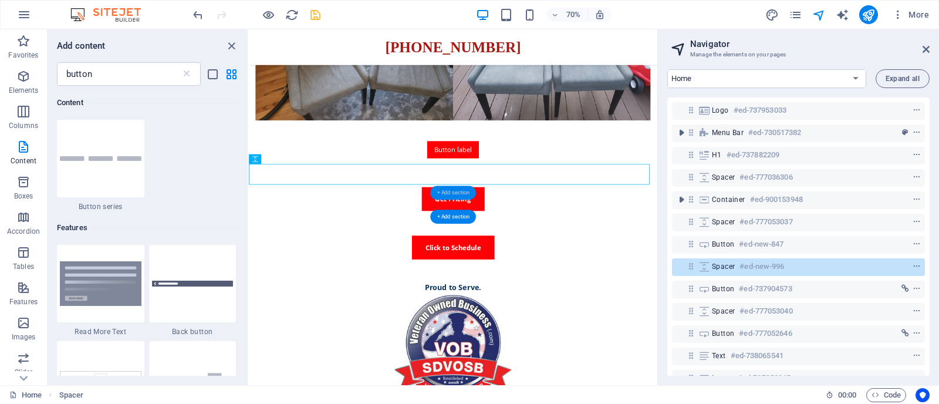
click at [432, 198] on div "+ Add section" at bounding box center [453, 193] width 46 height 14
click at [510, 280] on div "Get Pricing" at bounding box center [540, 272] width 583 height 34
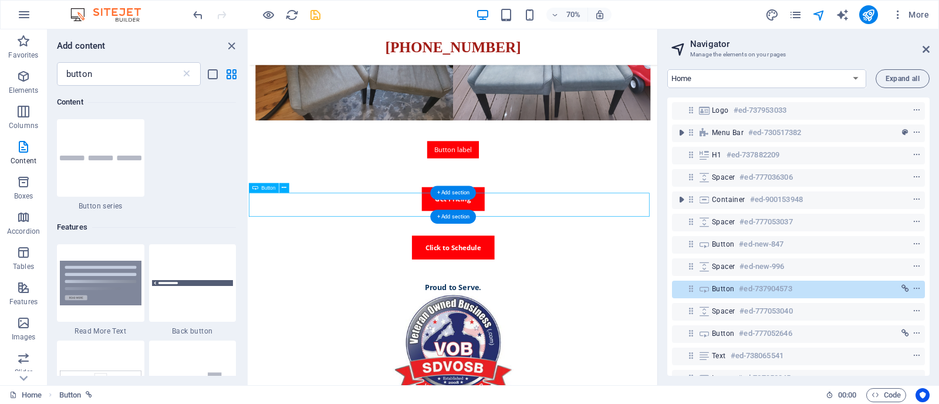
click at [510, 280] on div "Get Pricing" at bounding box center [540, 272] width 583 height 34
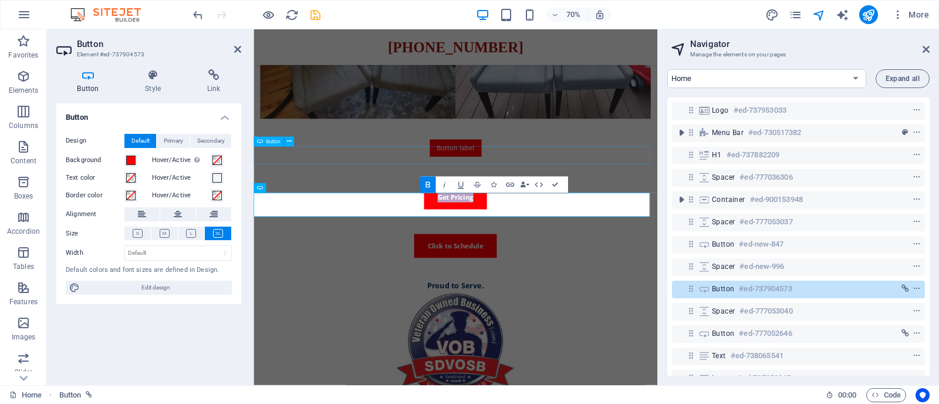
click at [516, 201] on div "Button label" at bounding box center [541, 199] width 577 height 25
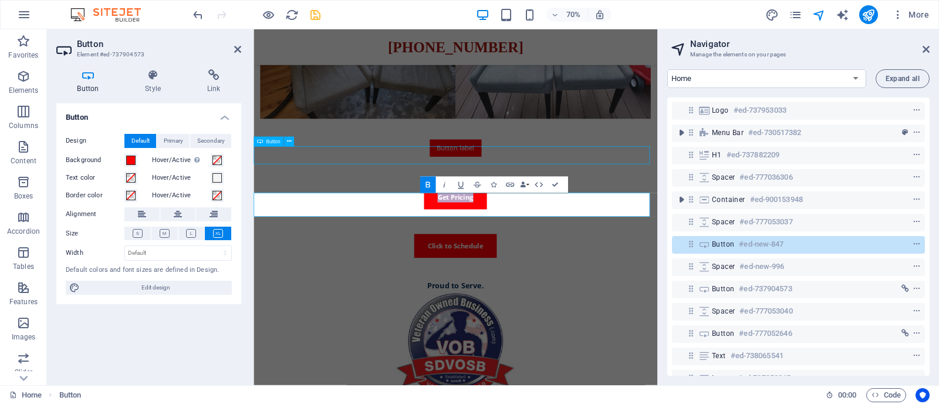
click at [516, 201] on div "Button label" at bounding box center [541, 199] width 577 height 25
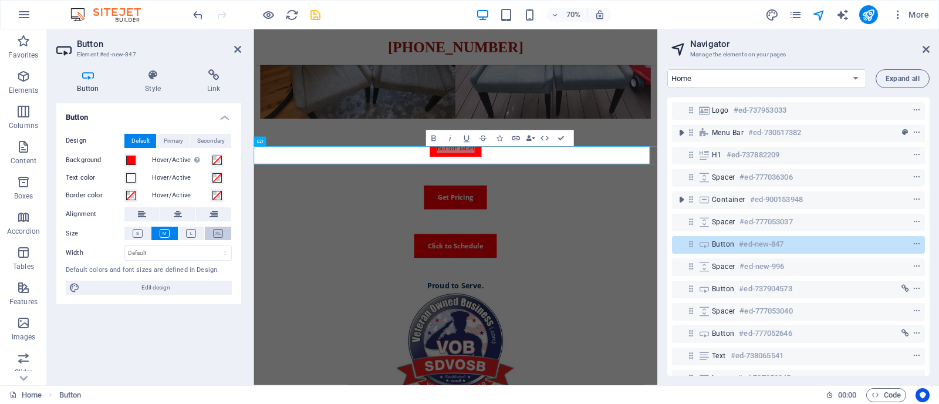
click at [219, 232] on icon at bounding box center [218, 233] width 10 height 9
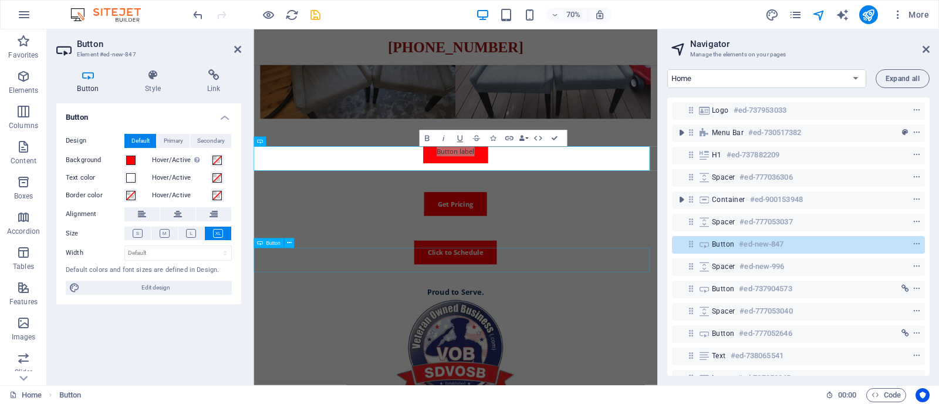
click at [754, 359] on div "Click to Schedule" at bounding box center [541, 348] width 577 height 34
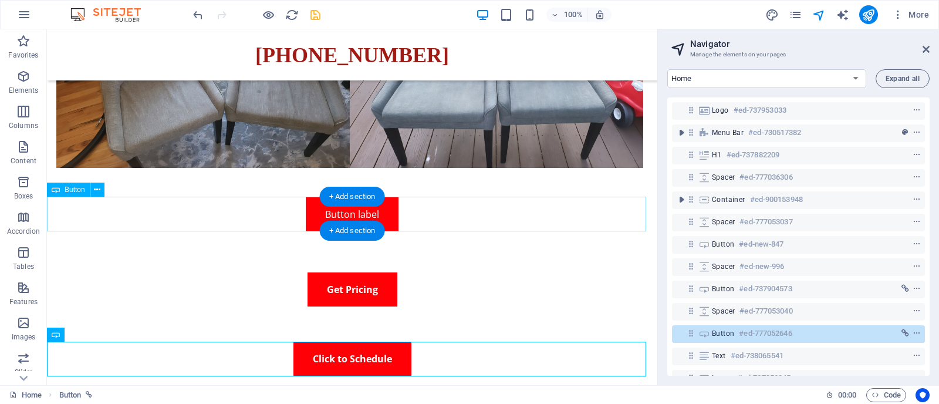
click at [353, 213] on div "Button label" at bounding box center [352, 214] width 610 height 34
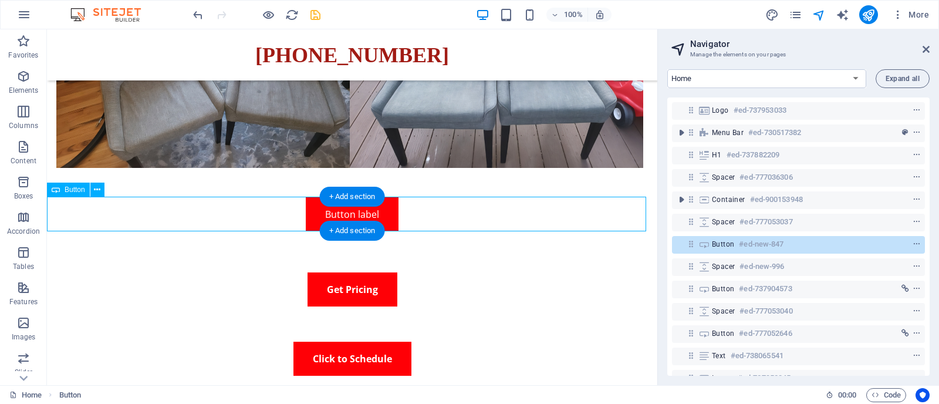
click at [353, 213] on div "Button label" at bounding box center [352, 214] width 610 height 34
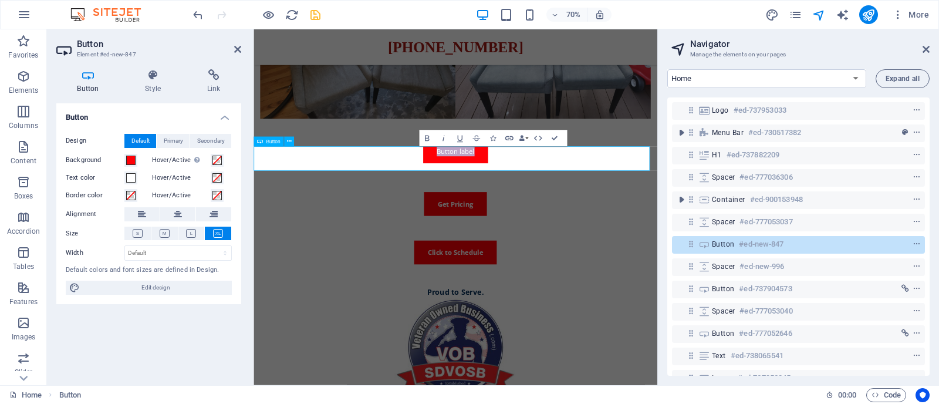
click at [534, 215] on link "Button label" at bounding box center [542, 204] width 93 height 34
click at [534, 215] on link "Image [PERSON_NAME]" at bounding box center [542, 204] width 141 height 34
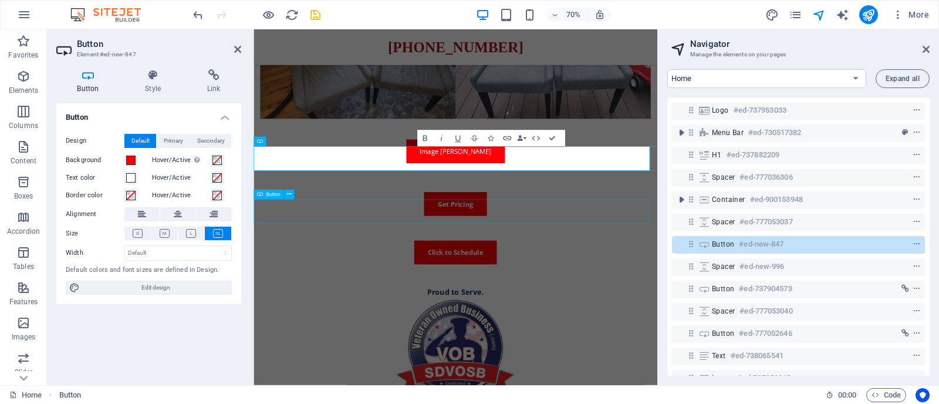
click at [668, 296] on div "Get Pricing" at bounding box center [541, 279] width 577 height 34
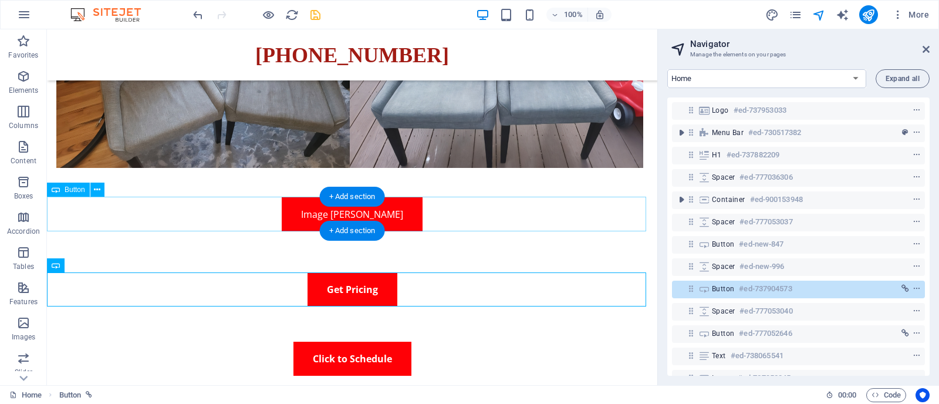
click at [364, 215] on div "Image [PERSON_NAME]" at bounding box center [352, 214] width 610 height 34
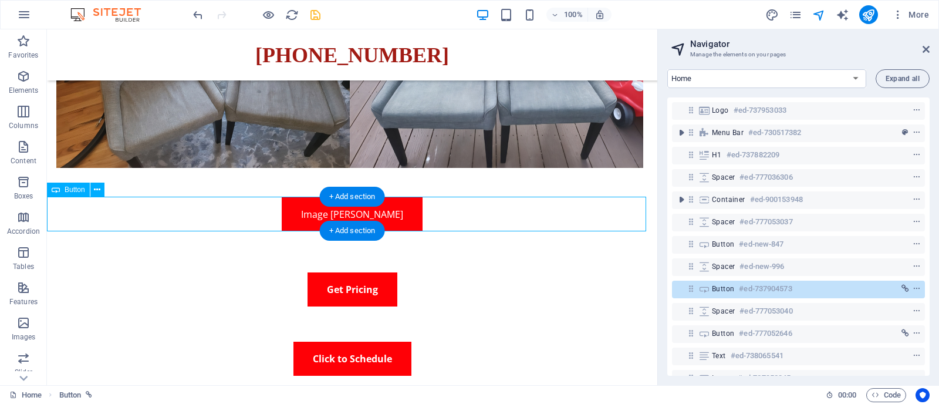
click at [364, 215] on div "Image [PERSON_NAME]" at bounding box center [352, 214] width 610 height 34
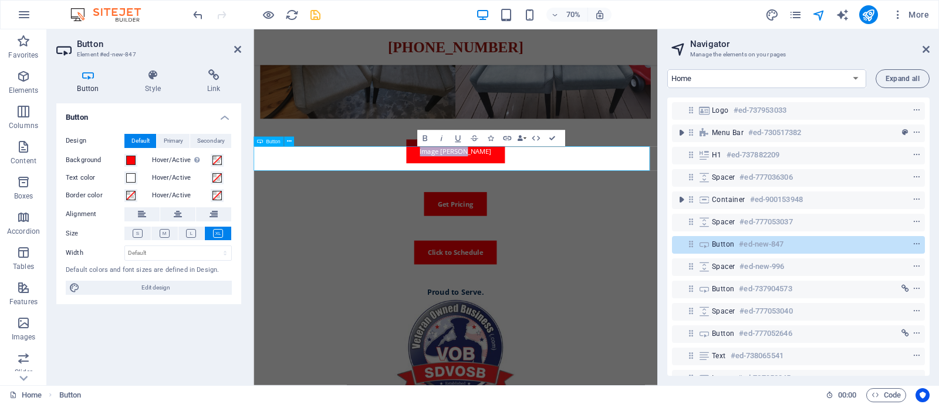
click at [560, 215] on link "Image [PERSON_NAME]" at bounding box center [542, 204] width 141 height 34
click at [517, 215] on link "Image Gallary" at bounding box center [541, 204] width 99 height 34
click at [201, 81] on h4 "Link" at bounding box center [213, 81] width 55 height 25
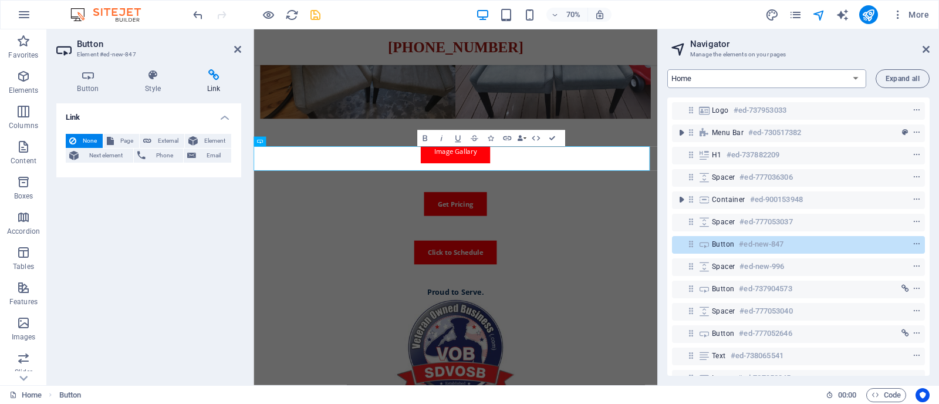
click at [698, 71] on select "Home Subpage Legal Notice Privacy" at bounding box center [766, 78] width 199 height 19
click at [770, 62] on div "Home Subpage Legal Notice Privacy Expand all Logo #ed-737953033 Menu Bar #ed-73…" at bounding box center [798, 222] width 281 height 325
click at [317, 15] on icon "save" at bounding box center [315, 14] width 13 height 13
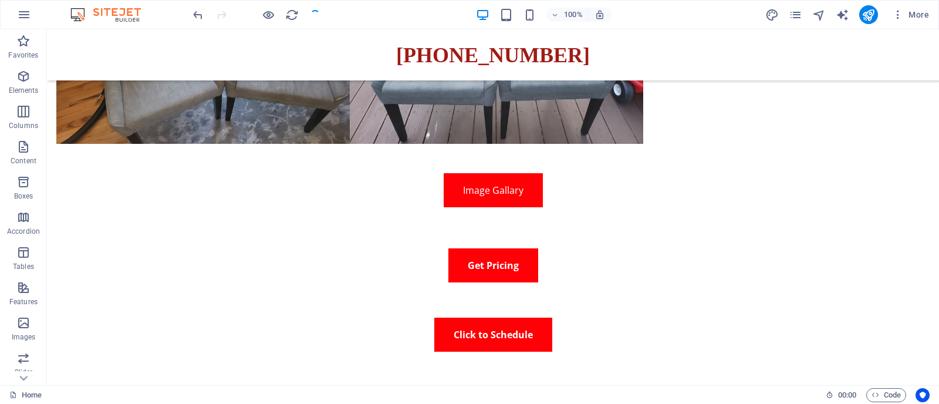
scroll to position [290, 0]
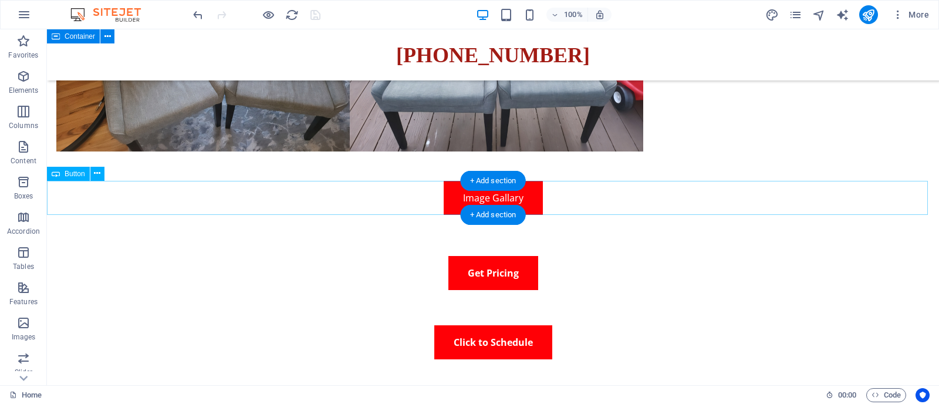
click at [483, 201] on div "Image Gallary" at bounding box center [493, 198] width 892 height 34
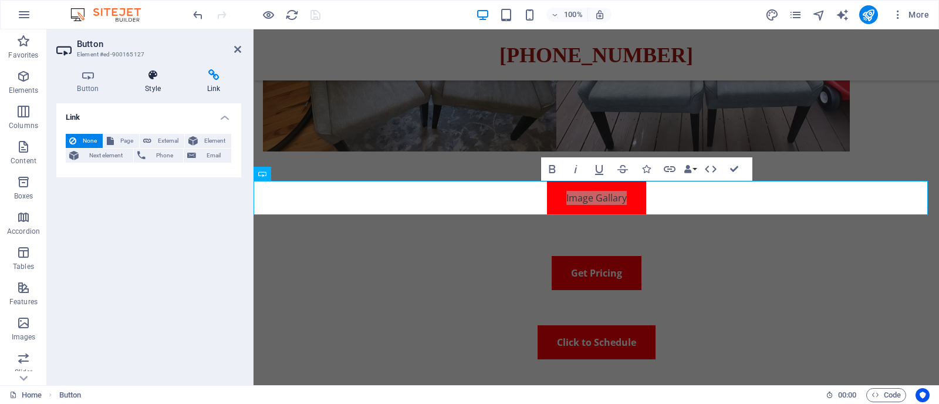
click at [159, 84] on h4 "Style" at bounding box center [155, 81] width 62 height 25
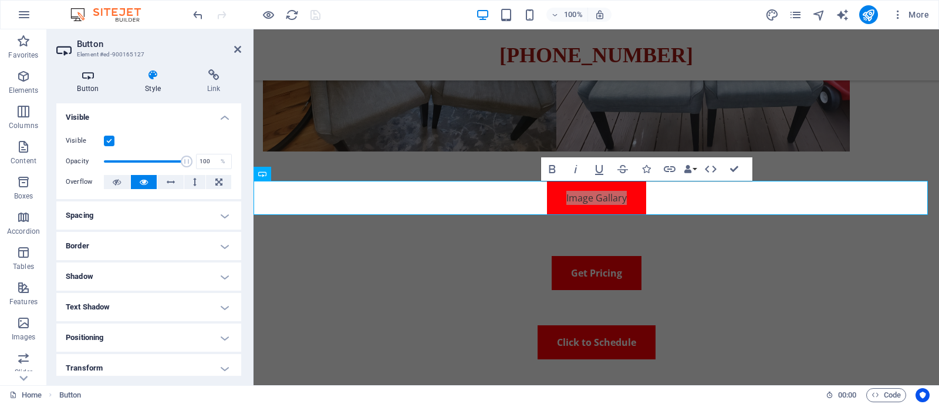
click at [92, 81] on h4 "Button" at bounding box center [90, 81] width 68 height 25
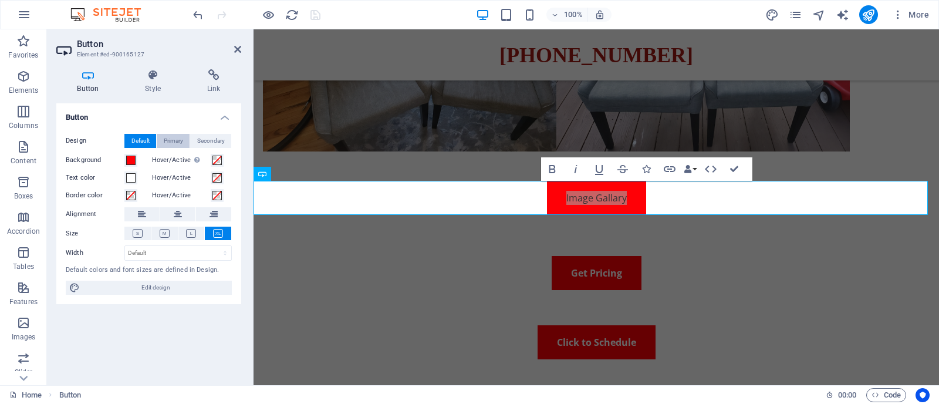
click at [176, 140] on span "Primary" at bounding box center [173, 141] width 19 height 14
click at [209, 141] on span "Secondary" at bounding box center [211, 141] width 28 height 14
click at [138, 141] on span "Default" at bounding box center [140, 141] width 18 height 14
click at [567, 279] on div "Get Pricing" at bounding box center [595, 273] width 685 height 34
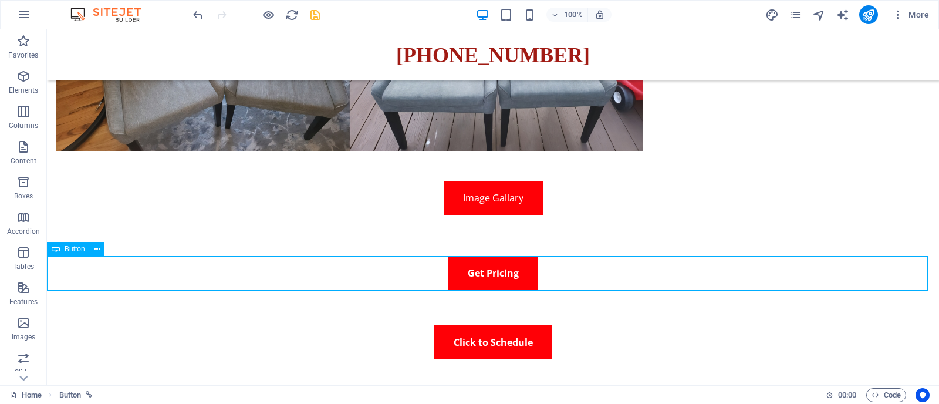
click at [510, 277] on div "Get Pricing" at bounding box center [493, 273] width 892 height 34
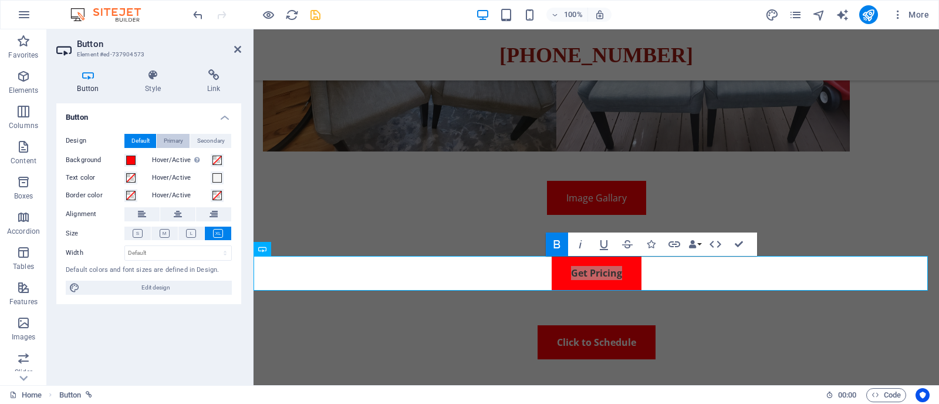
click at [177, 136] on span "Primary" at bounding box center [173, 141] width 19 height 14
click at [203, 139] on span "Secondary" at bounding box center [211, 141] width 28 height 14
click at [141, 141] on span "Default" at bounding box center [140, 141] width 18 height 14
click at [590, 198] on div "Image Gallary" at bounding box center [595, 198] width 685 height 34
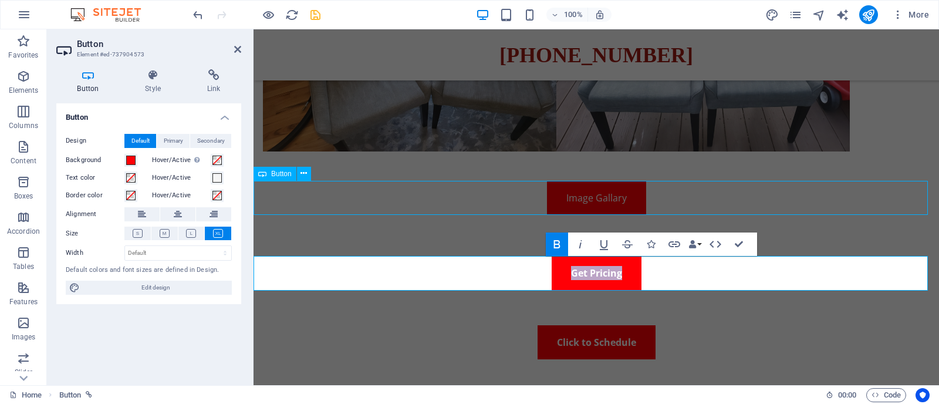
click at [590, 198] on div "Image Gallary" at bounding box center [595, 198] width 685 height 34
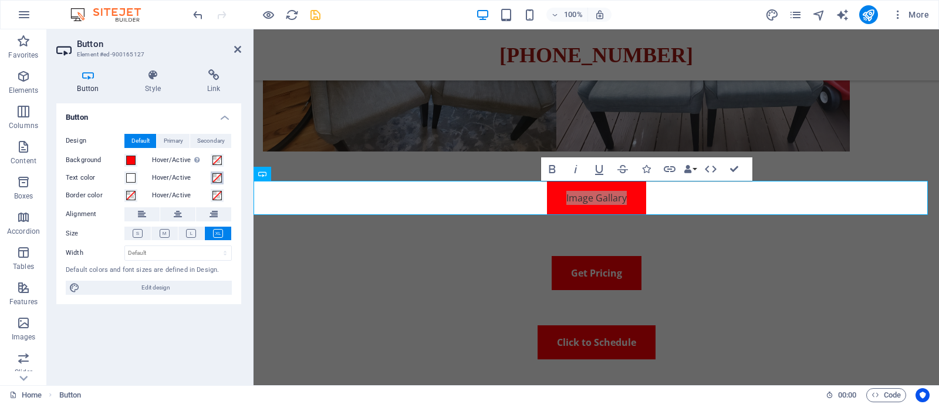
click at [215, 177] on span at bounding box center [216, 177] width 9 height 9
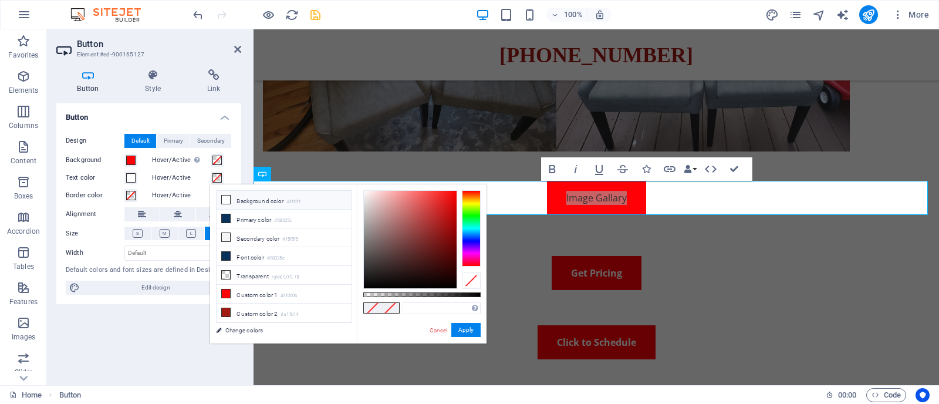
click at [230, 198] on icon at bounding box center [226, 199] width 8 height 8
type input "#ffffff"
click at [128, 177] on span at bounding box center [130, 177] width 9 height 9
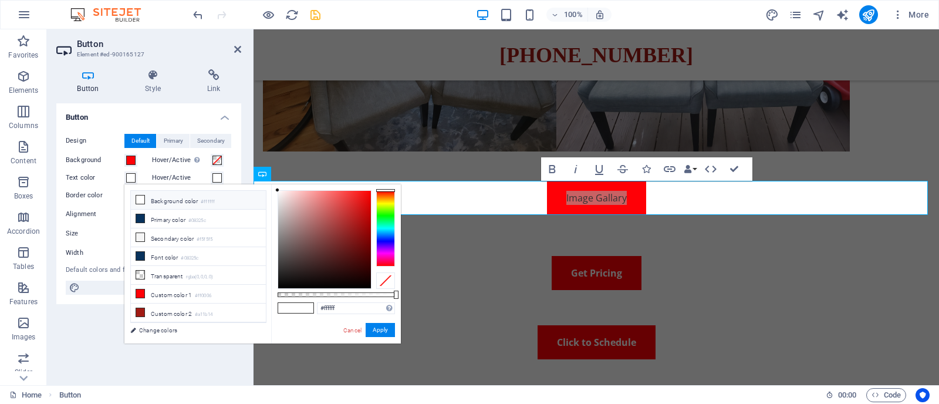
scroll to position [4, 0]
click at [197, 268] on li "Transparent rgba(0,0,0,.0)" at bounding box center [198, 275] width 135 height 19
type input "rgba(0, 0, 0, 0)"
click at [347, 328] on link "Cancel" at bounding box center [352, 330] width 21 height 9
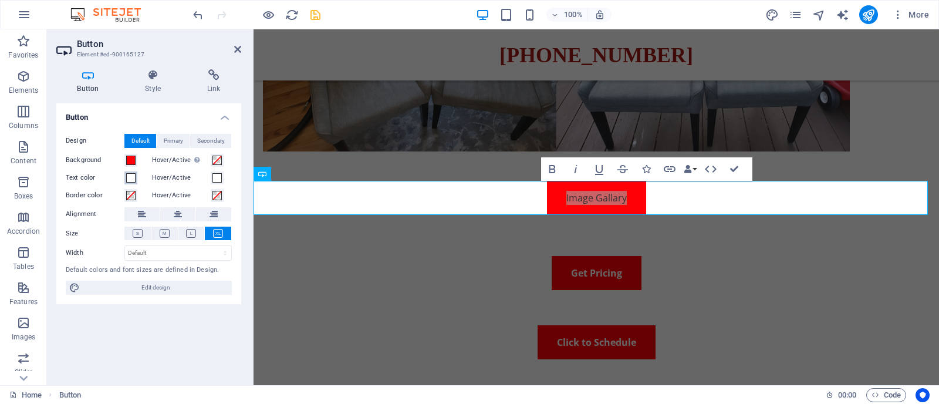
click at [132, 177] on span at bounding box center [130, 177] width 9 height 9
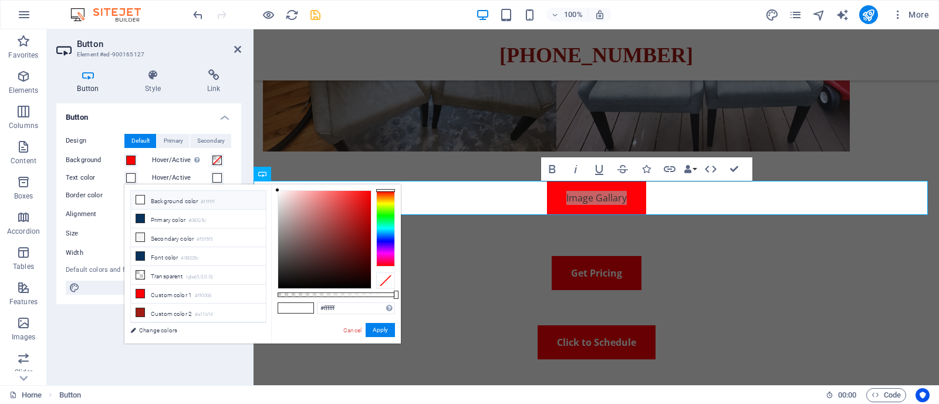
click at [398, 250] on div "#ffffff Supported formats #0852ed rgb(8, 82, 237) rgba(8, 82, 237, 90%) hsv(221…" at bounding box center [336, 348] width 130 height 329
click at [107, 209] on label "Alignment" at bounding box center [95, 214] width 59 height 14
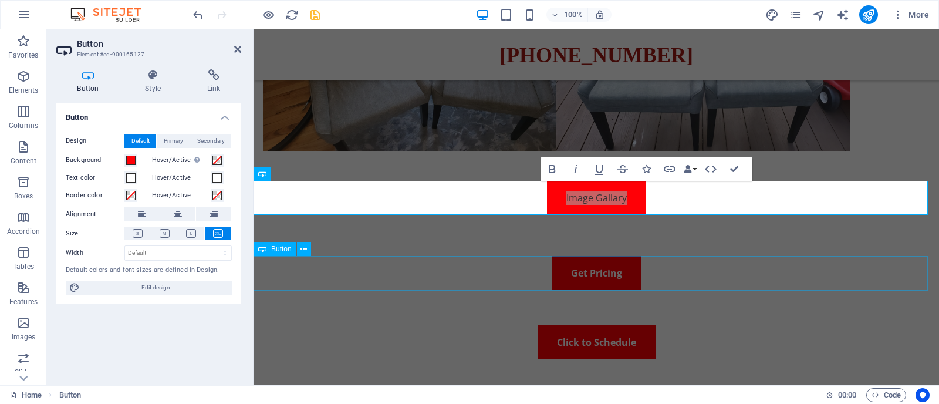
click at [435, 276] on div "Get Pricing" at bounding box center [595, 273] width 685 height 34
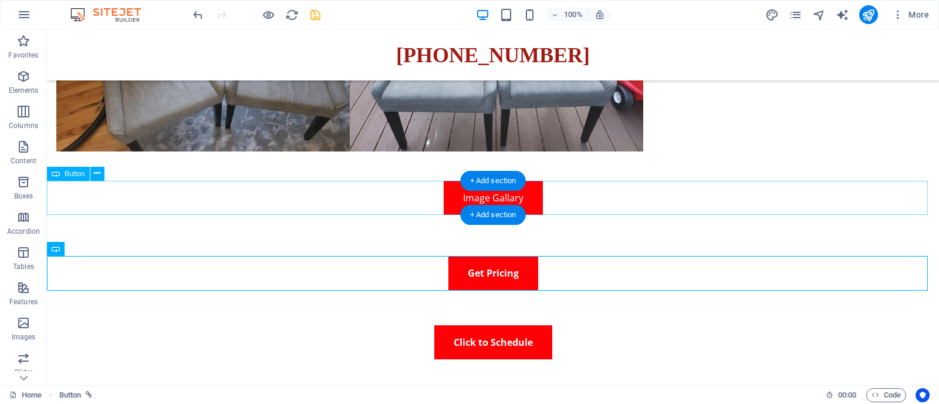
click at [476, 199] on div "Image Gallary" at bounding box center [493, 198] width 892 height 34
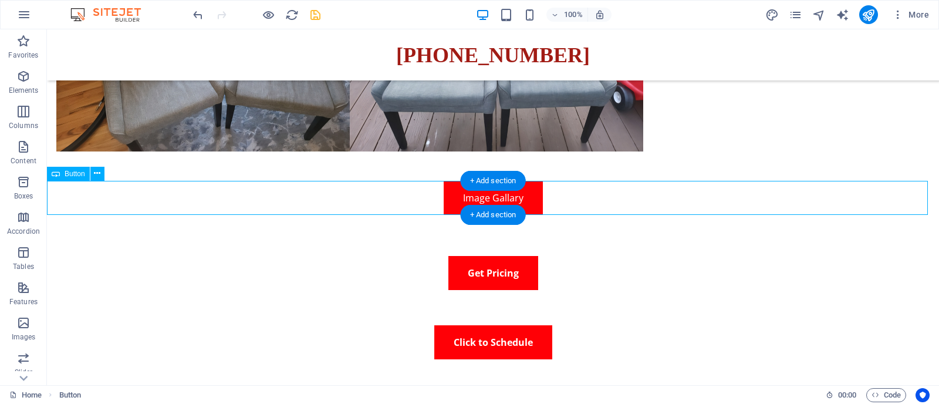
click at [476, 199] on div "Image Gallary" at bounding box center [493, 198] width 892 height 34
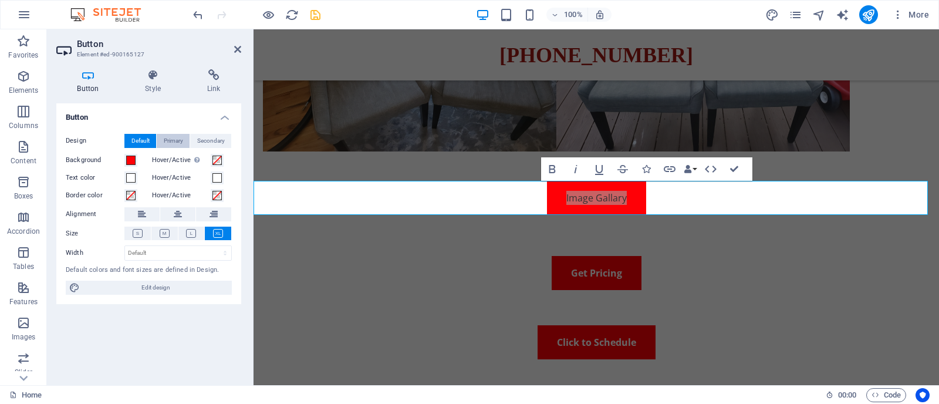
click at [174, 139] on span "Primary" at bounding box center [173, 141] width 19 height 14
click at [210, 144] on span "Secondary" at bounding box center [211, 141] width 28 height 14
click at [317, 12] on icon "save" at bounding box center [315, 14] width 13 height 13
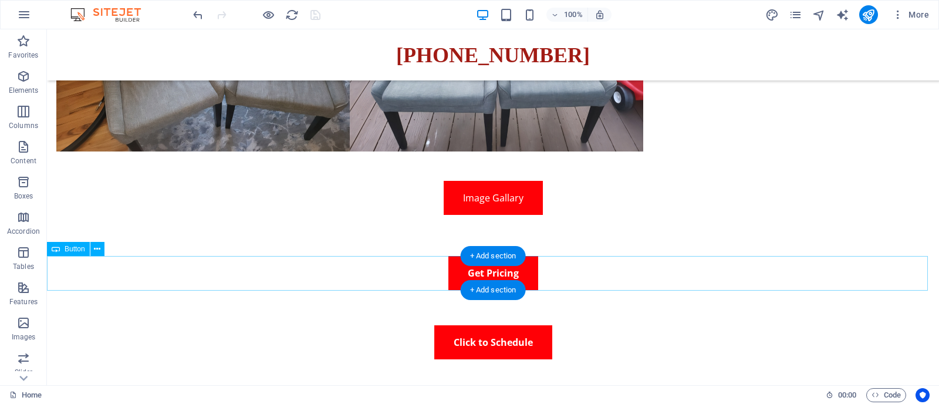
click at [480, 273] on div "Get Pricing" at bounding box center [493, 273] width 892 height 34
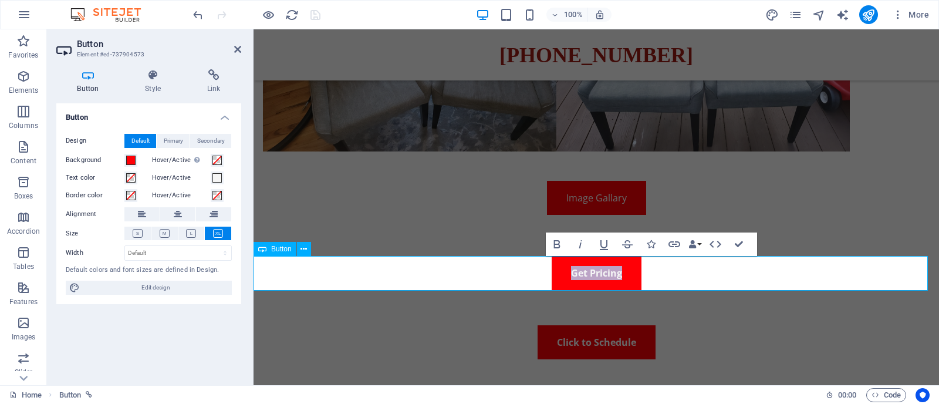
click at [575, 270] on strong "Get Pricing" at bounding box center [596, 272] width 51 height 13
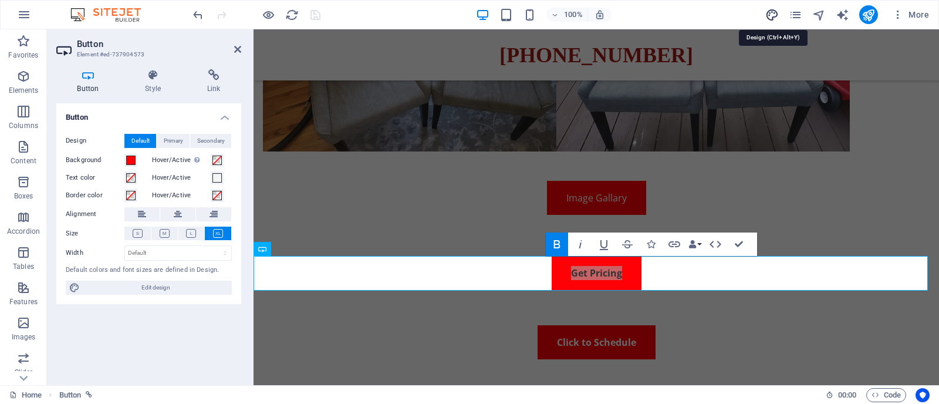
click at [775, 16] on icon "design" at bounding box center [771, 14] width 13 height 13
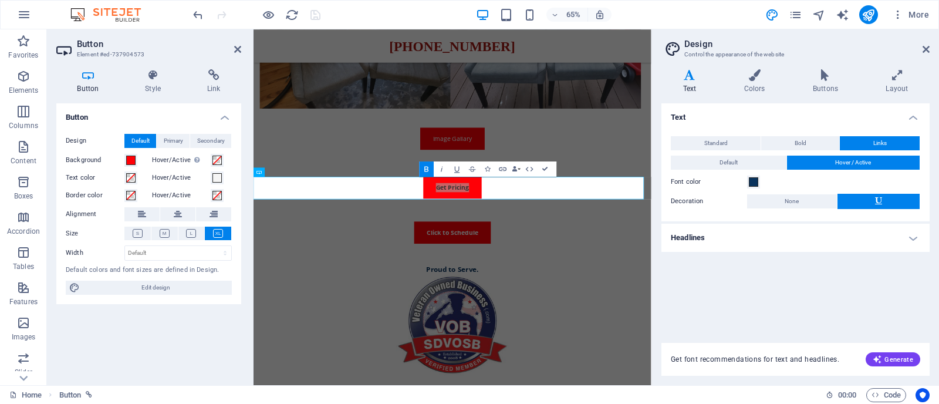
click at [682, 84] on h4 "Text" at bounding box center [691, 81] width 61 height 25
click at [834, 80] on icon at bounding box center [825, 75] width 68 height 12
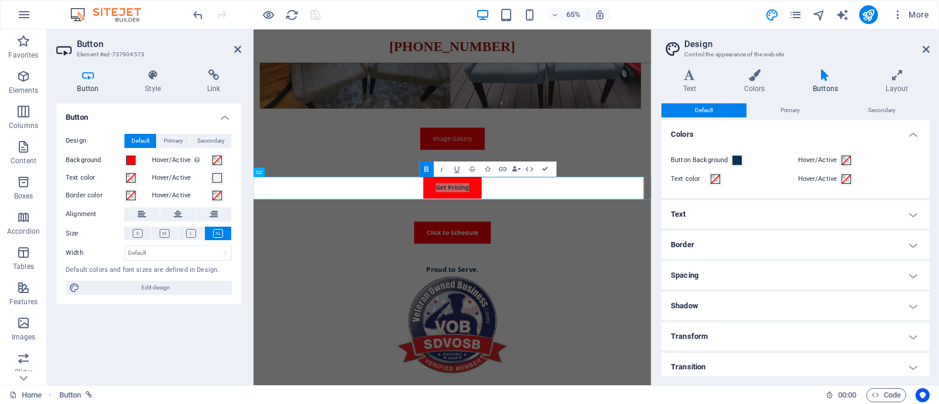
click at [786, 208] on h4 "Text" at bounding box center [795, 214] width 268 height 28
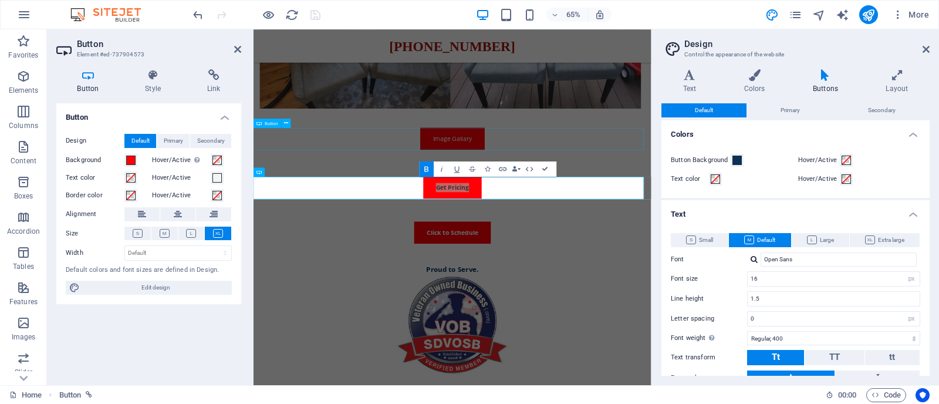
click at [523, 189] on div "Image Gallary" at bounding box center [559, 198] width 612 height 34
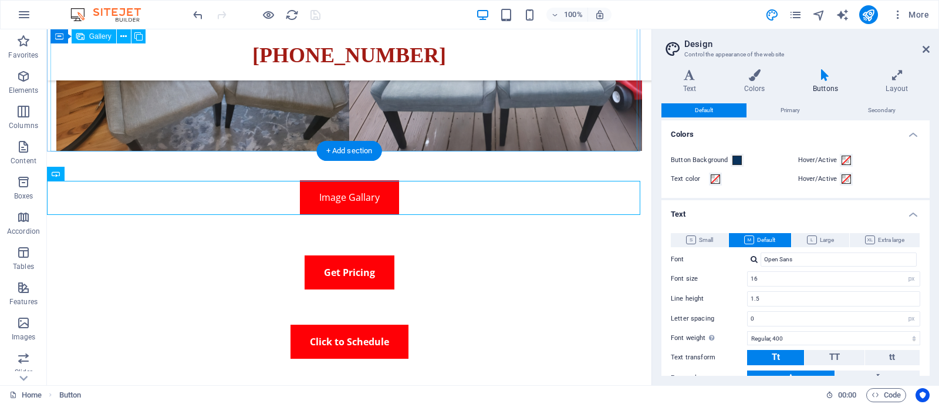
click at [429, 133] on li at bounding box center [348, 44] width 585 height 213
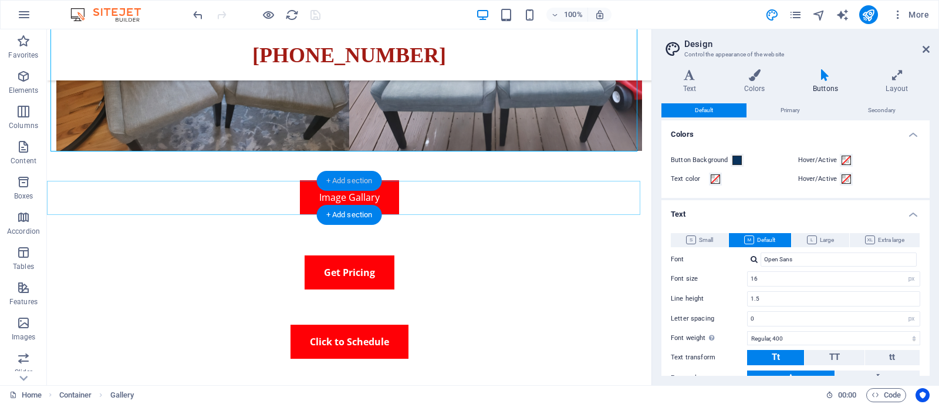
click at [375, 185] on div "+ Add section" at bounding box center [349, 181] width 65 height 20
click at [174, 185] on div "Image Gallary" at bounding box center [349, 197] width 604 height 34
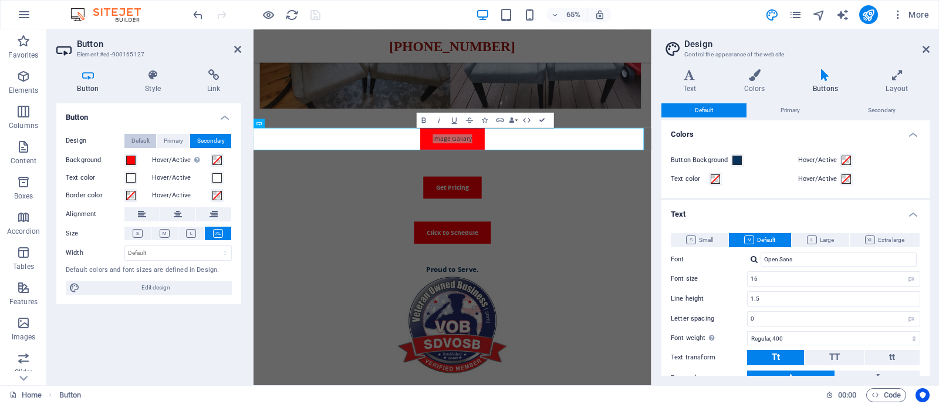
click at [138, 138] on span "Default" at bounding box center [140, 141] width 18 height 14
click at [168, 141] on span "Primary" at bounding box center [173, 141] width 19 height 14
click at [202, 140] on span "Secondary" at bounding box center [211, 141] width 28 height 14
click at [179, 252] on select "Default px rem % em vh vw" at bounding box center [178, 253] width 106 height 14
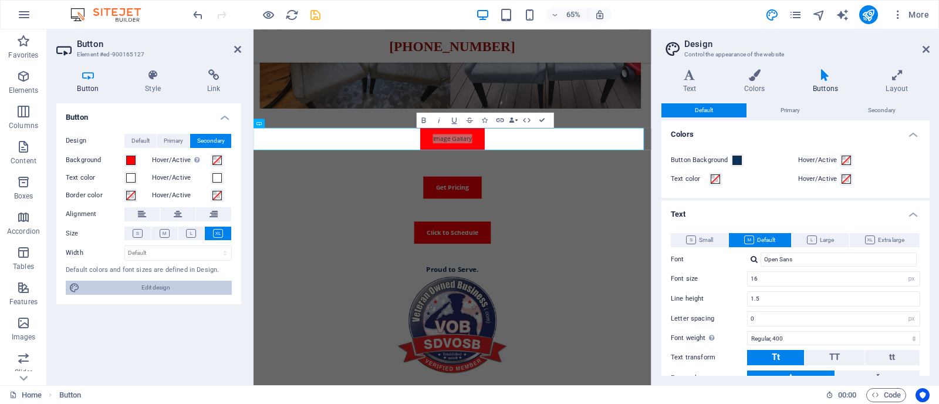
click at [171, 288] on span "Edit design" at bounding box center [155, 287] width 145 height 14
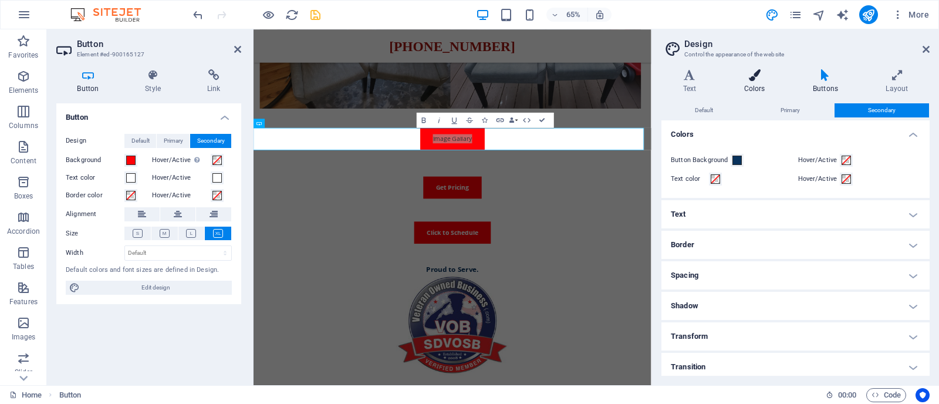
click at [755, 83] on h4 "Colors" at bounding box center [756, 81] width 69 height 25
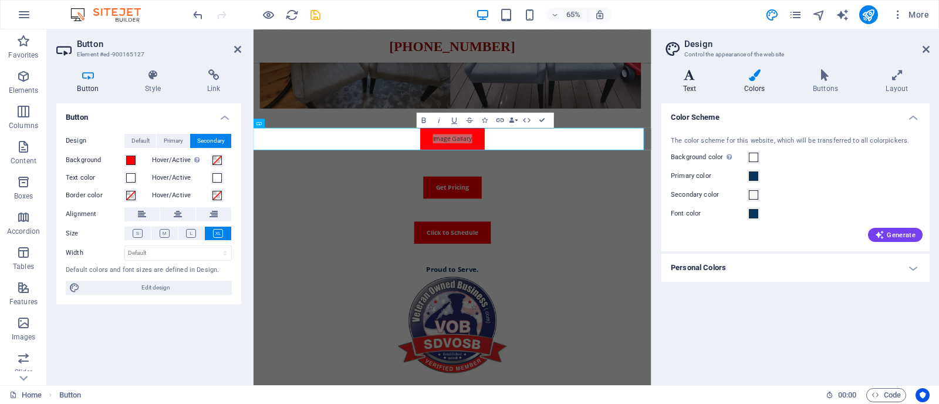
click at [687, 87] on h4 "Text" at bounding box center [691, 81] width 61 height 25
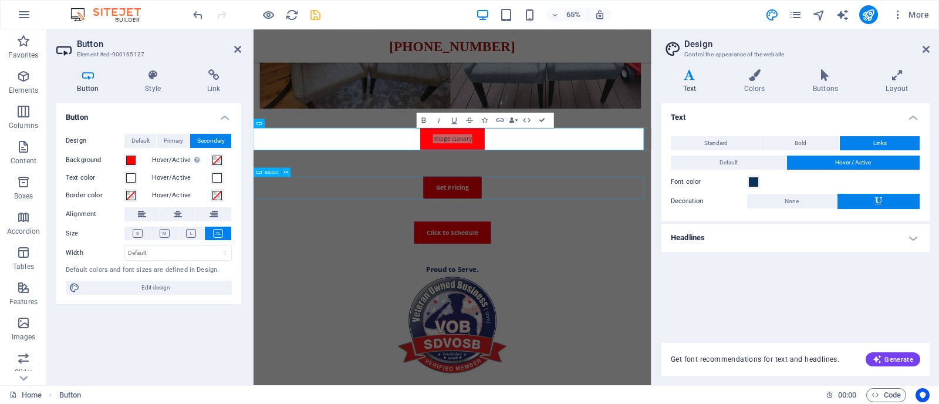
click at [584, 279] on div "Get Pricing" at bounding box center [559, 273] width 612 height 34
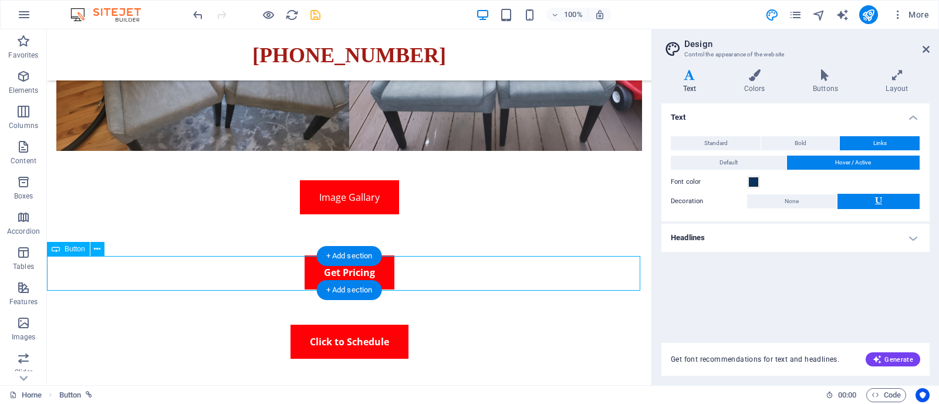
click at [371, 275] on div "Get Pricing" at bounding box center [349, 272] width 604 height 34
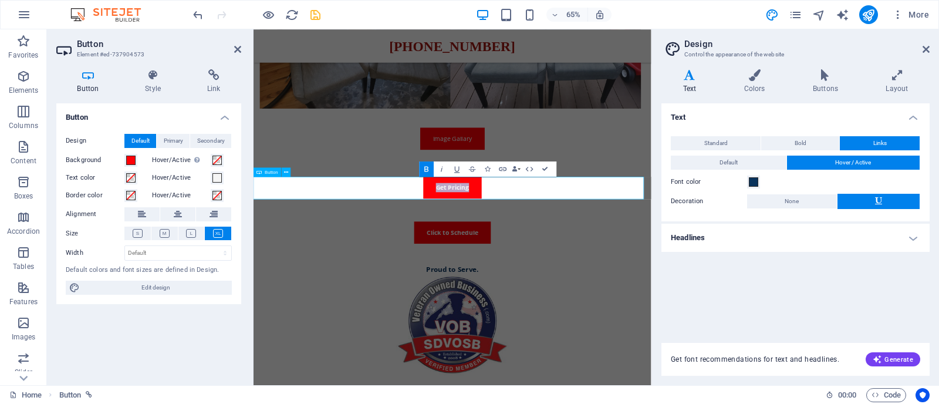
click at [585, 276] on link "Get Pricing" at bounding box center [559, 273] width 90 height 34
click at [753, 82] on h4 "Colors" at bounding box center [756, 81] width 69 height 25
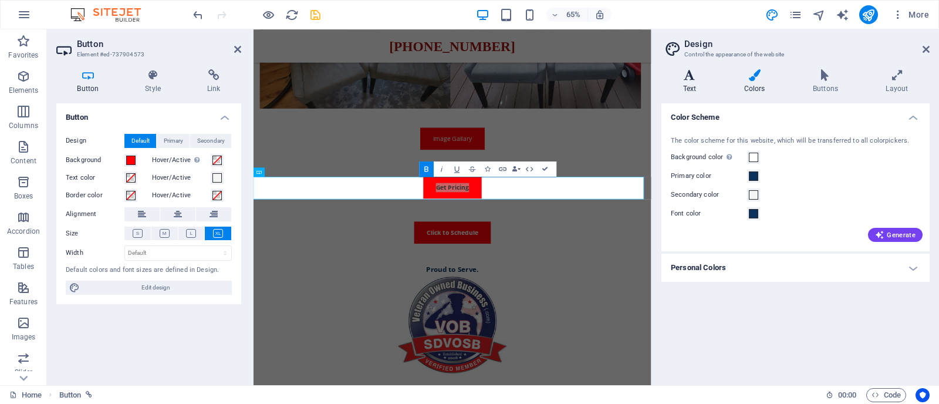
click at [698, 83] on h4 "Text" at bounding box center [691, 81] width 61 height 25
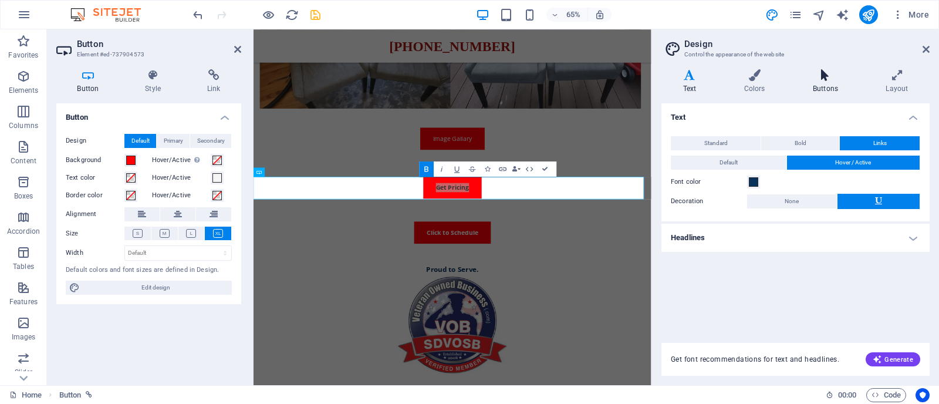
click at [828, 79] on icon at bounding box center [825, 75] width 68 height 12
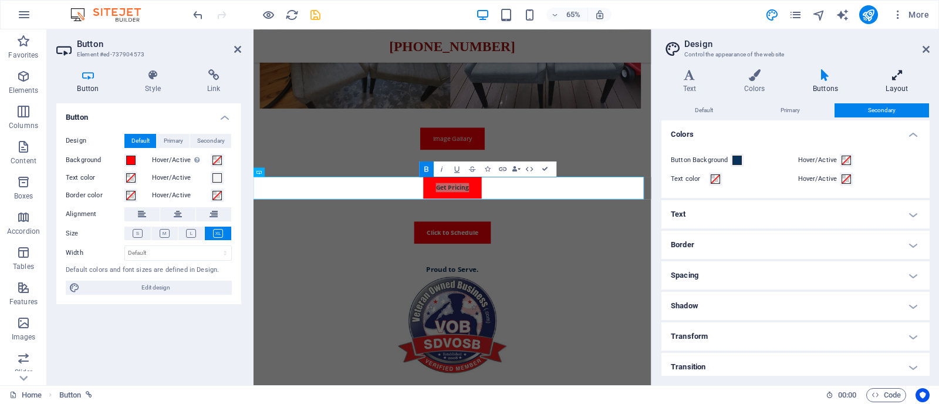
click at [901, 85] on h4 "Layout" at bounding box center [896, 81] width 65 height 25
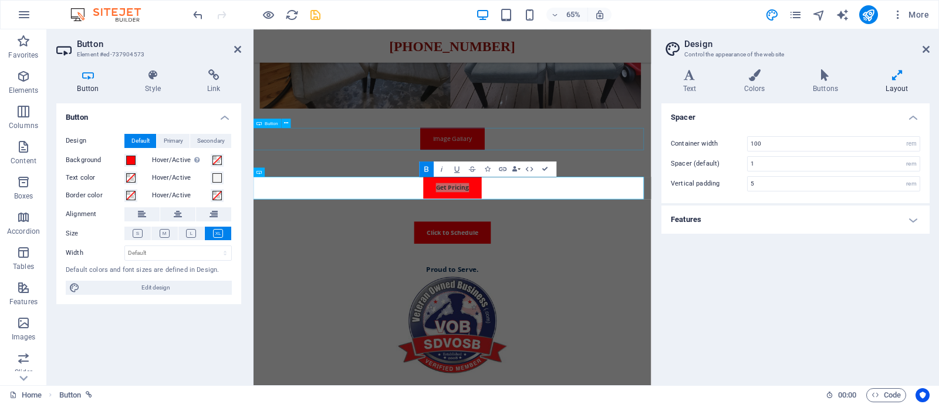
click at [595, 186] on div "Image Gallary" at bounding box center [559, 198] width 612 height 34
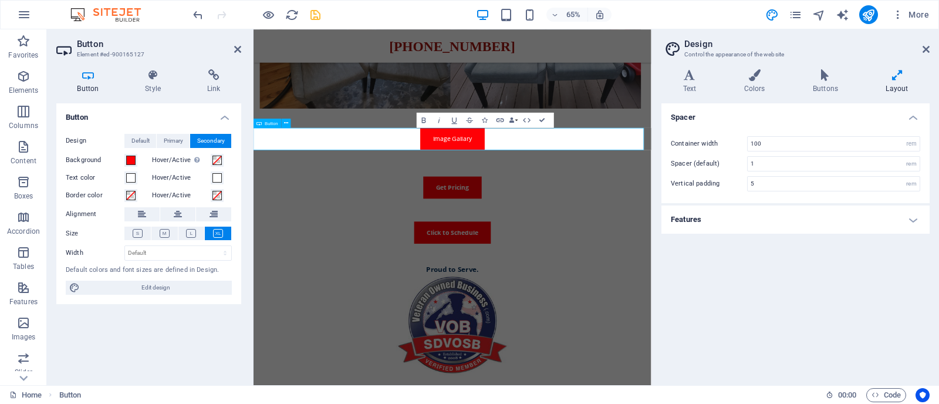
click at [595, 186] on link "Image Gallary" at bounding box center [559, 198] width 99 height 34
click at [820, 80] on icon at bounding box center [825, 75] width 68 height 12
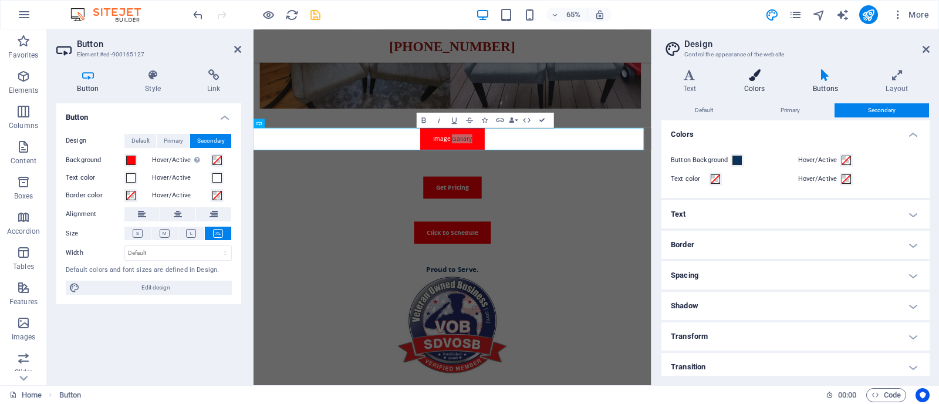
click at [758, 80] on icon at bounding box center [754, 75] width 64 height 12
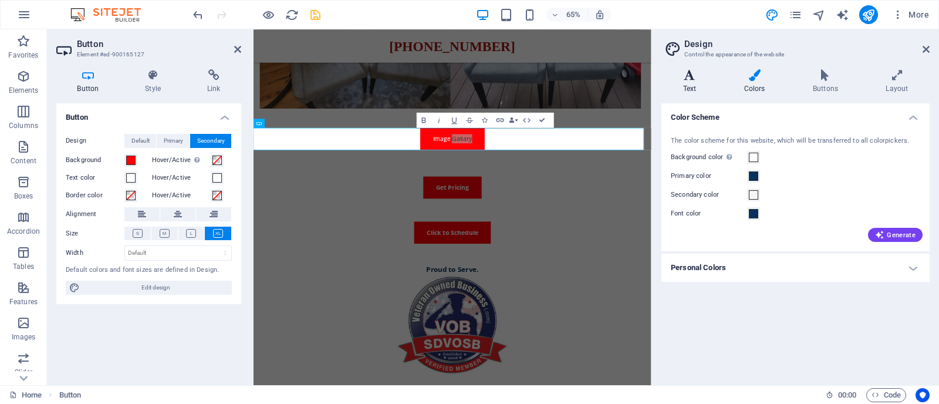
click at [692, 80] on icon at bounding box center [689, 75] width 56 height 12
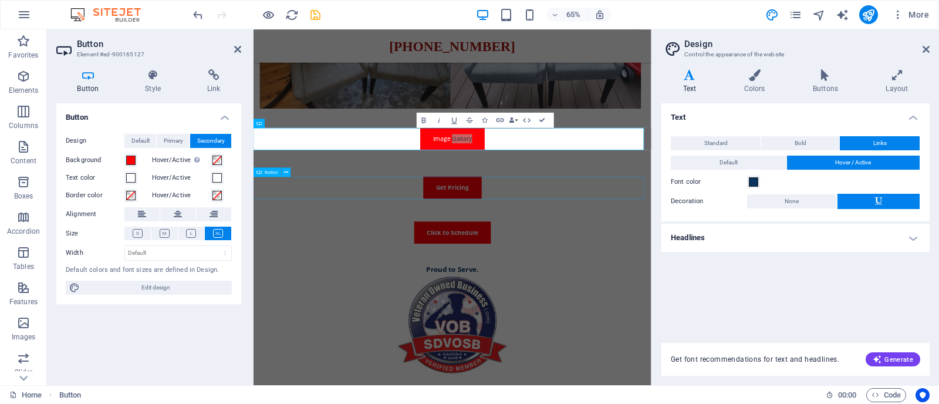
click at [541, 269] on div "Get Pricing" at bounding box center [559, 273] width 612 height 34
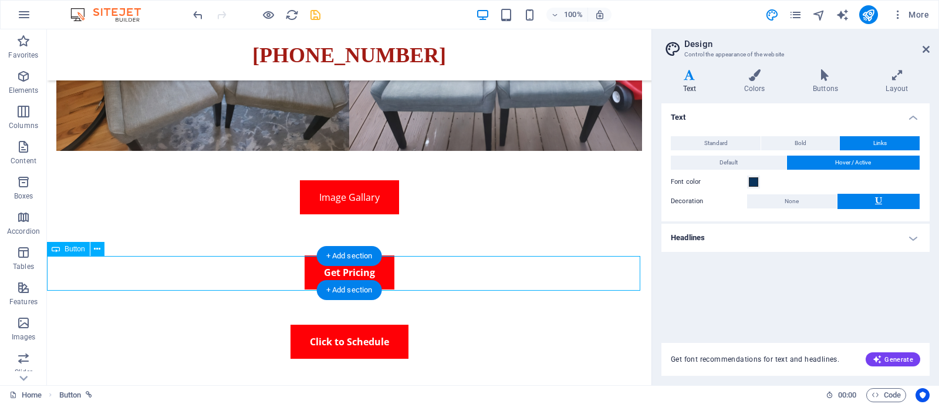
click at [379, 273] on div "Get Pricing" at bounding box center [349, 272] width 604 height 34
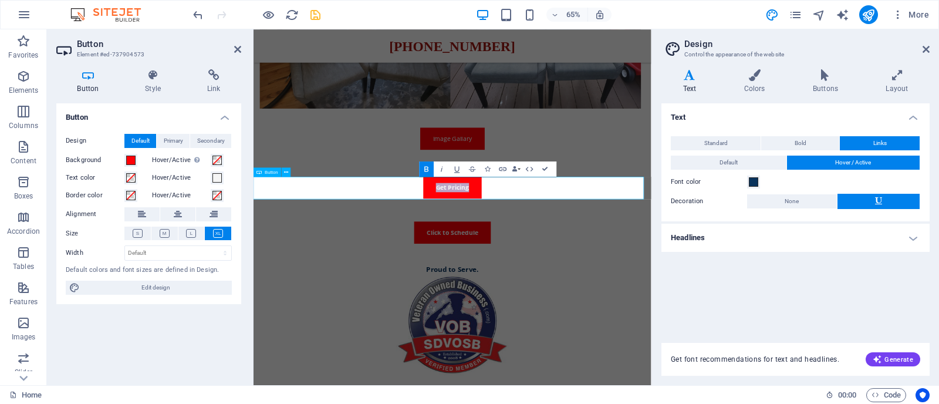
click at [548, 266] on strong "Get Pricing" at bounding box center [559, 272] width 51 height 13
click at [553, 202] on div "Image Gallary" at bounding box center [559, 198] width 612 height 34
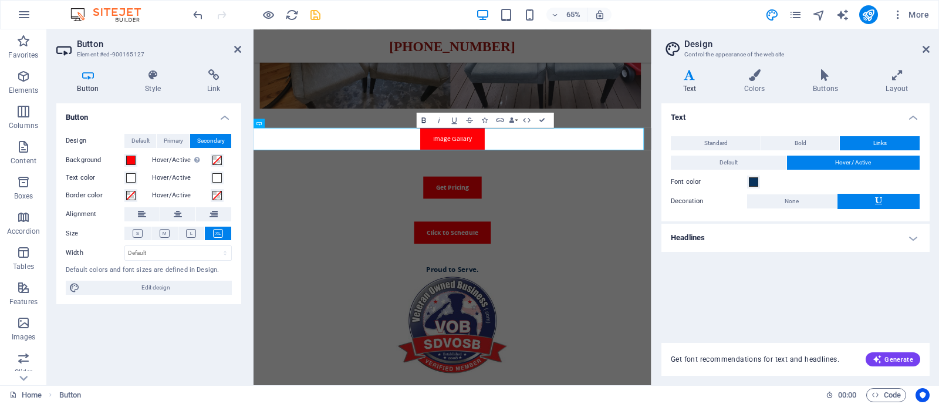
click at [426, 120] on icon "button" at bounding box center [423, 120] width 9 height 9
click at [588, 328] on div "Click to Schedule" at bounding box center [559, 342] width 612 height 34
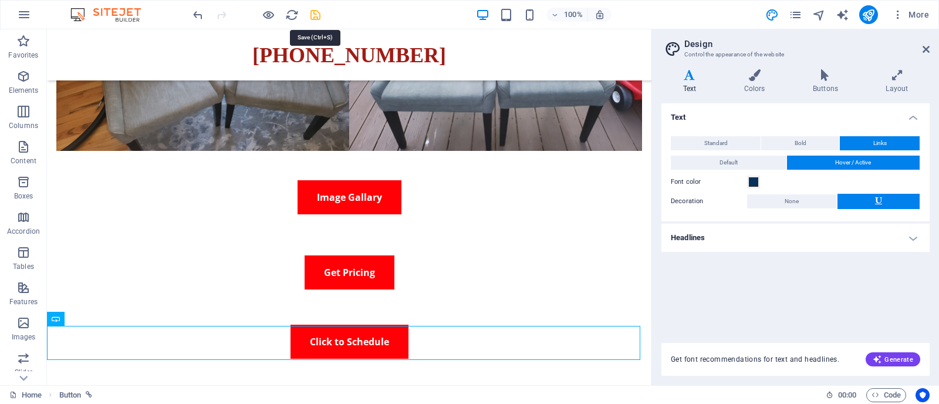
click at [314, 12] on icon "save" at bounding box center [315, 14] width 13 height 13
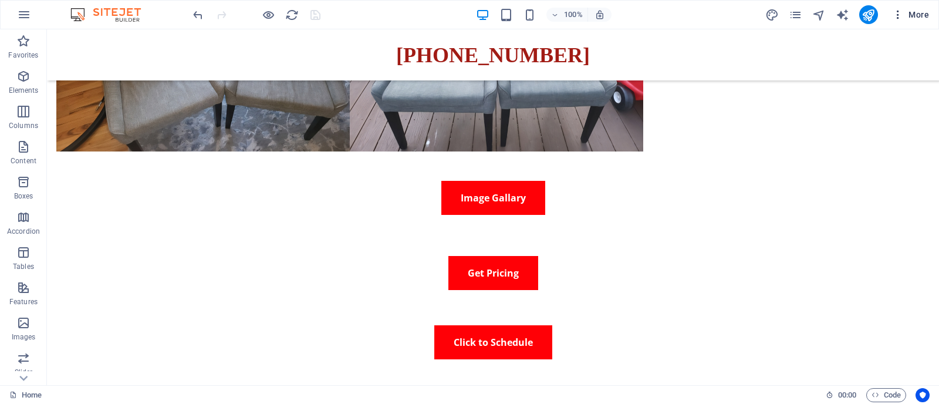
click at [897, 16] on icon "button" at bounding box center [898, 15] width 12 height 12
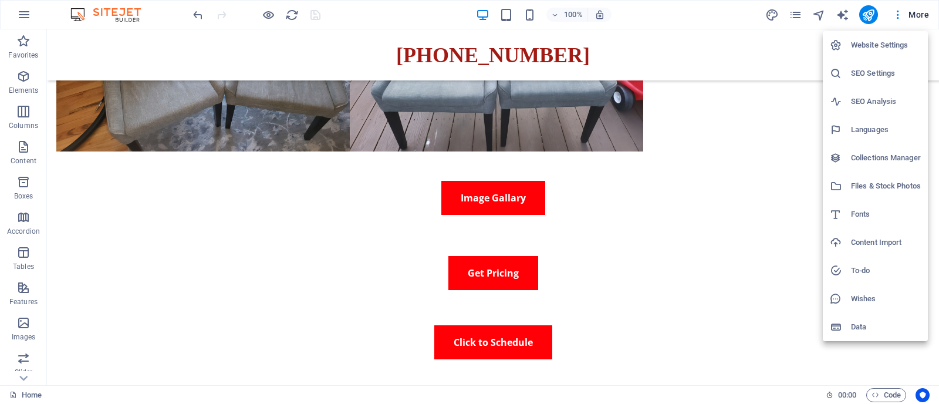
click at [727, 39] on div at bounding box center [469, 202] width 939 height 404
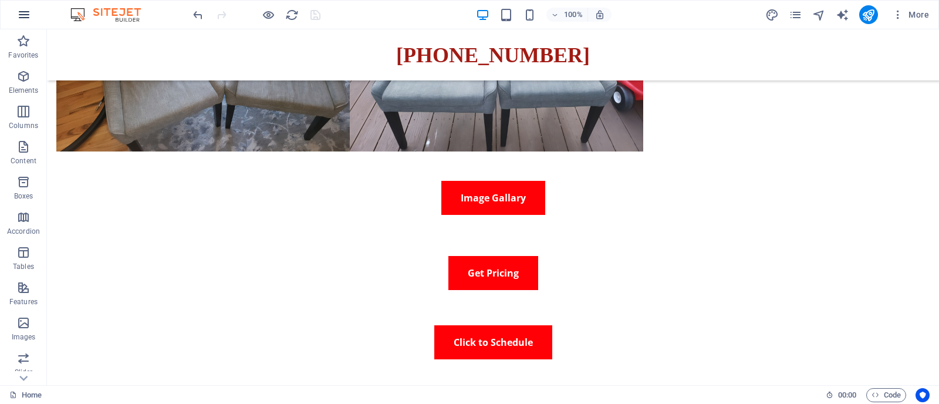
click at [19, 15] on icon "button" at bounding box center [24, 15] width 14 height 14
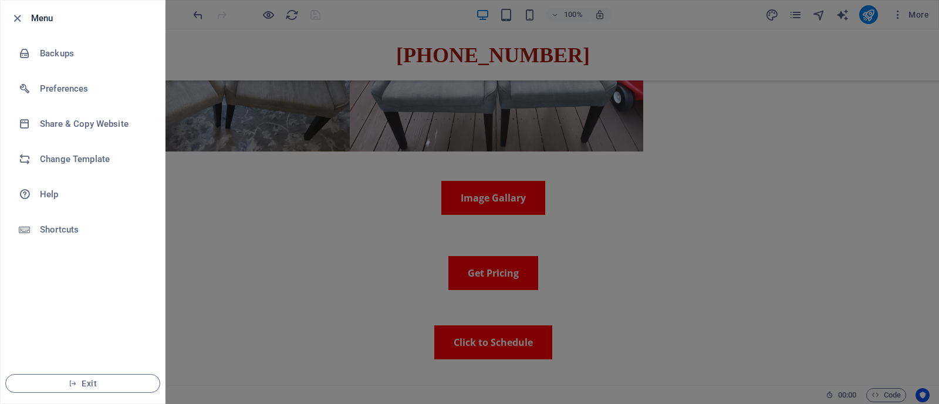
click at [706, 9] on div at bounding box center [469, 202] width 939 height 404
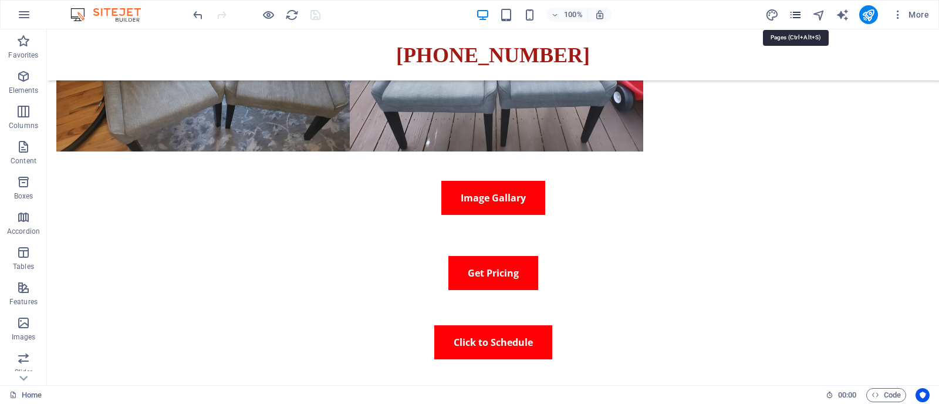
click at [797, 19] on icon "pages" at bounding box center [794, 14] width 13 height 13
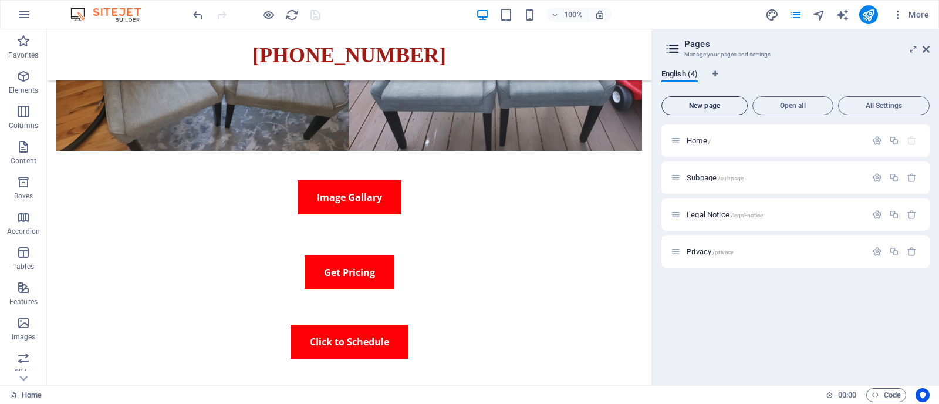
click at [705, 107] on span "New page" at bounding box center [704, 105] width 76 height 7
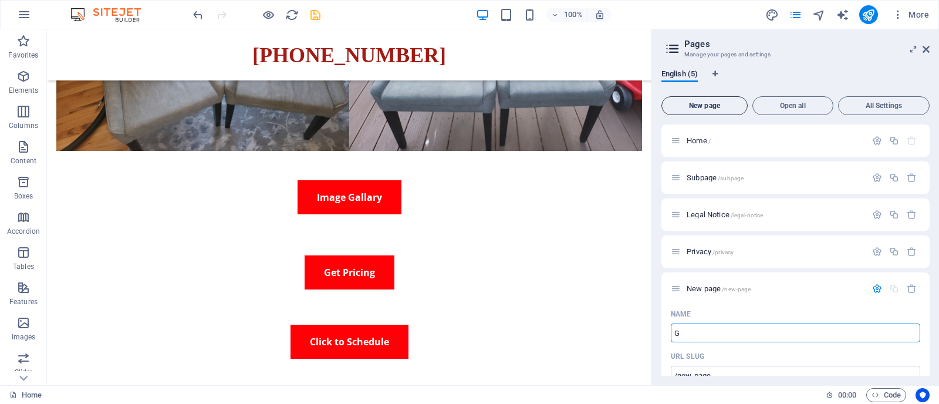
type input "G"
type input "/g"
type input "Gallary"
type input "/[PERSON_NAME]"
type input "Gallary"
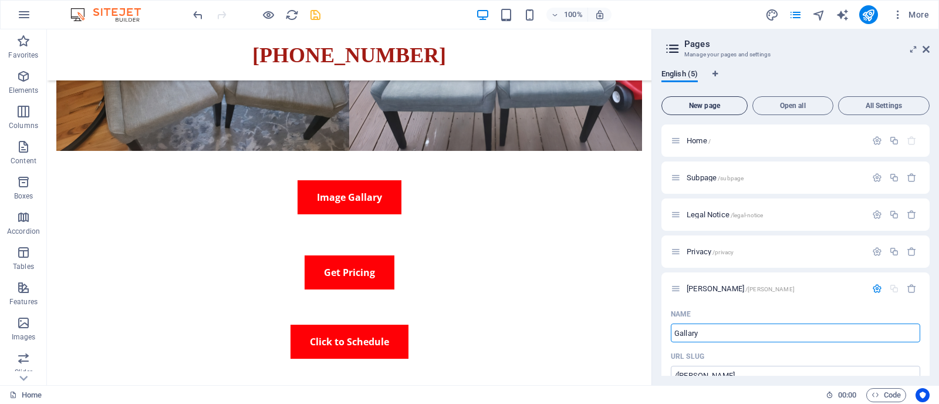
type input "/gallary"
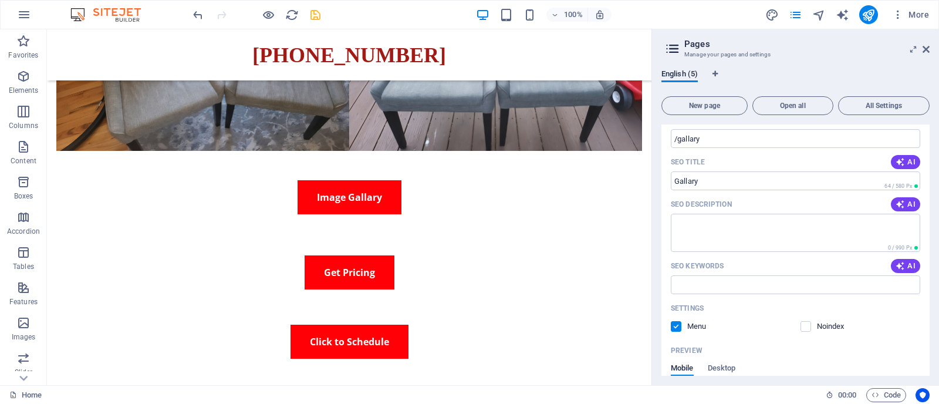
scroll to position [247, 0]
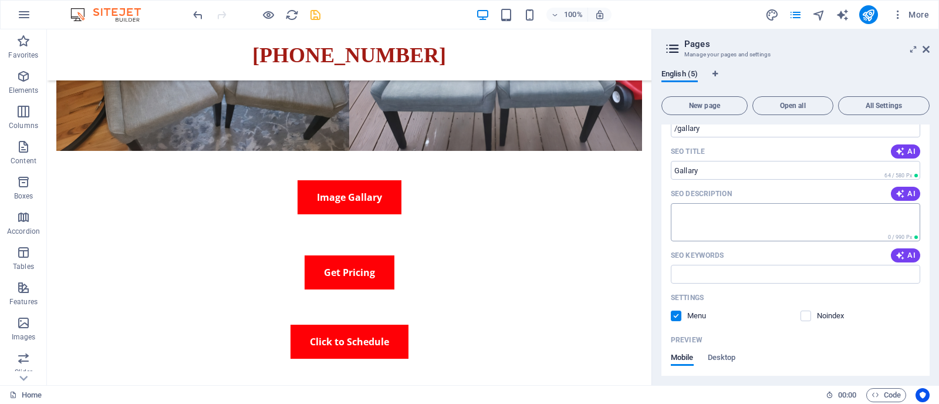
type input "Gallary"
click at [822, 226] on textarea "SEO Description" at bounding box center [794, 222] width 249 height 38
click at [672, 211] on textarea "image gallary" at bounding box center [794, 222] width 249 height 38
type textarea "carpet cleaning image gallary"
click at [700, 275] on input "SEO Keywords" at bounding box center [794, 274] width 249 height 19
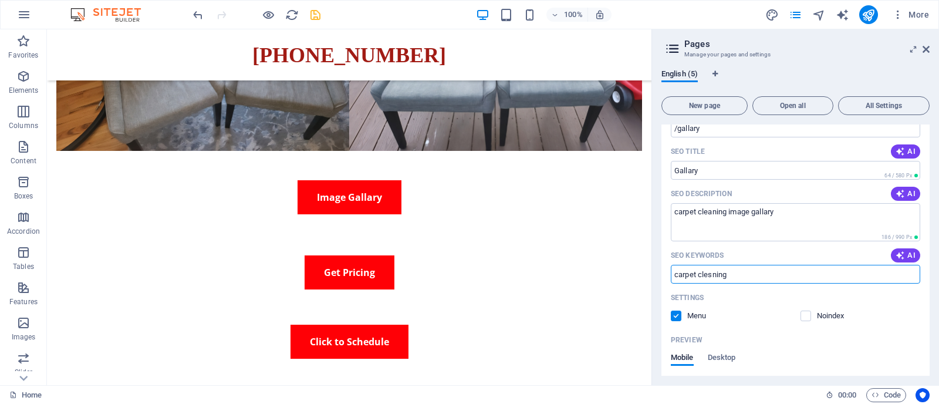
type input "carpet clesning"
drag, startPoint x: 930, startPoint y: 289, endPoint x: 930, endPoint y: 317, distance: 28.2
click at [930, 317] on div "English (5) New page Open all All Settings Home / Subpage /subpage Legal Notice…" at bounding box center [795, 222] width 287 height 325
drag, startPoint x: 930, startPoint y: 317, endPoint x: 924, endPoint y: 355, distance: 38.5
click at [924, 355] on div "English (5) New page Open all All Settings Home / Subpage /subpage Legal Notice…" at bounding box center [795, 222] width 287 height 325
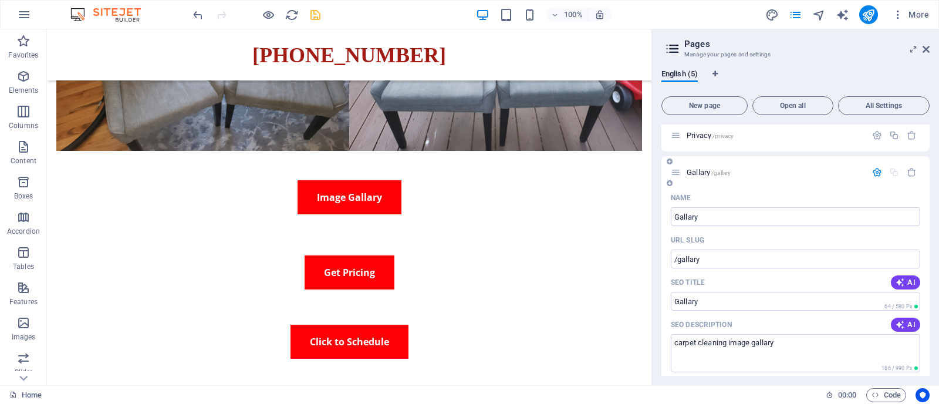
scroll to position [0, 0]
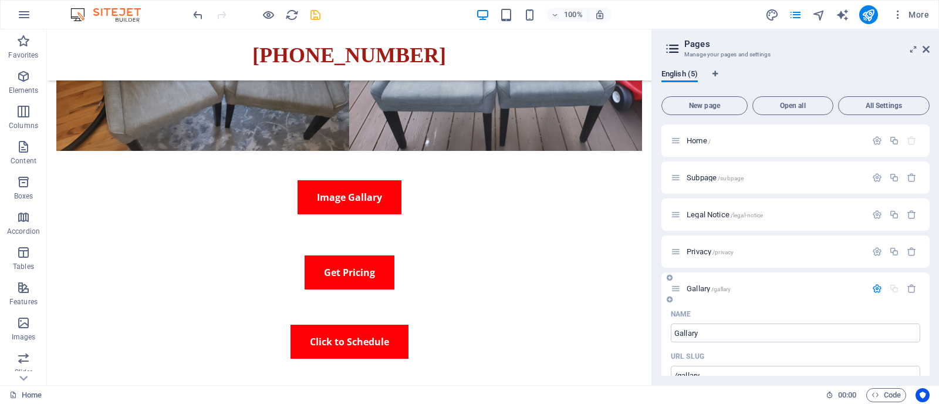
click at [794, 285] on p "Gallary /gallary" at bounding box center [774, 288] width 176 height 8
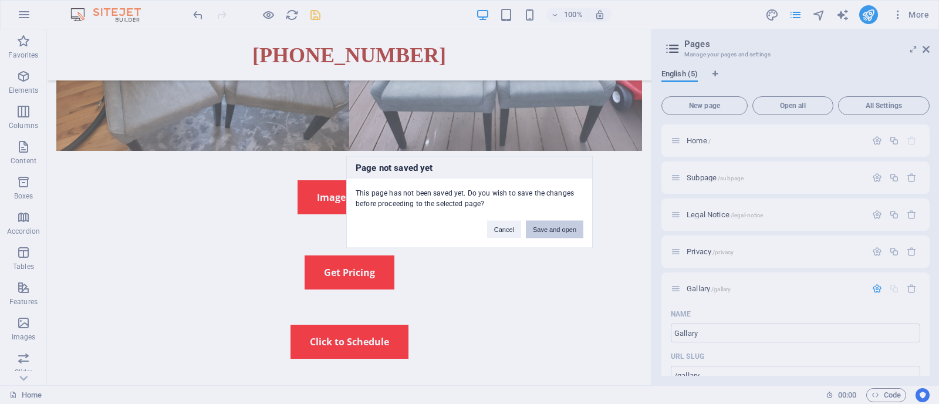
click at [563, 229] on button "Save and open" at bounding box center [554, 230] width 57 height 18
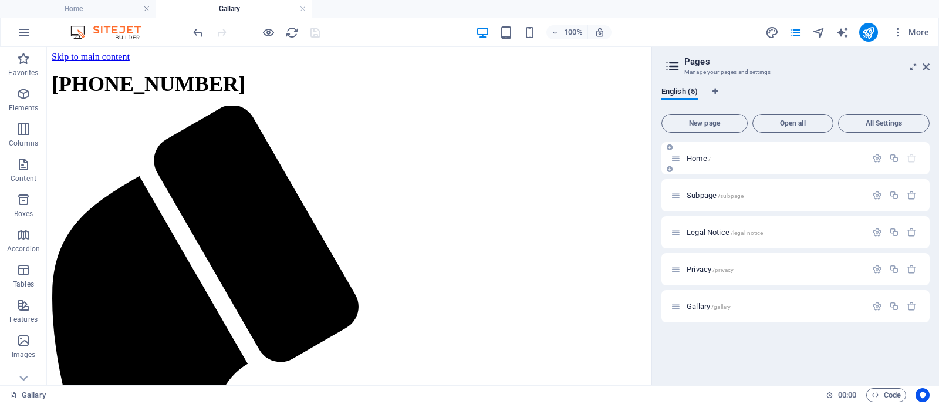
click at [752, 165] on div "Home /" at bounding box center [795, 158] width 268 height 32
drag, startPoint x: 752, startPoint y: 165, endPoint x: 788, endPoint y: 158, distance: 36.5
click at [788, 158] on p "Home /" at bounding box center [774, 158] width 176 height 8
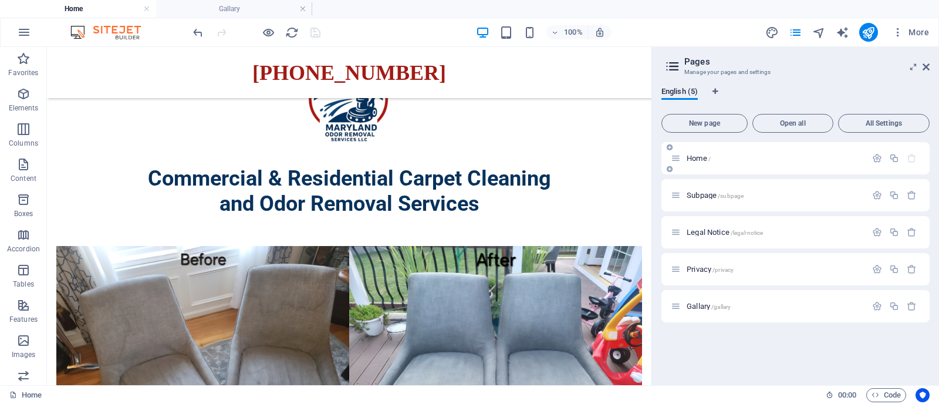
scroll to position [290, 0]
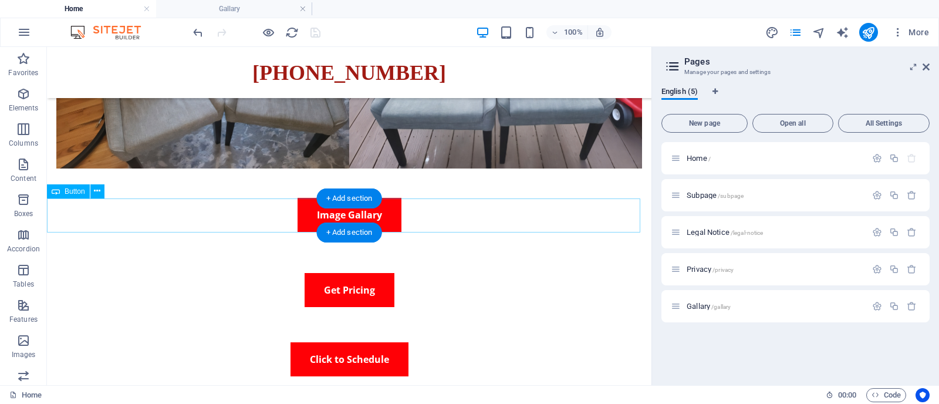
click at [384, 221] on div "Image Gallary" at bounding box center [349, 215] width 604 height 34
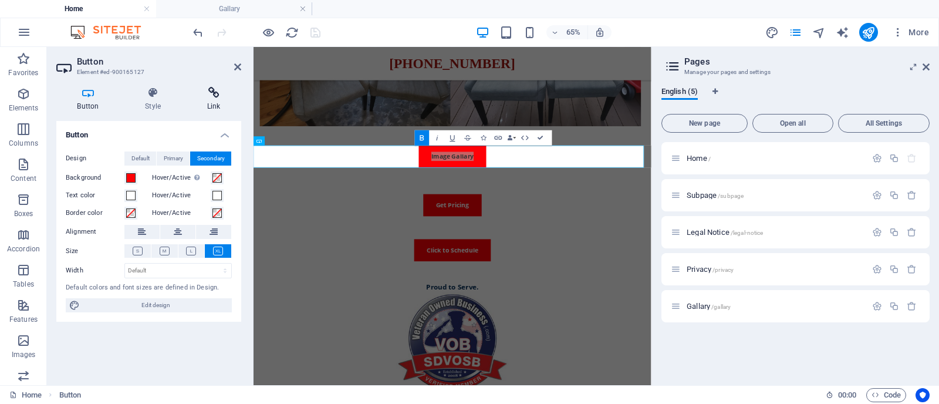
click at [216, 104] on h4 "Link" at bounding box center [213, 99] width 55 height 25
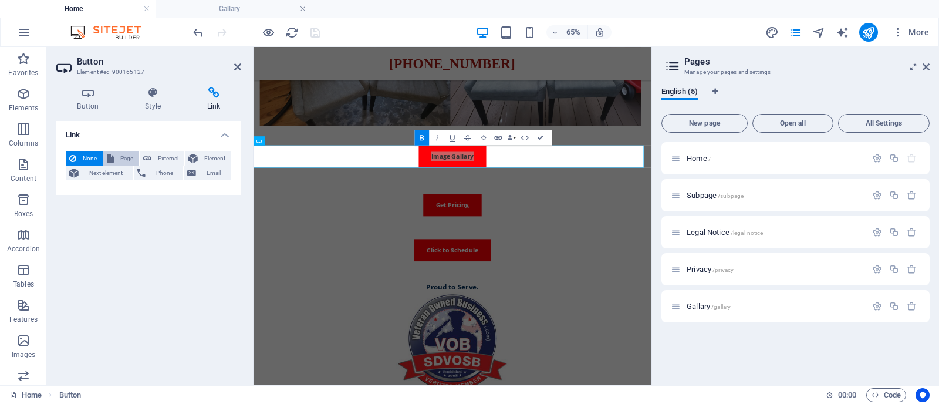
click at [127, 157] on span "Page" at bounding box center [126, 158] width 18 height 14
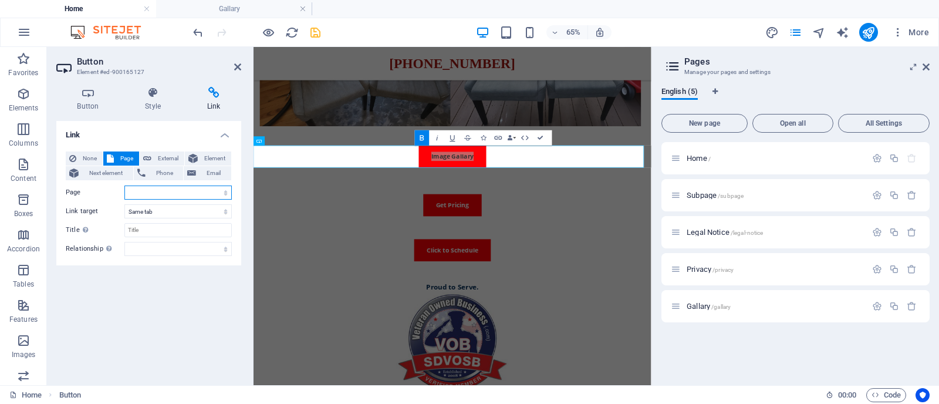
click at [148, 191] on select "Home Subpage Legal Notice Privacy Gallary" at bounding box center [177, 192] width 107 height 14
select select "4"
click at [124, 185] on select "Home Subpage Legal Notice Privacy Gallary" at bounding box center [177, 192] width 107 height 14
click at [157, 248] on select "alternate author bookmark external help license next nofollow noreferrer noopen…" at bounding box center [177, 249] width 107 height 14
click at [162, 267] on div "Link None Page External Element Next element Phone Email Page Home Subpage Lega…" at bounding box center [148, 248] width 185 height 255
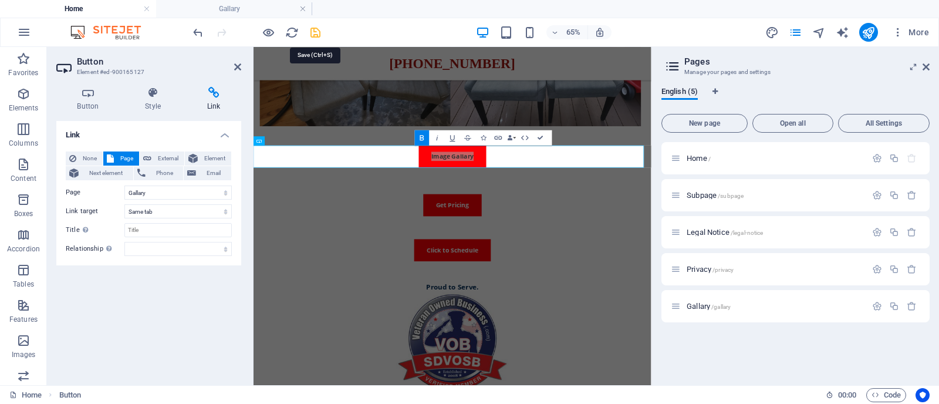
click at [315, 31] on icon "save" at bounding box center [315, 32] width 13 height 13
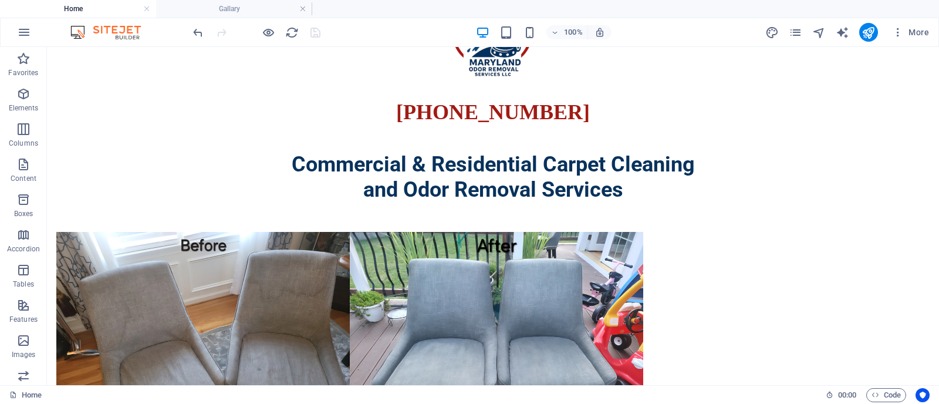
scroll to position [124, 0]
